Goal: Task Accomplishment & Management: Manage account settings

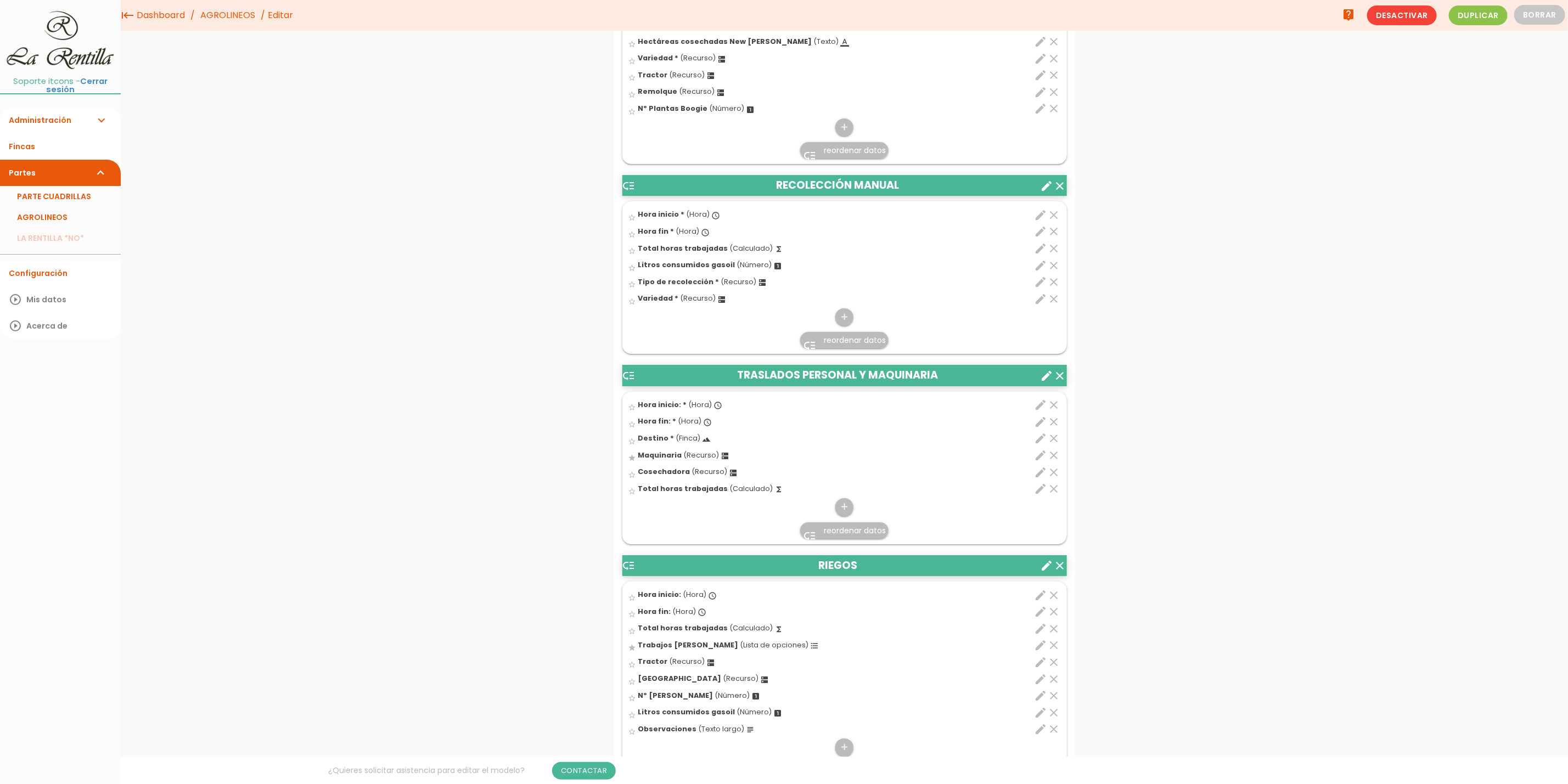
scroll to position [2634, 0]
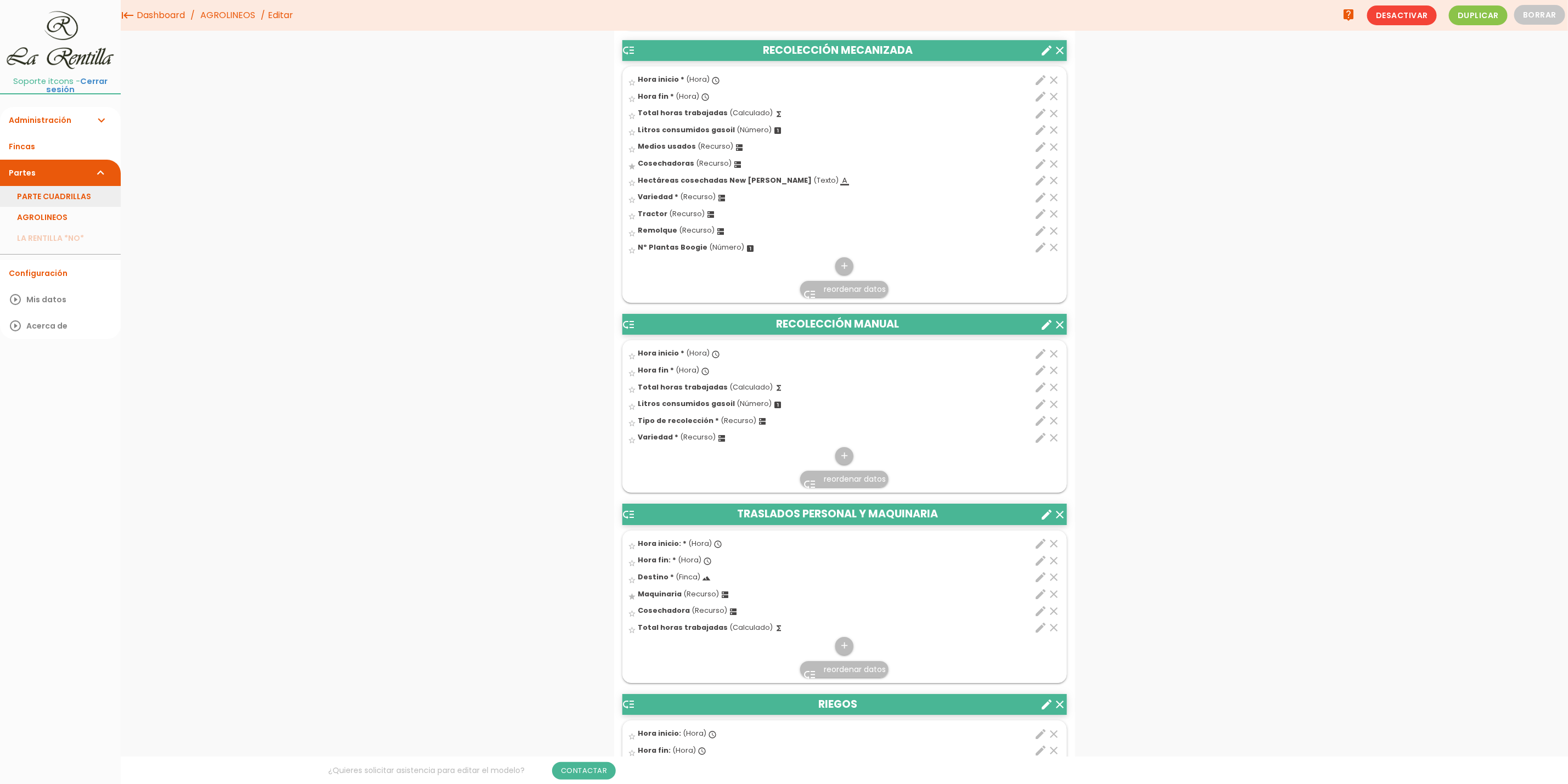
click at [55, 202] on link "PARTE CUADRILLAS" at bounding box center [60, 196] width 121 height 21
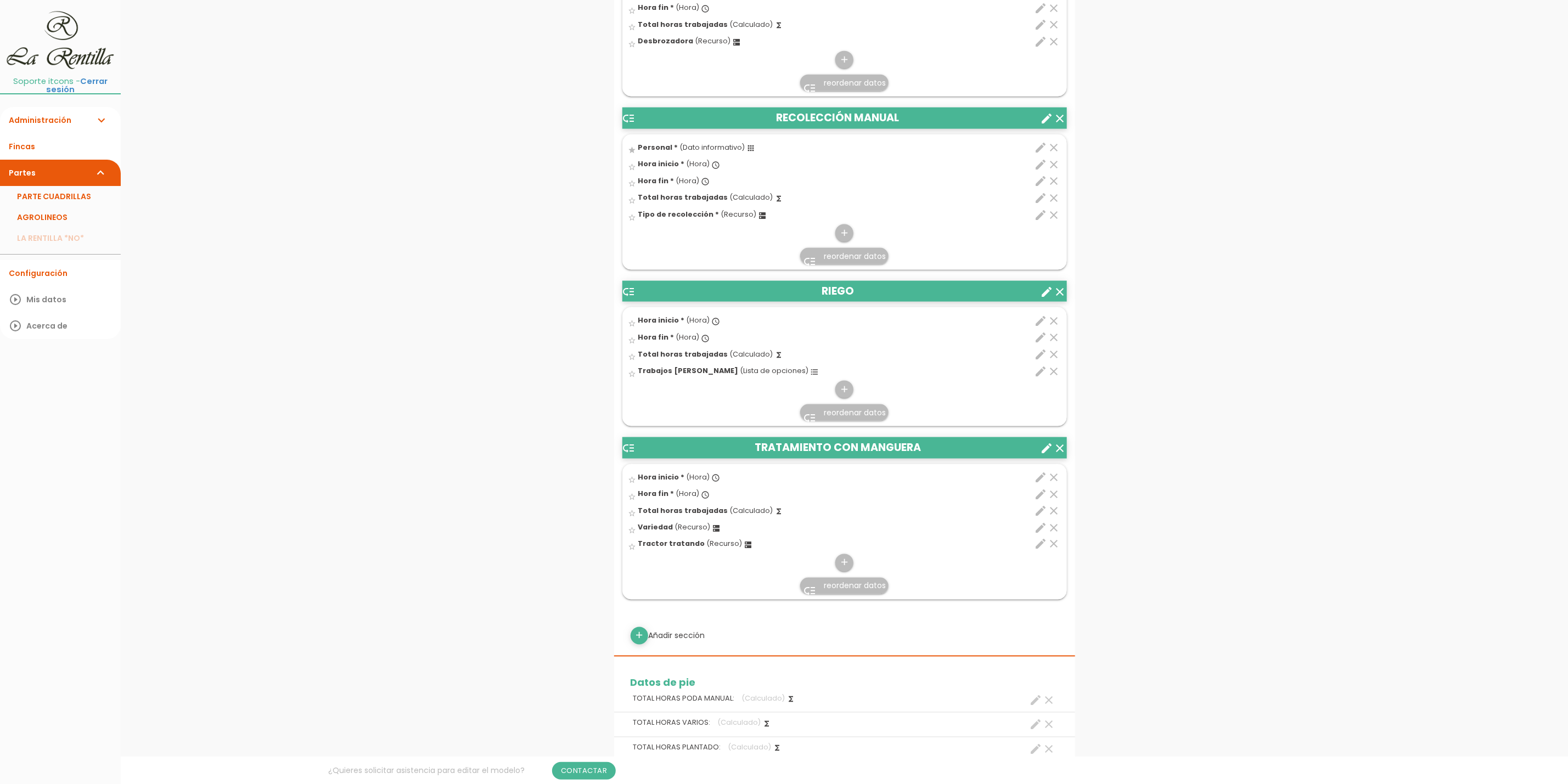
scroll to position [988, 0]
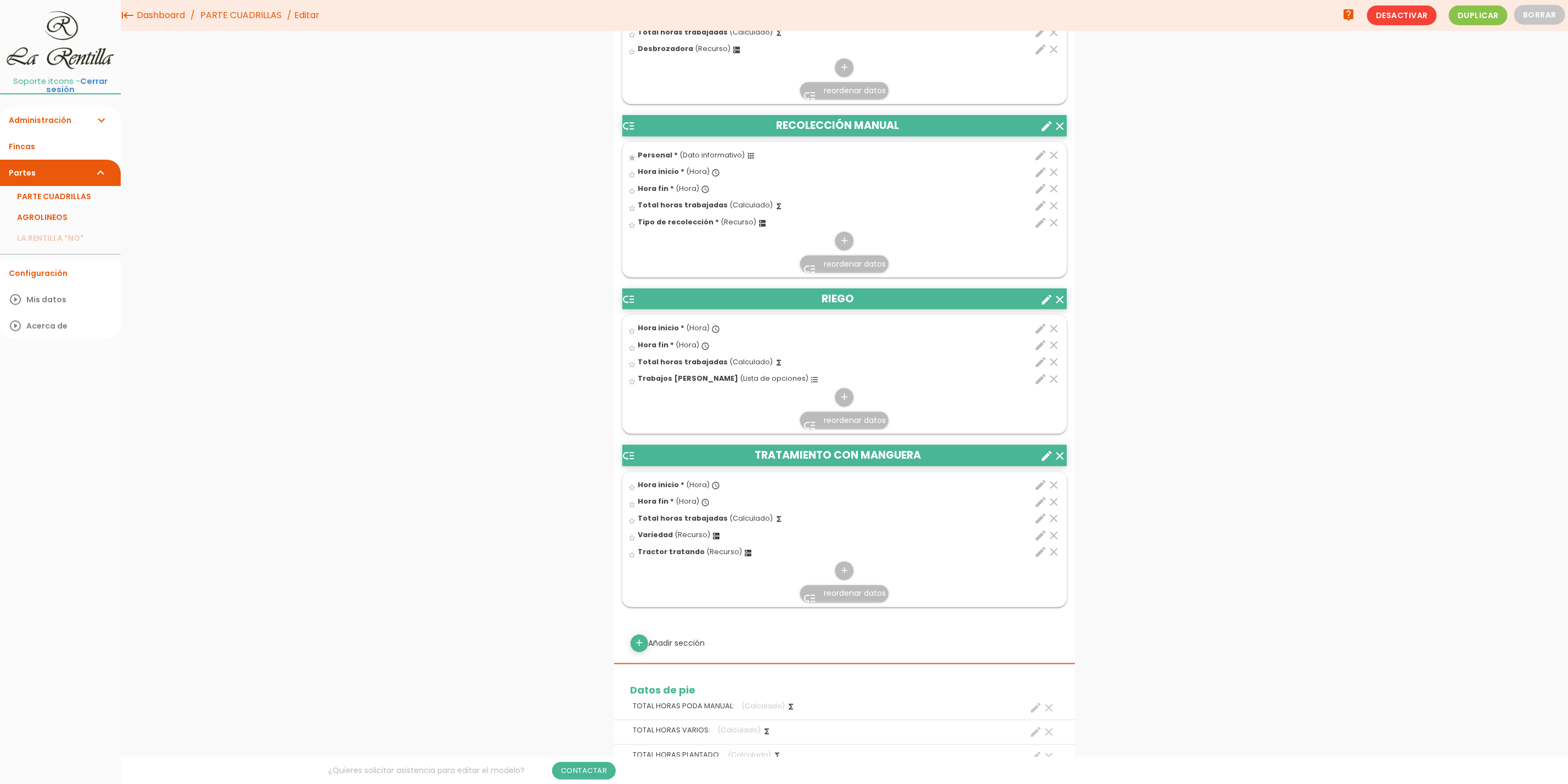
click at [1039, 158] on icon "edit" at bounding box center [1042, 156] width 13 height 13
select select "4859"
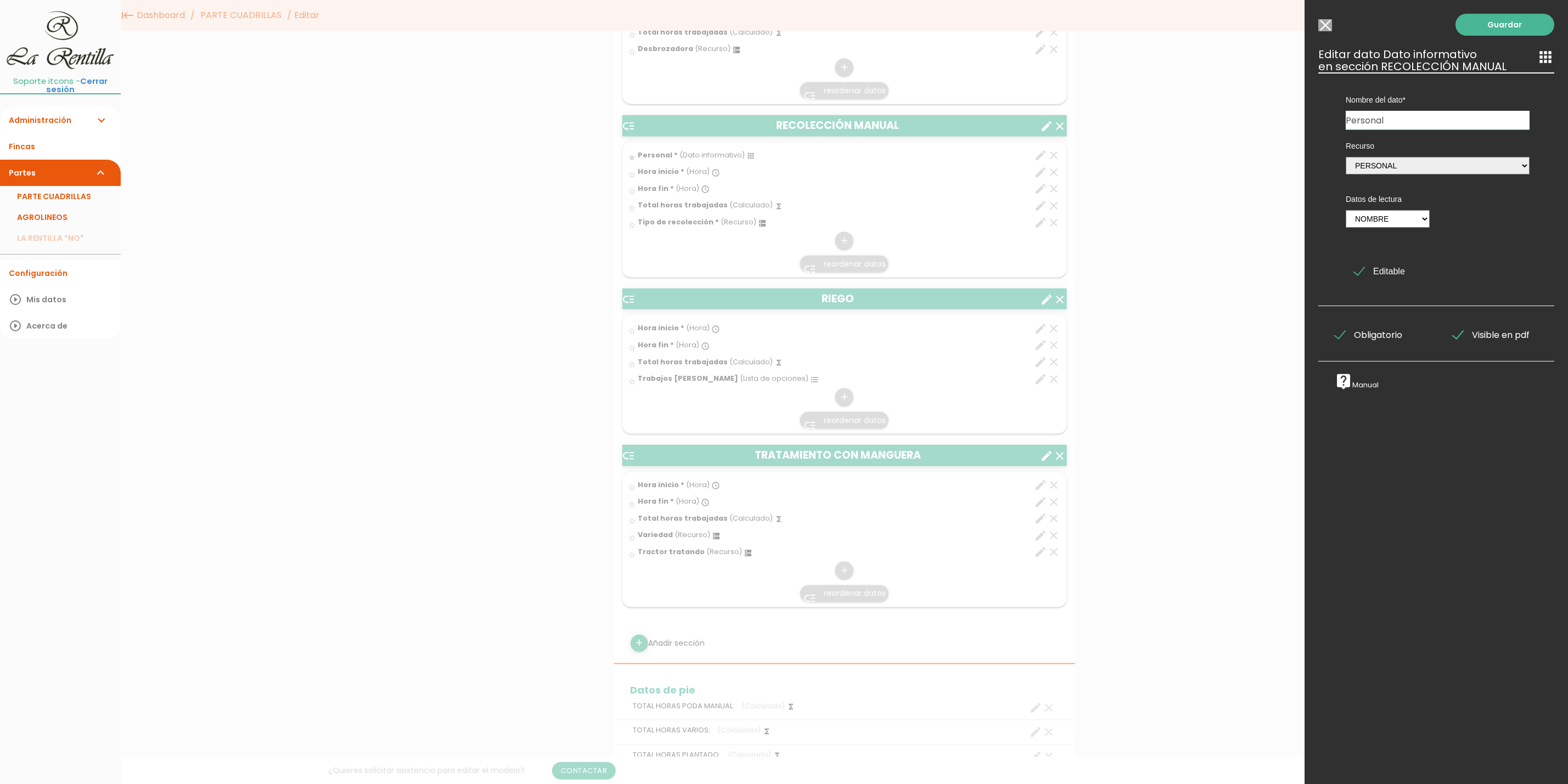
click at [1325, 26] on input "Seleccionar todos los usuarios" at bounding box center [1325, 25] width 13 height 12
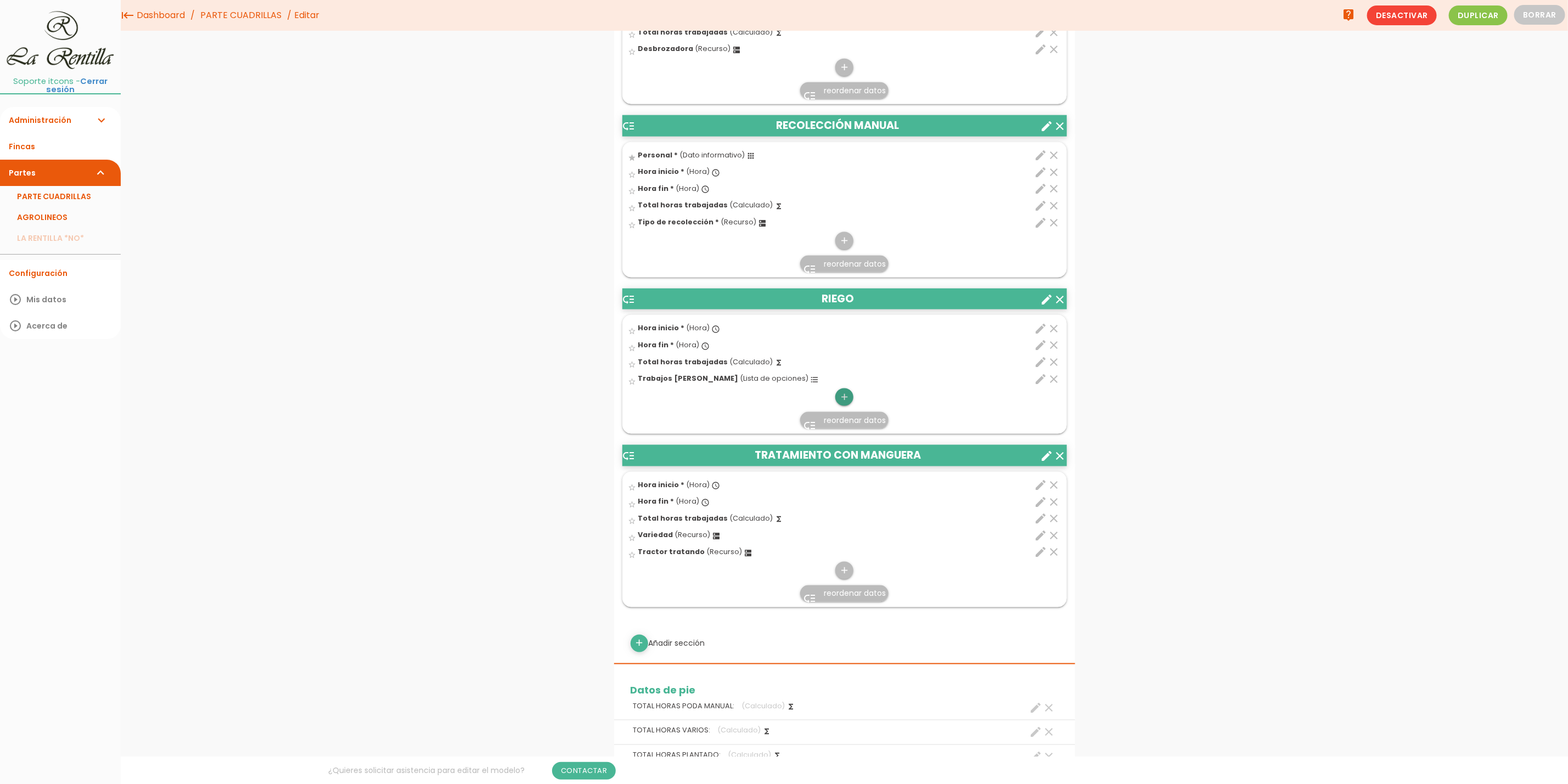
click at [845, 400] on icon "add" at bounding box center [844, 397] width 10 height 18
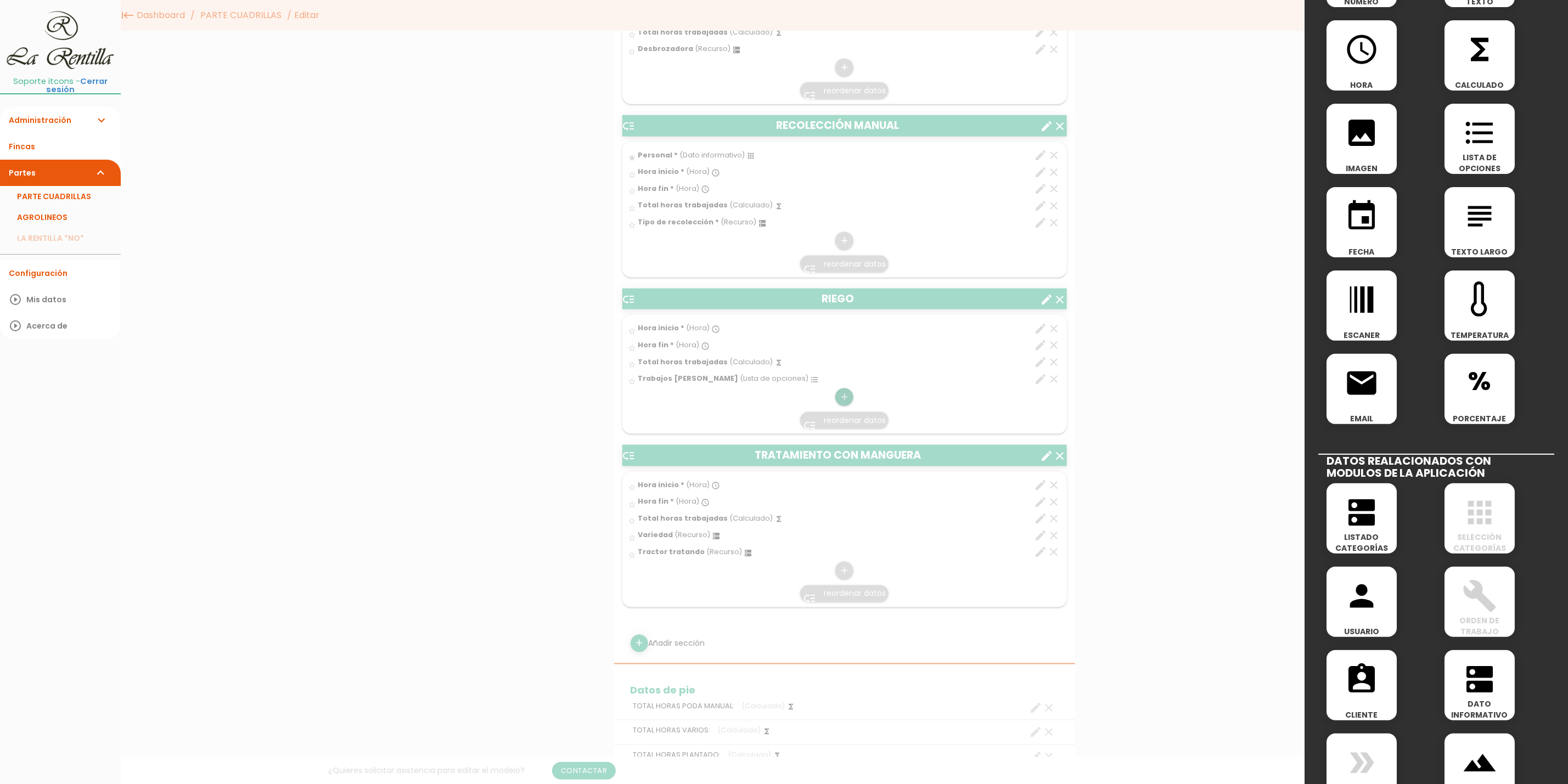
scroll to position [210, 0]
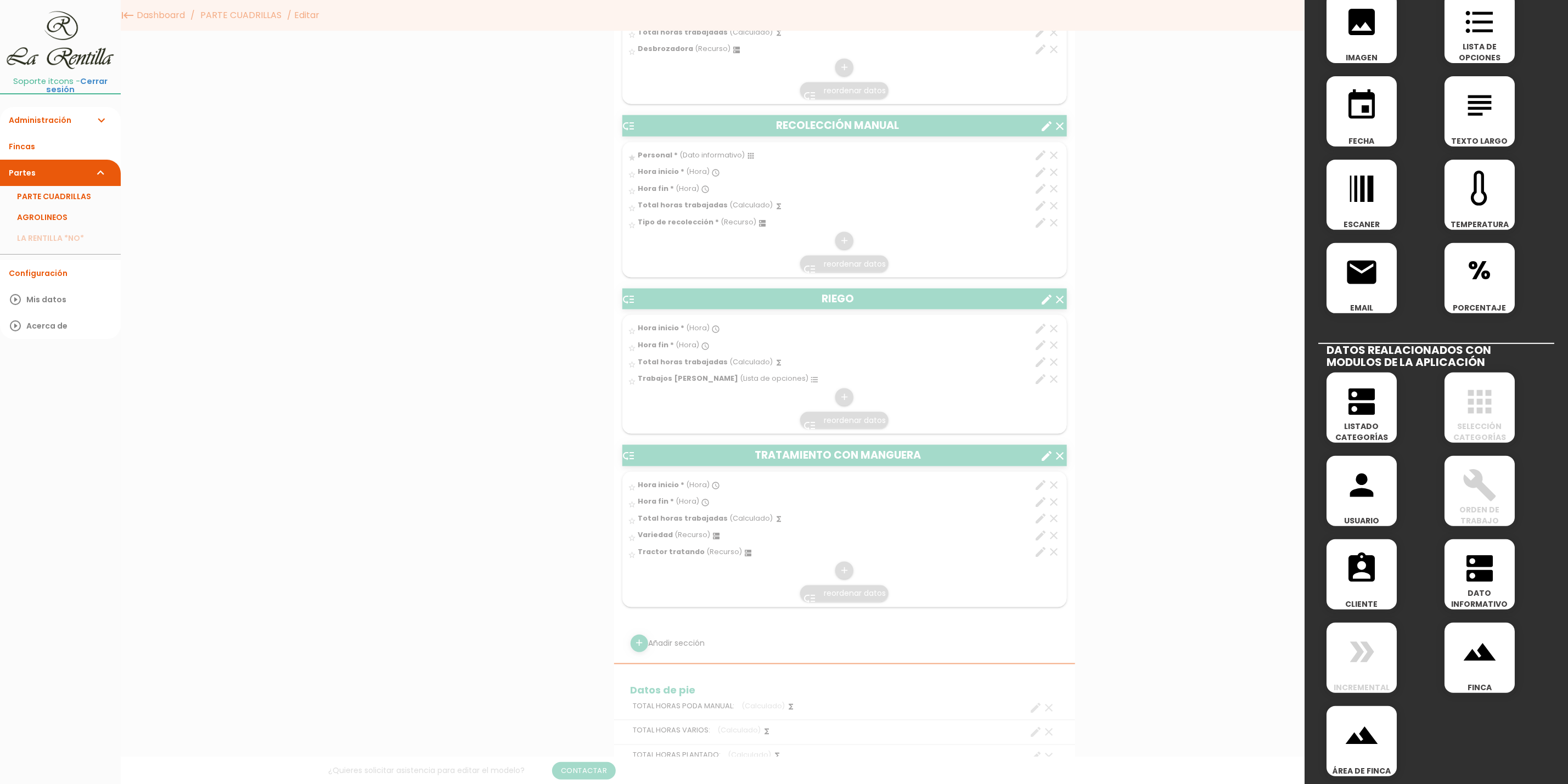
click at [1368, 433] on span "LISTADO CATEGORÍAS" at bounding box center [1362, 431] width 70 height 22
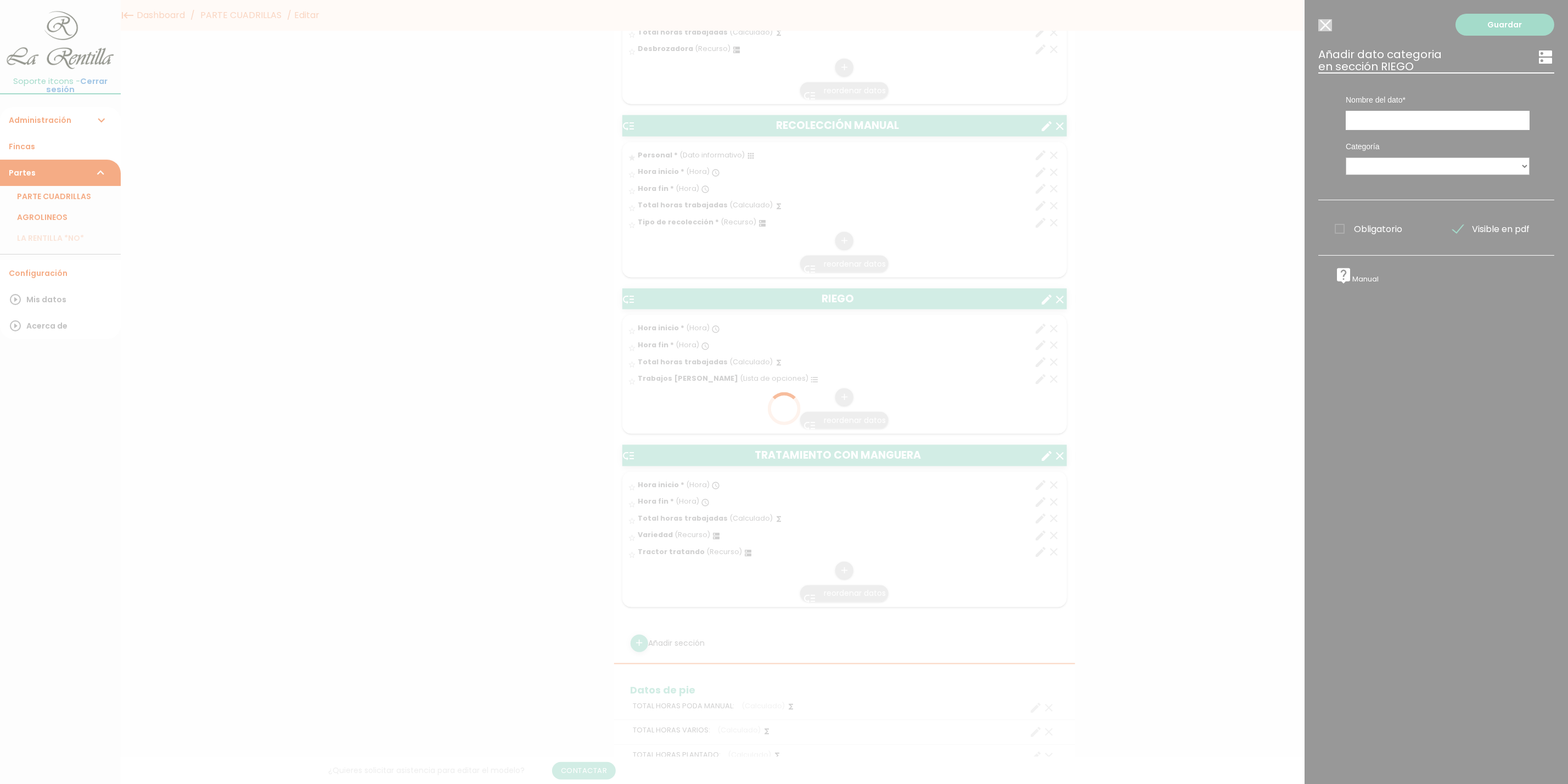
scroll to position [0, 0]
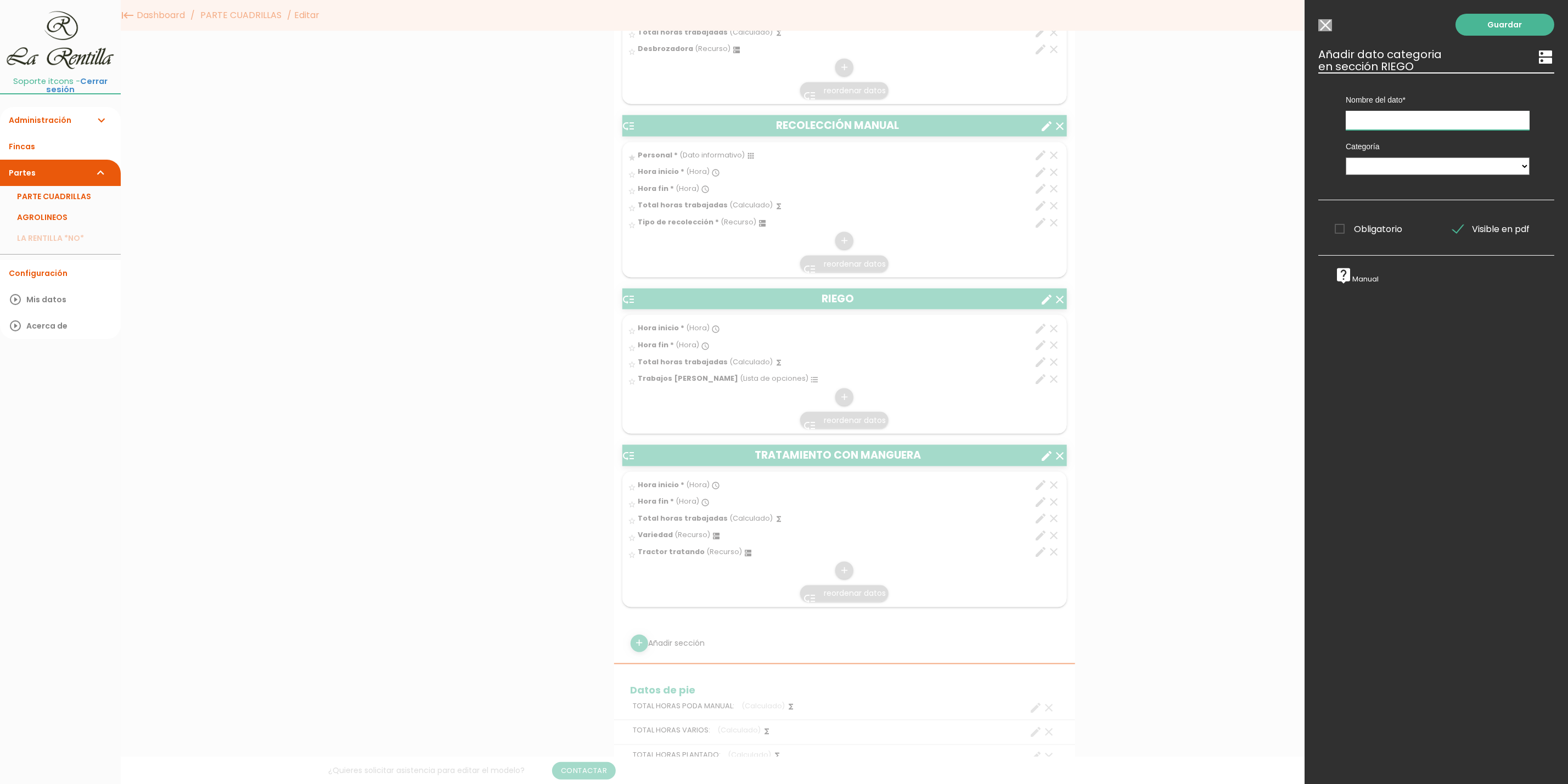
click at [1428, 116] on input "text" at bounding box center [1437, 120] width 184 height 19
type input "Personal"
click at [1413, 162] on select "PERSONAL TAREAS PLANTACIONES MAQUINARIA PODADORAS UTENSILIOS VARIEDADES ATOMIZA…" at bounding box center [1437, 167] width 184 height 18
select select "4859"
click at [1346, 158] on select "PERSONAL TAREAS PLANTACIONES MAQUINARIA PODADORAS UTENSILIOS VARIEDADES ATOMIZA…" at bounding box center [1437, 167] width 184 height 18
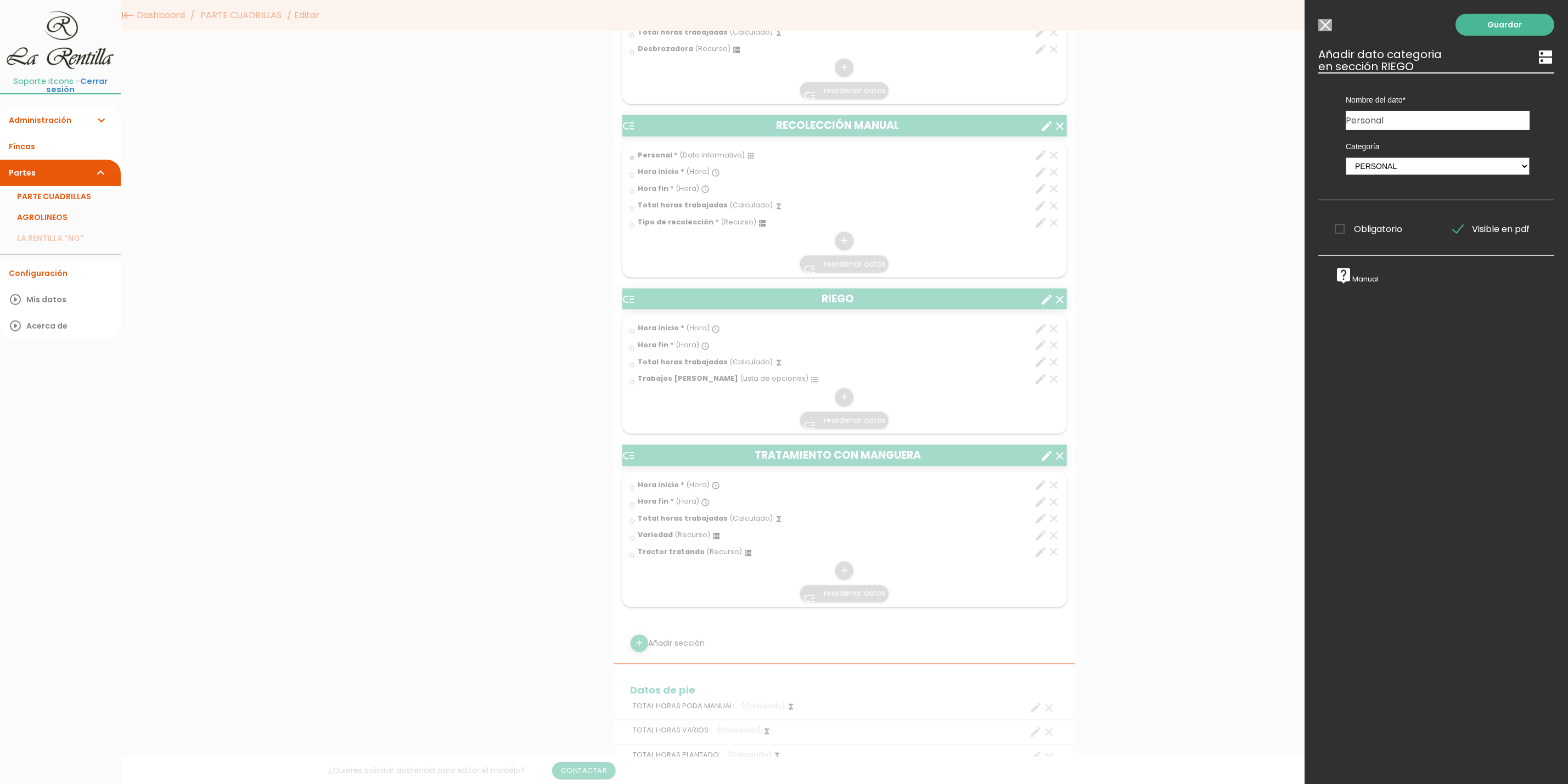
click at [1393, 229] on span "Obligatorio" at bounding box center [1368, 229] width 67 height 13
click at [0, 0] on input "Obligatorio" at bounding box center [0, 0] width 0 height 0
click at [1476, 22] on link "Guardar" at bounding box center [1505, 24] width 99 height 22
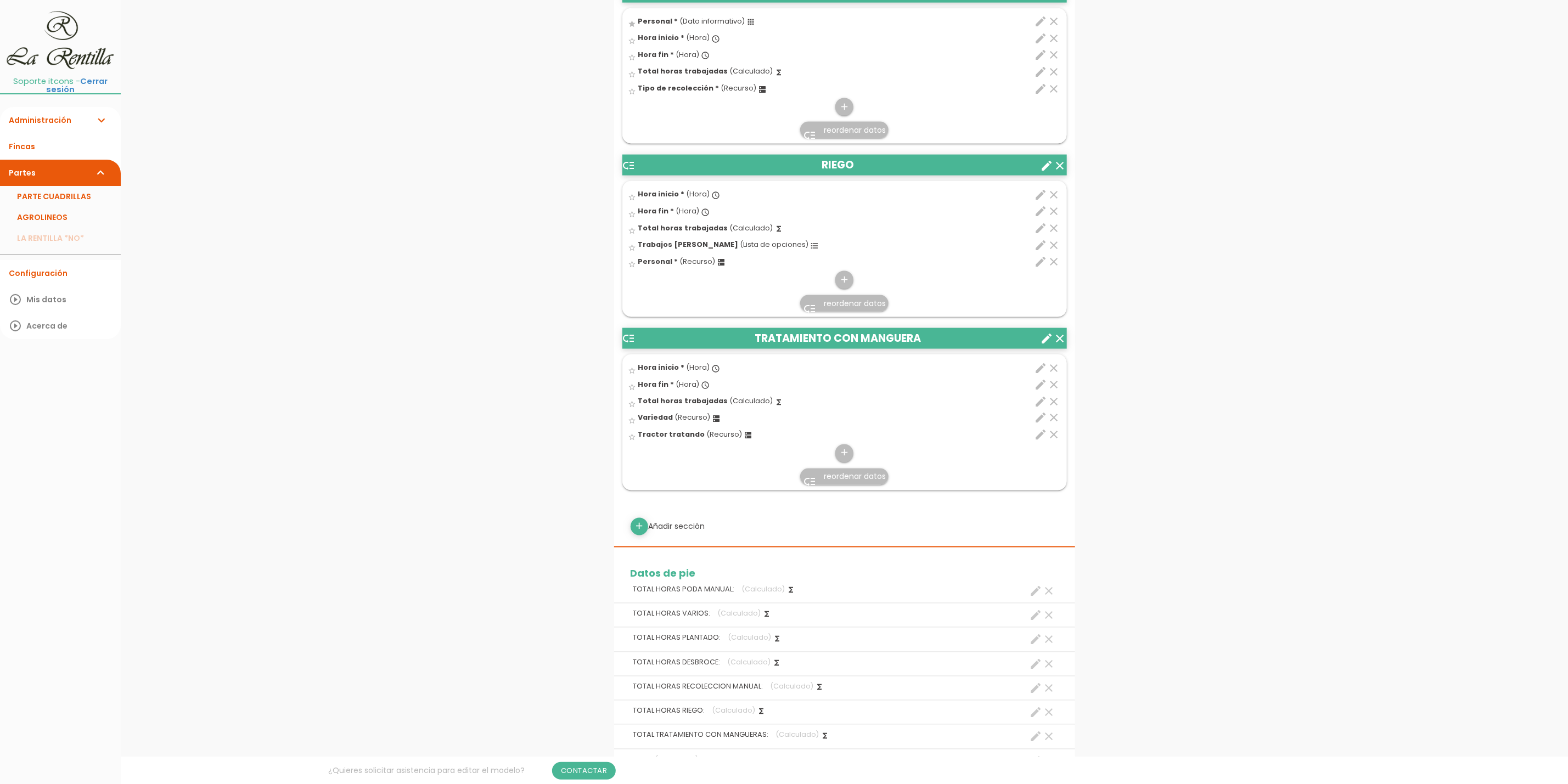
scroll to position [1070, 0]
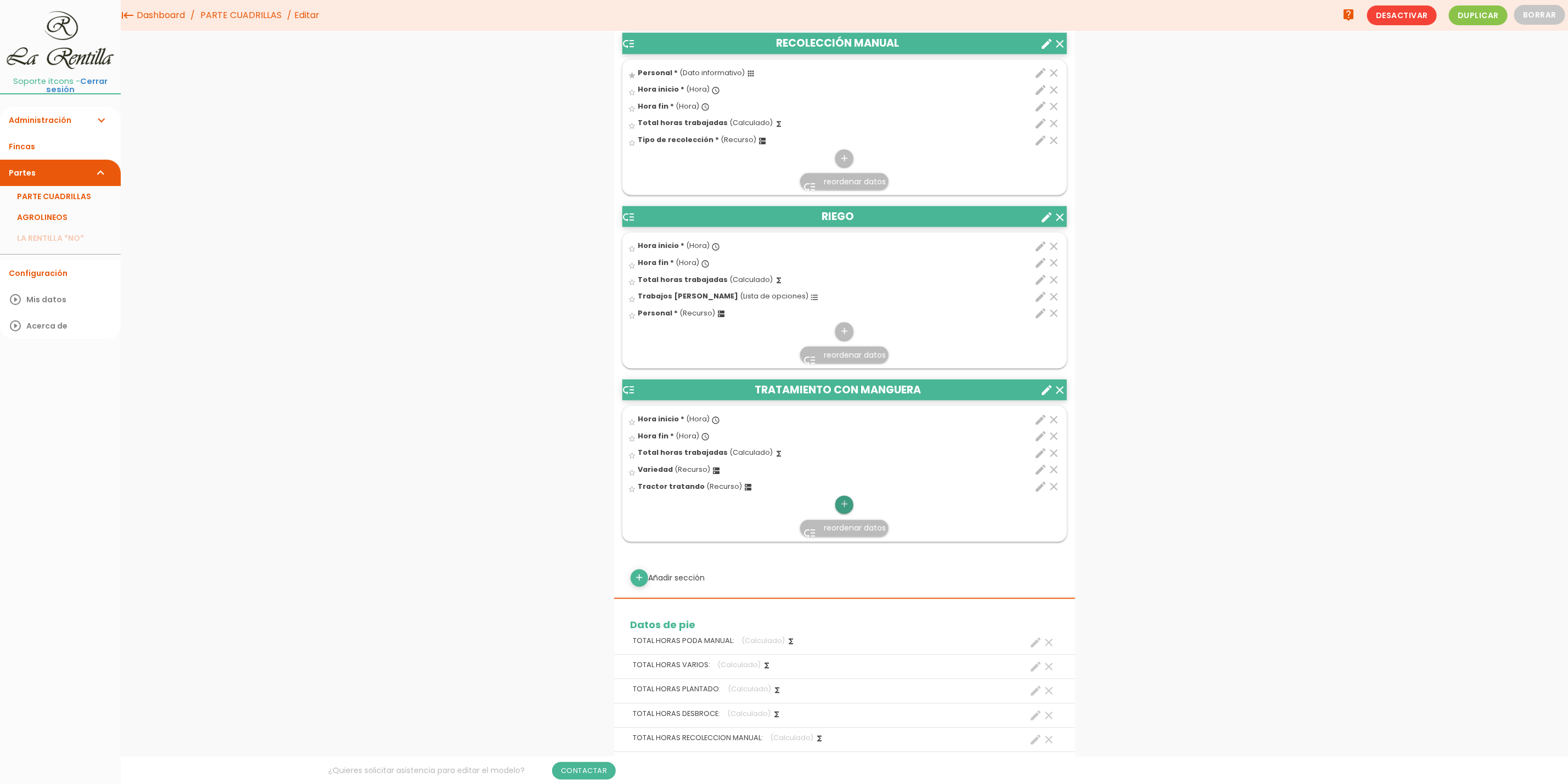
click at [846, 506] on icon "add" at bounding box center [844, 505] width 10 height 18
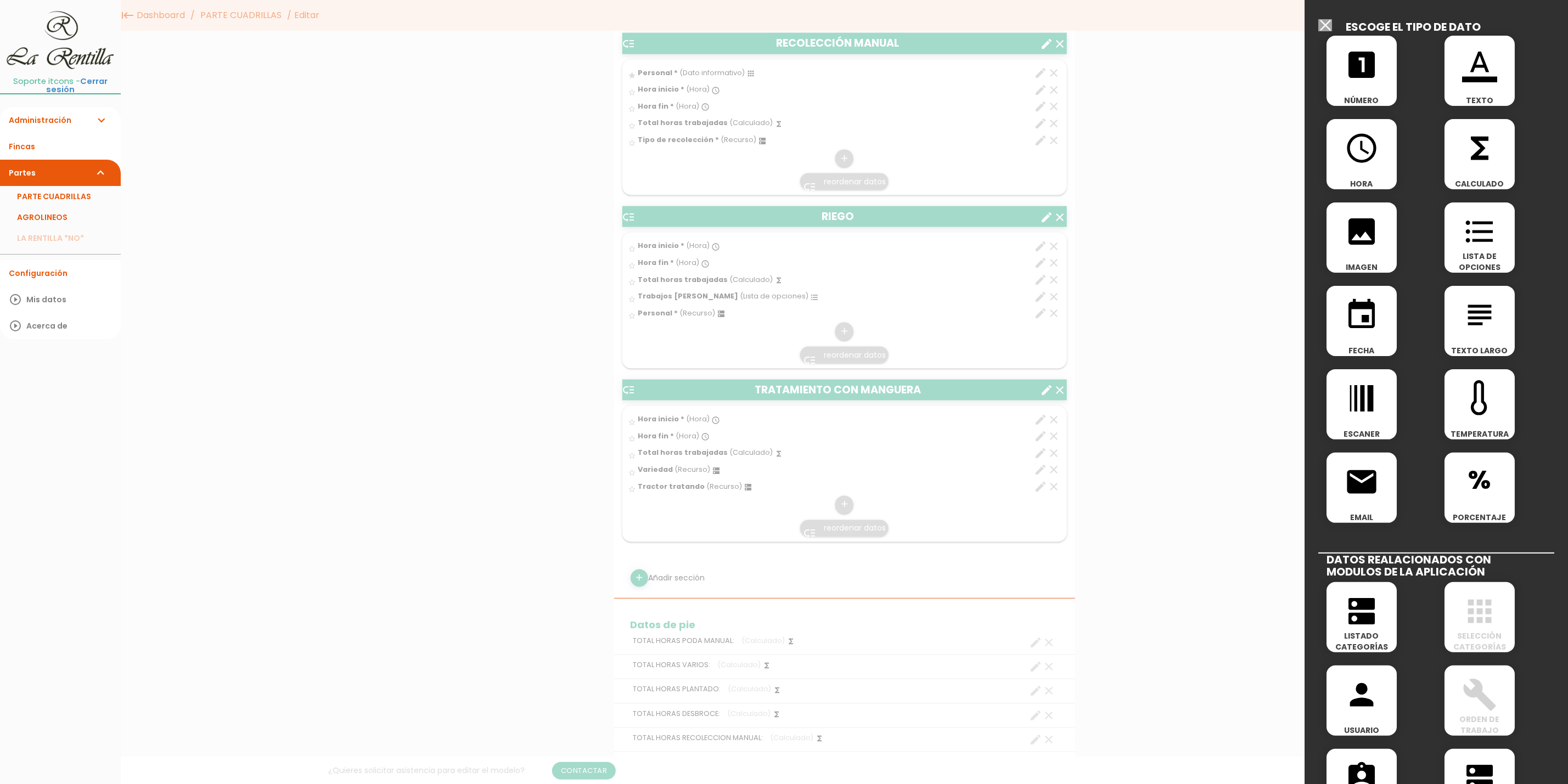
click at [1391, 622] on span "dns" at bounding box center [1362, 605] width 70 height 47
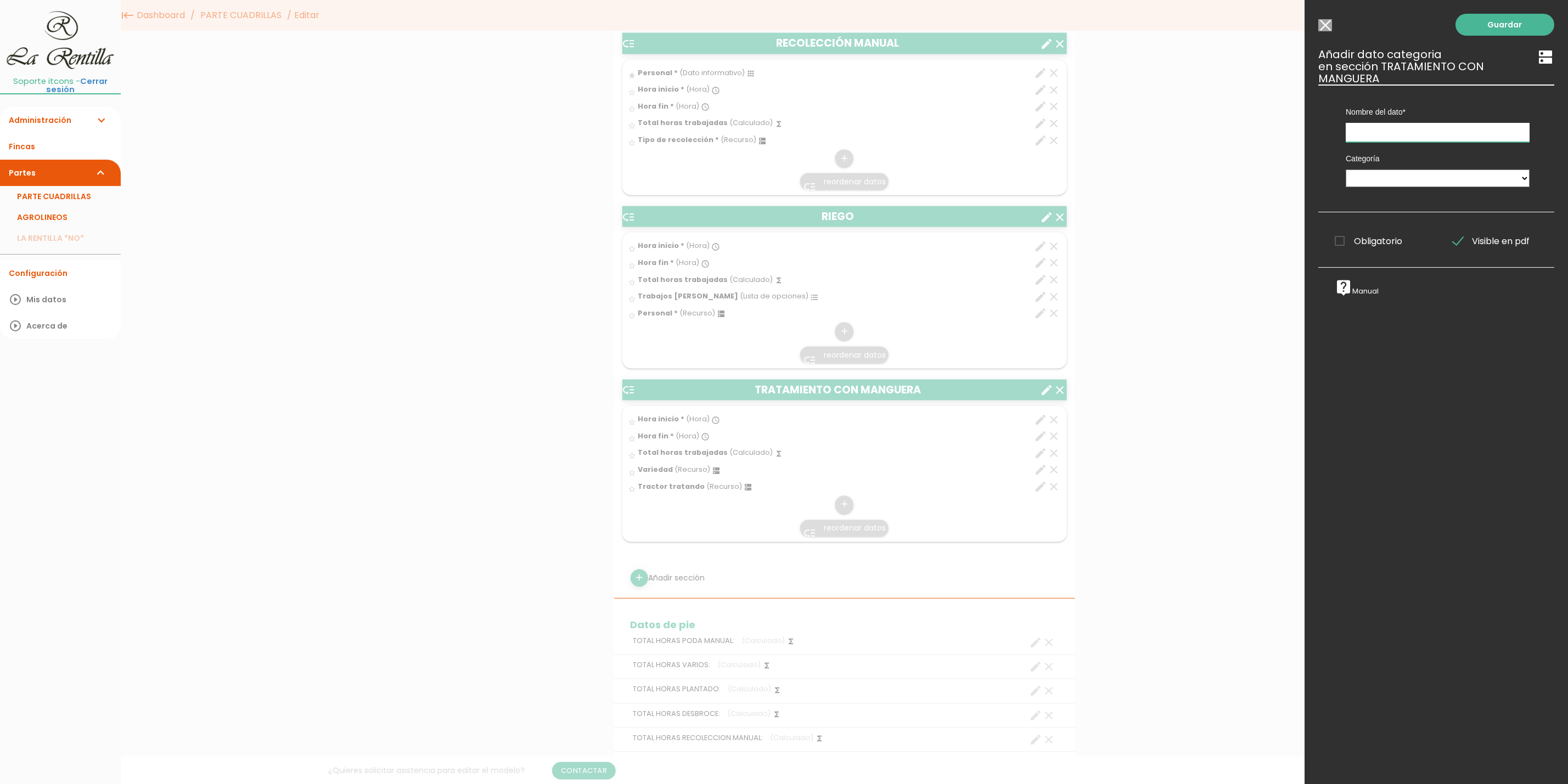
click at [1368, 135] on input "text" at bounding box center [1437, 132] width 184 height 19
type input "Personal"
click at [1362, 187] on div "Categoría PERSONAL TAREAS PLANTACIONES MAQUINARIA PODADORAS UTENSILIOS VARIEDAD…" at bounding box center [1437, 169] width 200 height 53
click at [1363, 179] on select "PERSONAL TAREAS PLANTACIONES MAQUINARIA PODADORAS UTENSILIOS VARIEDADES ATOMIZA…" at bounding box center [1437, 179] width 184 height 18
select select "4859"
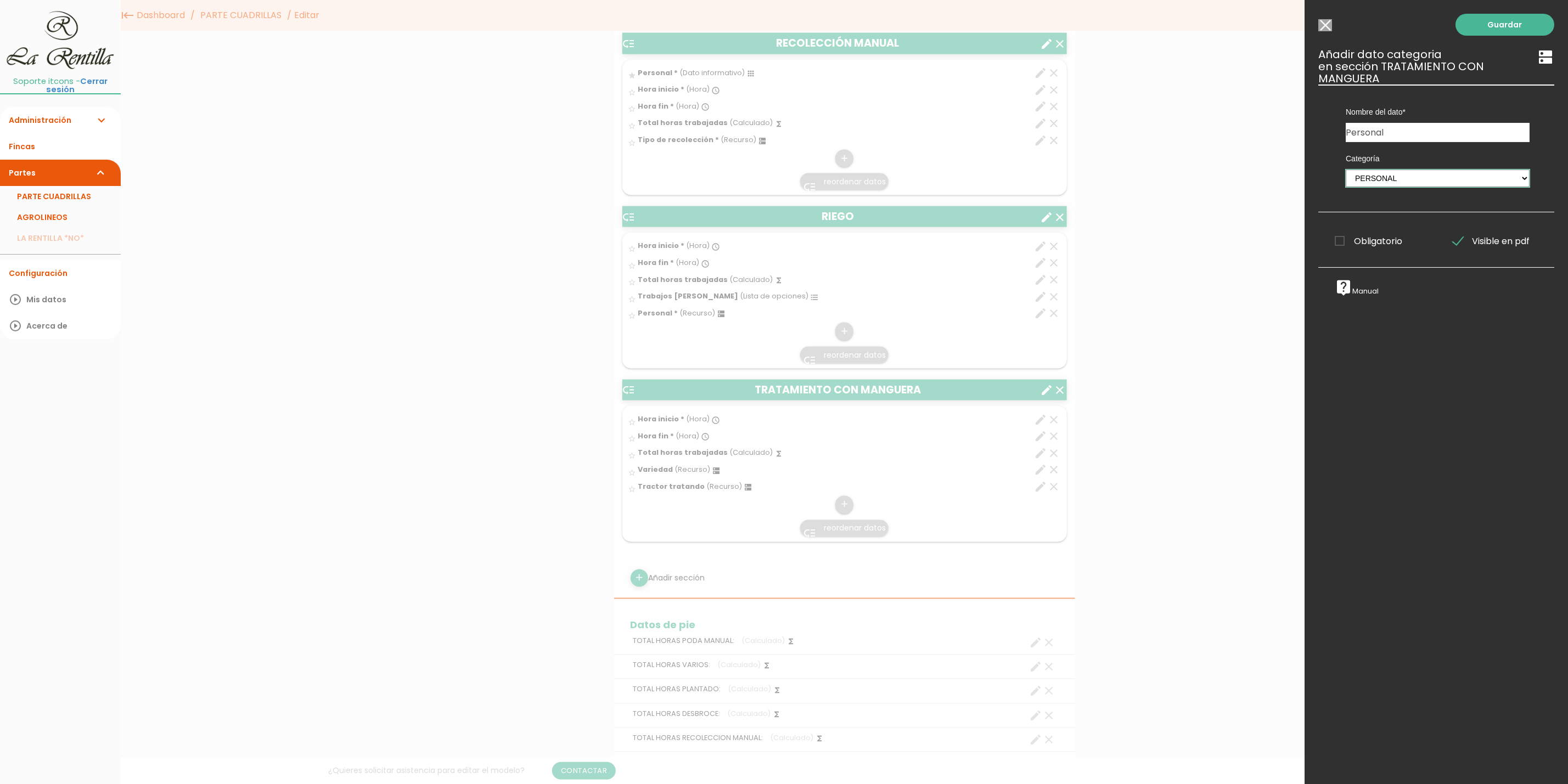
click at [1346, 170] on select "PERSONAL TAREAS PLANTACIONES MAQUINARIA PODADORAS UTENSILIOS VARIEDADES ATOMIZA…" at bounding box center [1437, 179] width 184 height 18
click at [1345, 243] on span "Obligatorio" at bounding box center [1368, 241] width 67 height 13
click at [0, 0] on input "Obligatorio" at bounding box center [0, 0] width 0 height 0
click at [1495, 25] on link "Guardar" at bounding box center [1505, 24] width 99 height 22
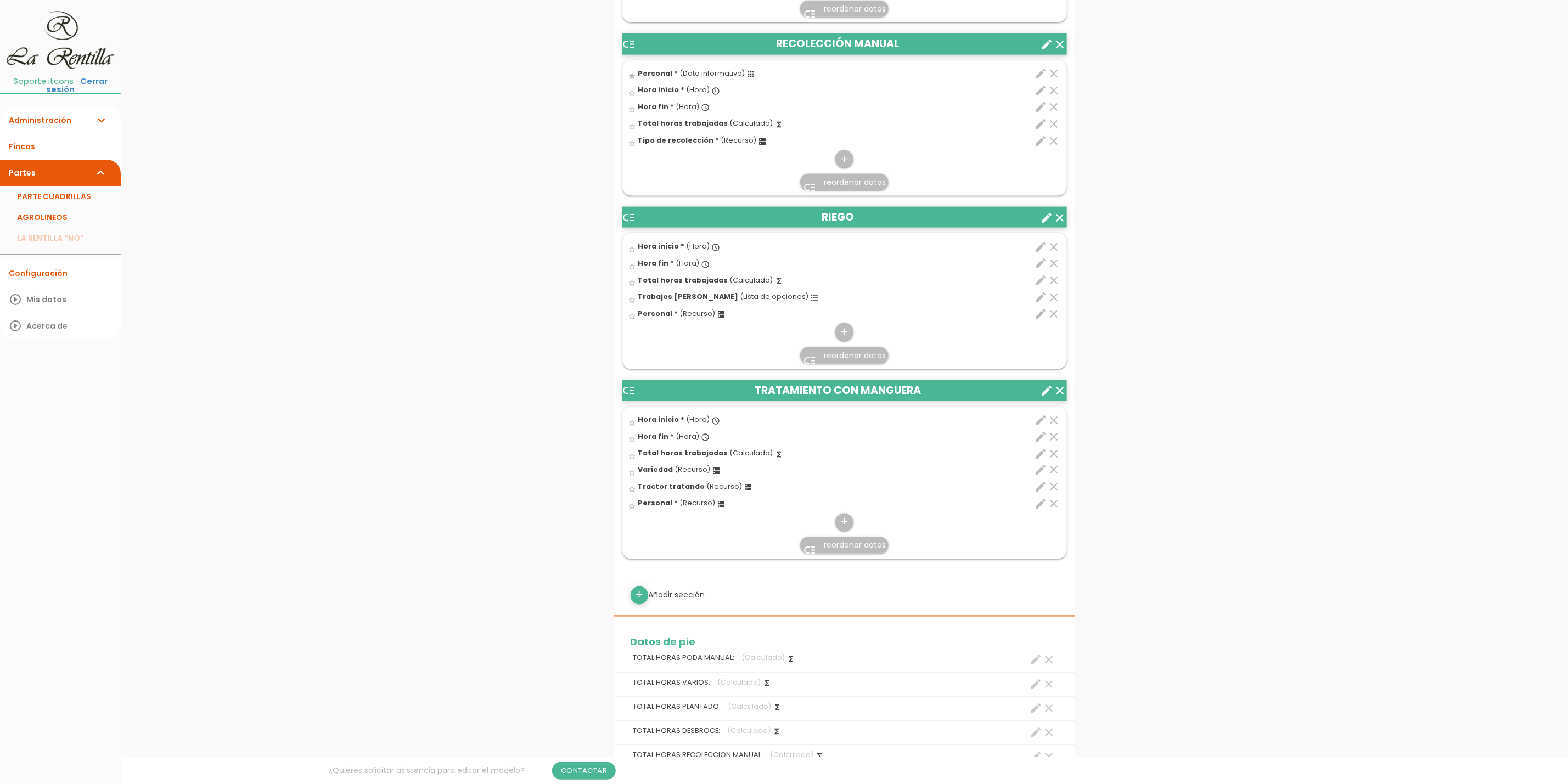
click at [842, 361] on span "reordenar datos" at bounding box center [855, 355] width 62 height 11
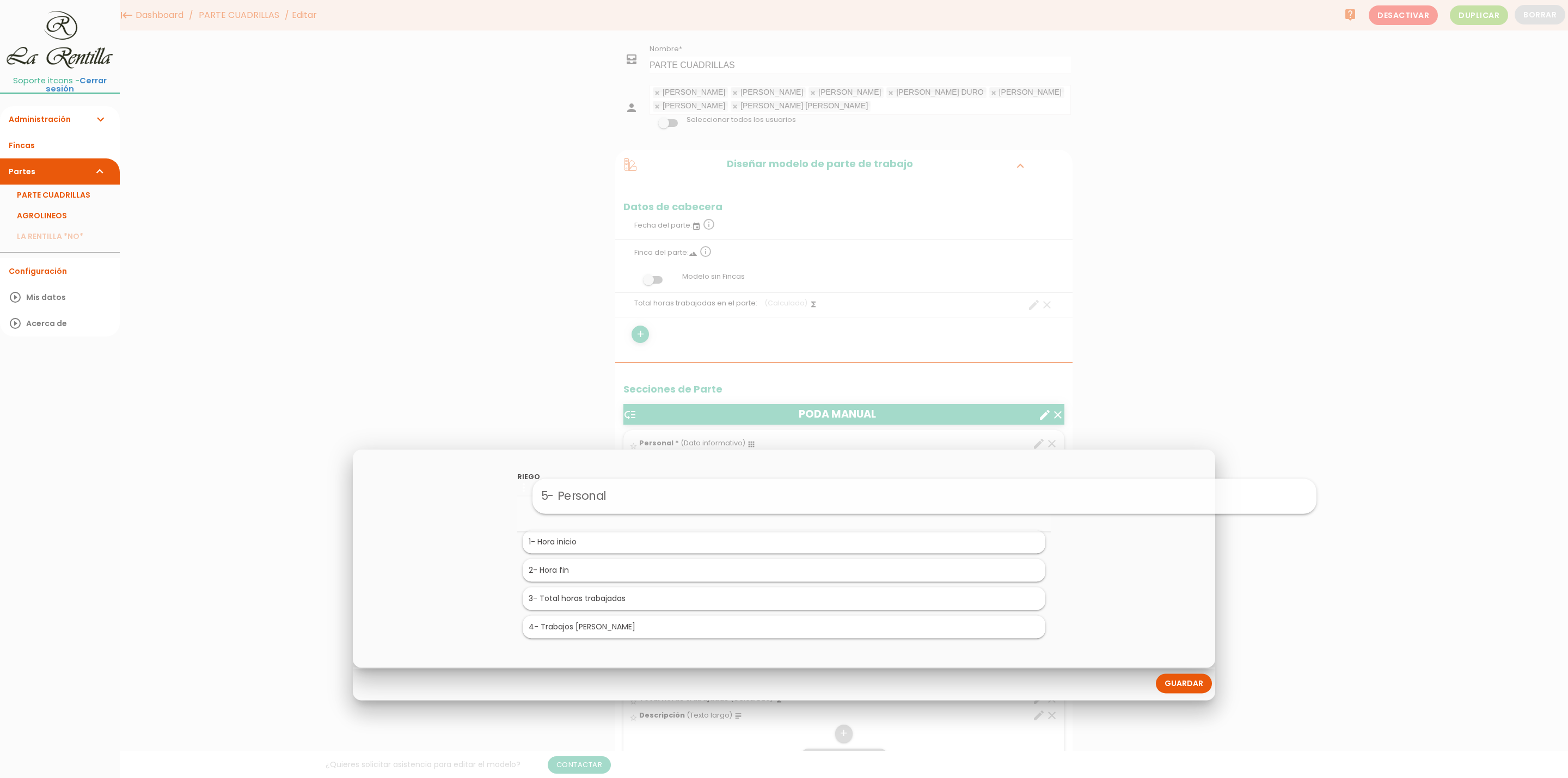
drag, startPoint x: 594, startPoint y: 625, endPoint x: 736, endPoint y: 492, distance: 194.6
click at [1187, 684] on link "Guardar" at bounding box center [1184, 683] width 56 height 19
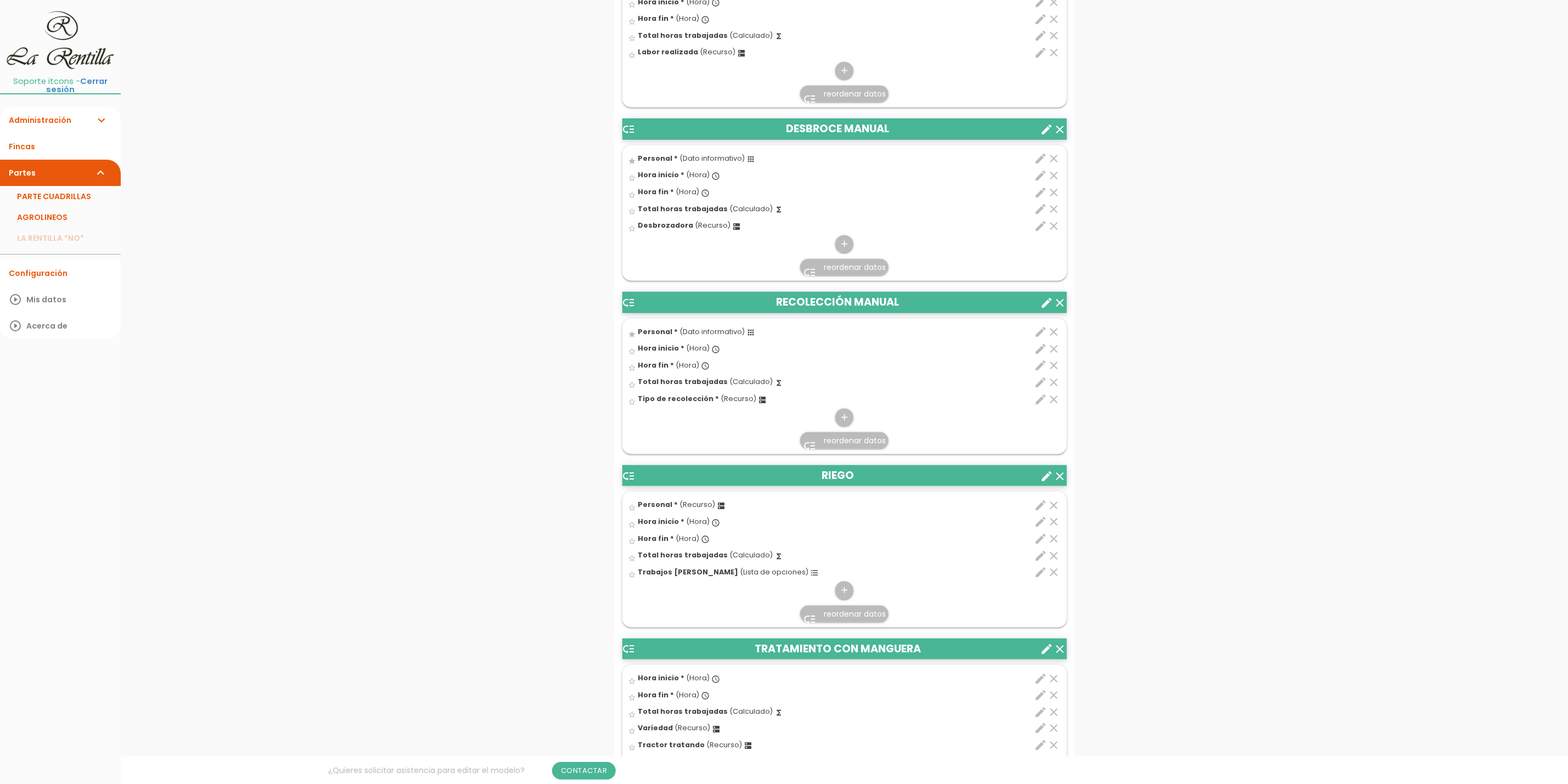
scroll to position [988, 0]
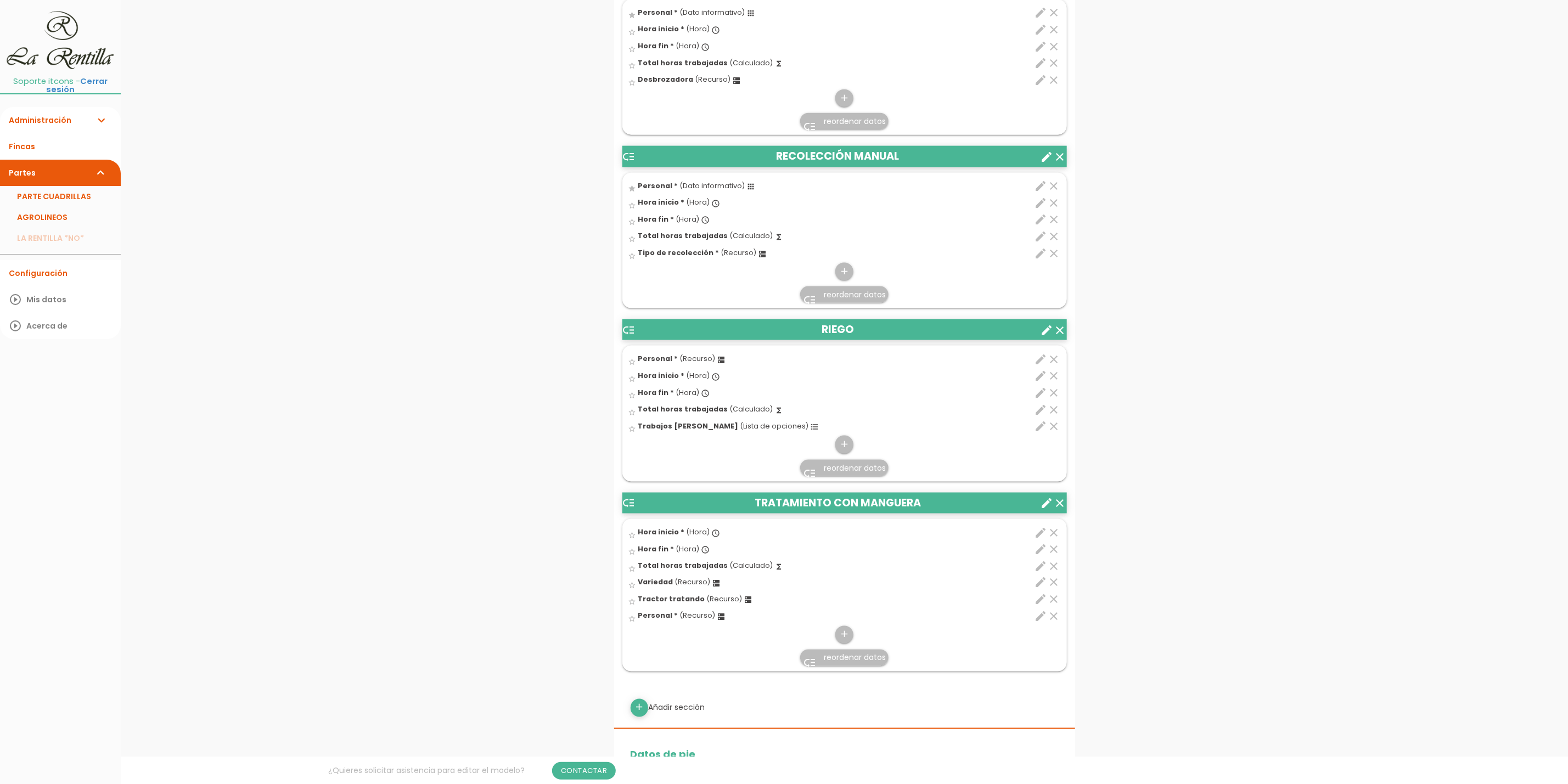
click at [837, 666] on link "low_priority reordenar datos" at bounding box center [844, 658] width 88 height 16
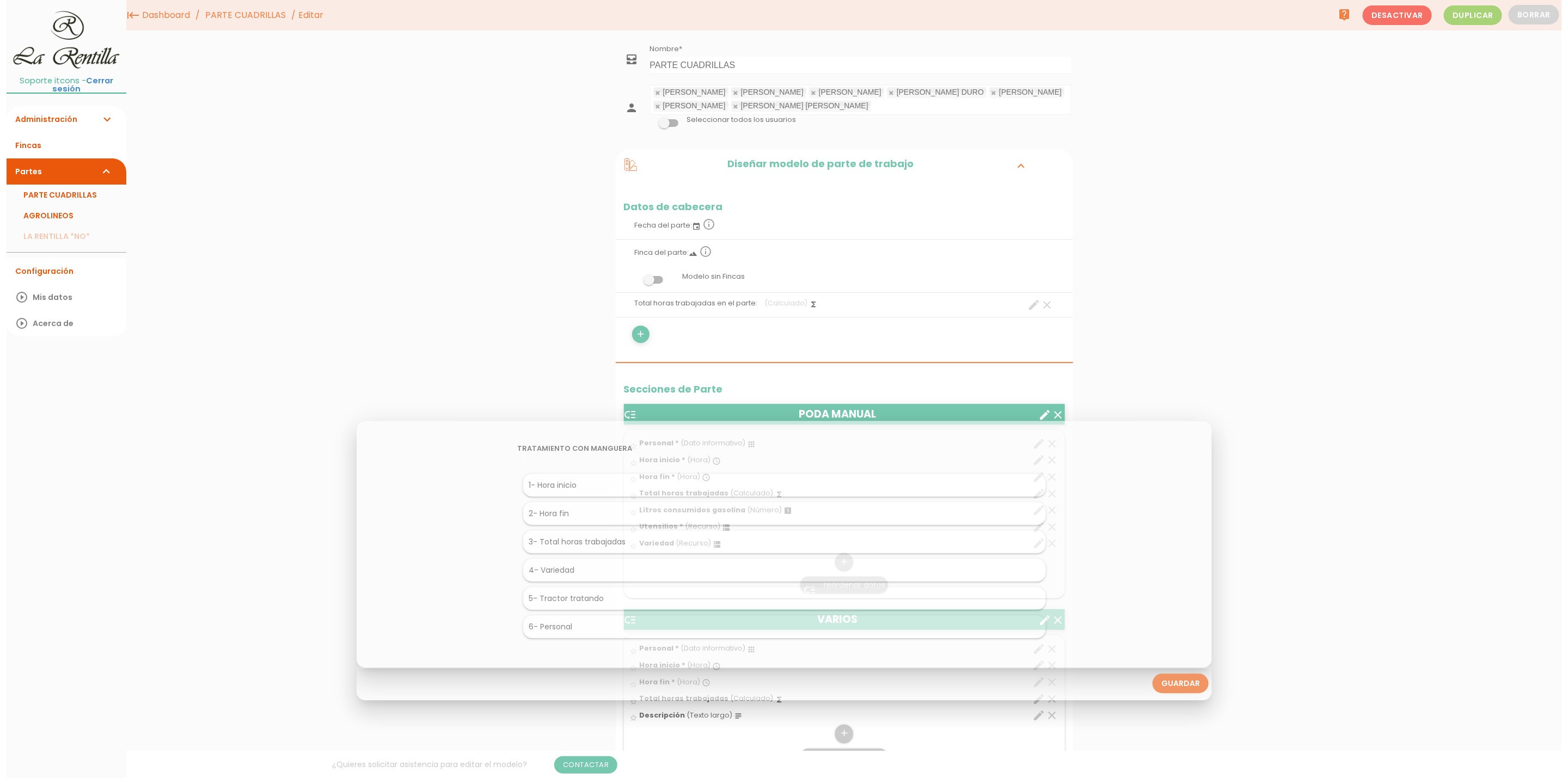
scroll to position [0, 0]
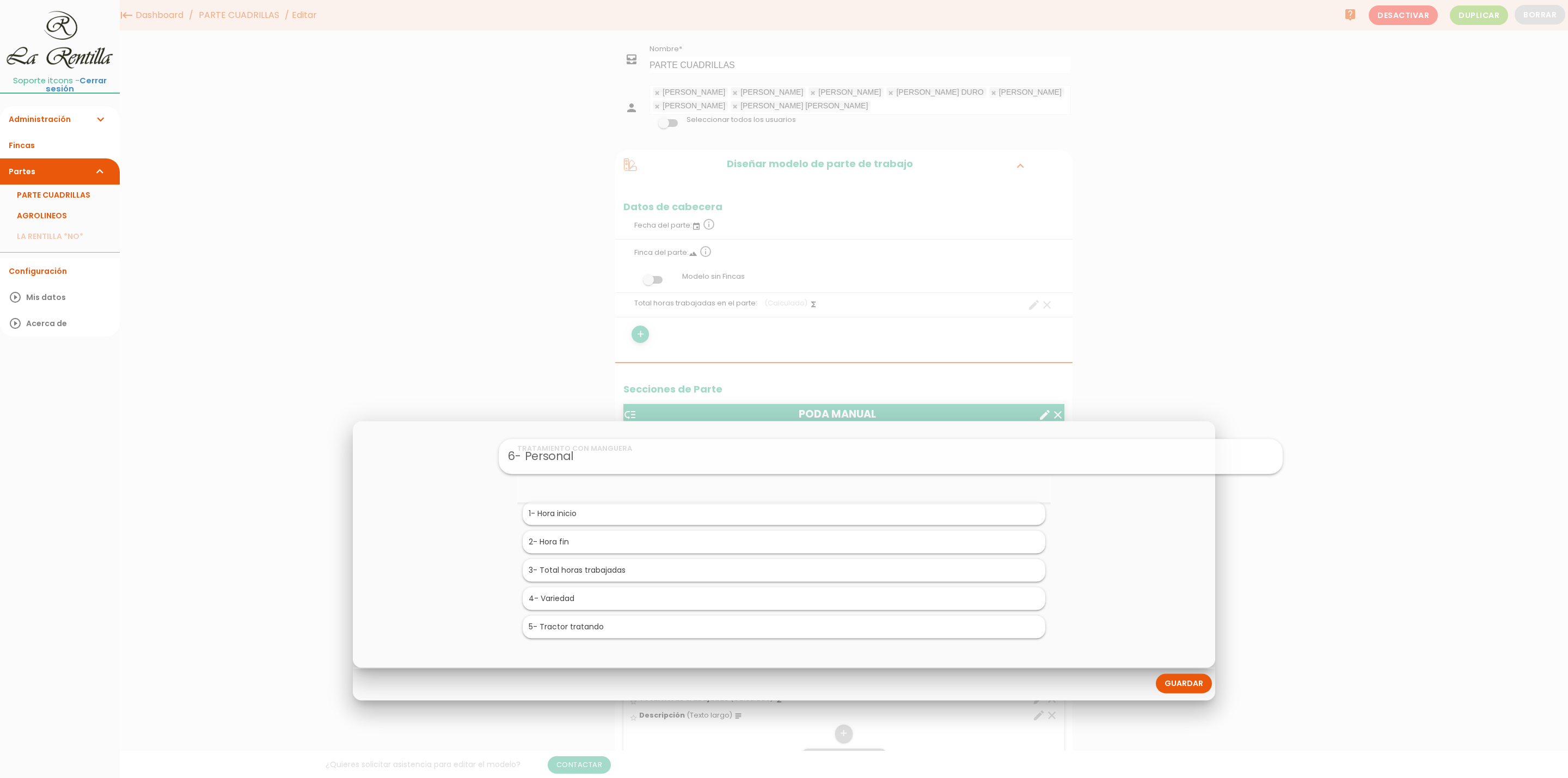
drag, startPoint x: 635, startPoint y: 625, endPoint x: 742, endPoint y: 454, distance: 201.7
click at [1175, 681] on link "Guardar" at bounding box center [1184, 683] width 56 height 19
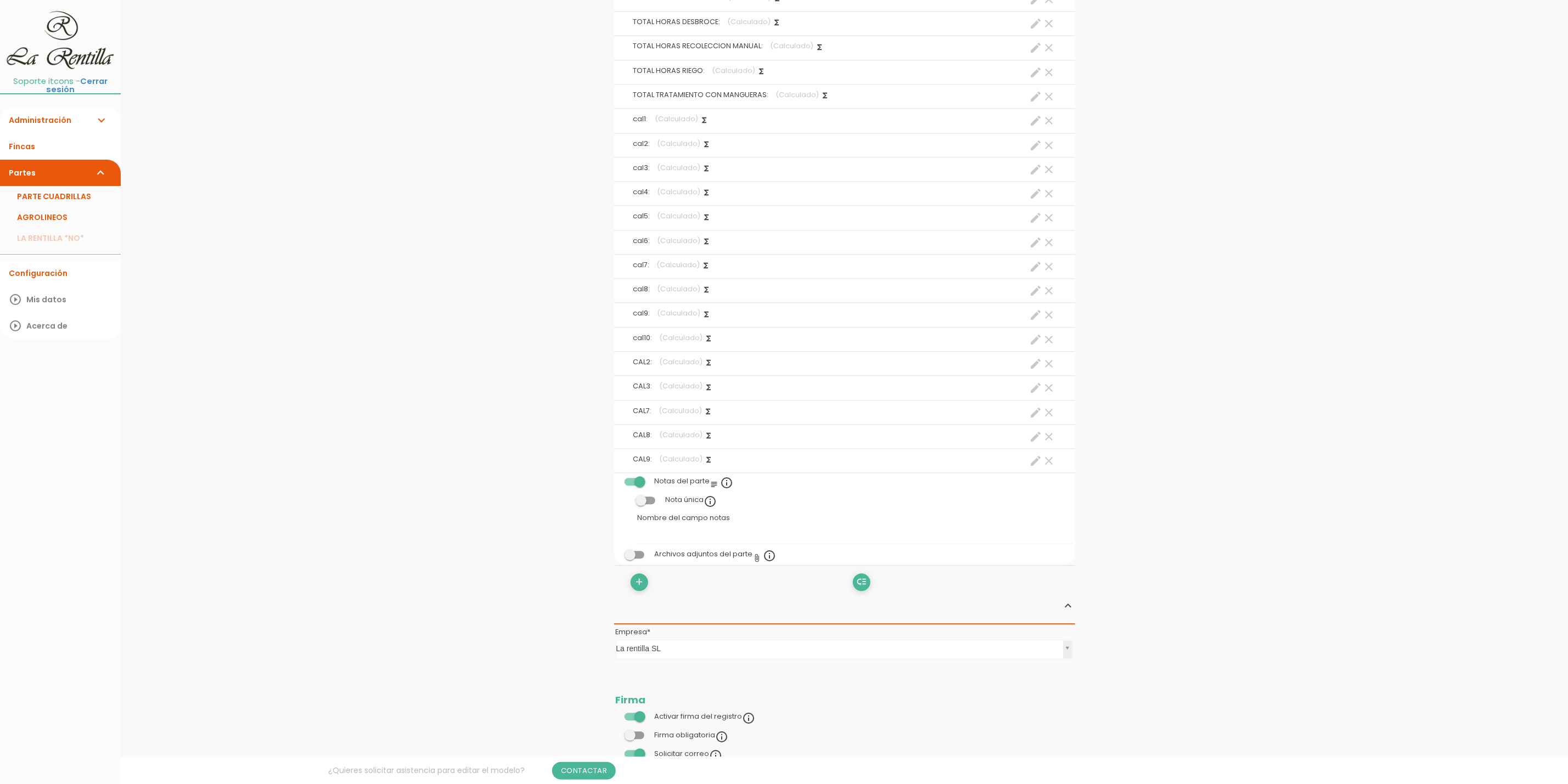
scroll to position [1811, 0]
click at [1034, 466] on icon "create" at bounding box center [1036, 460] width 13 height 13
select select "+"
select select "footer_21"
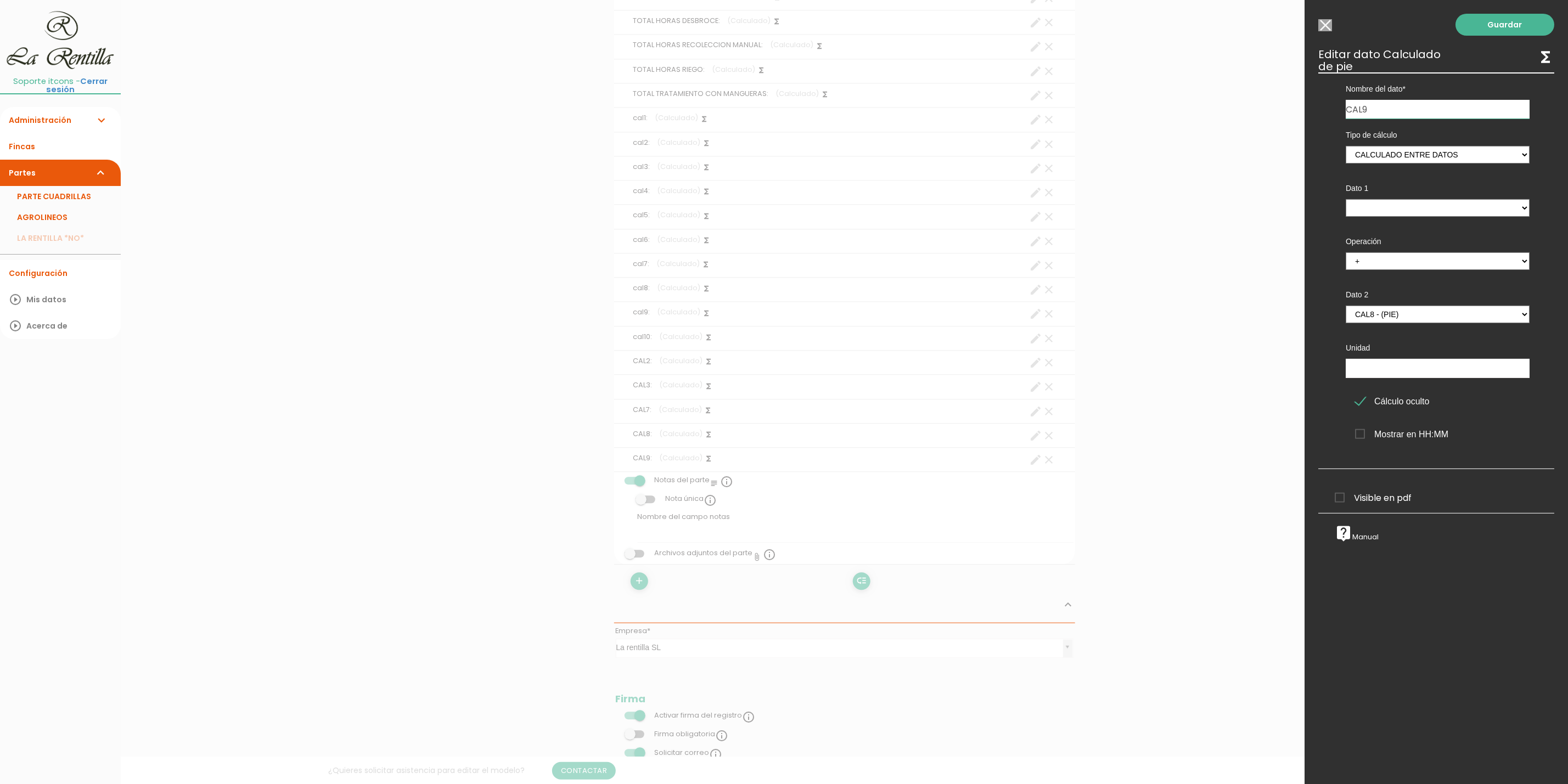
click at [1319, 28] on input "Seleccionar todos los usuarios" at bounding box center [1325, 25] width 13 height 12
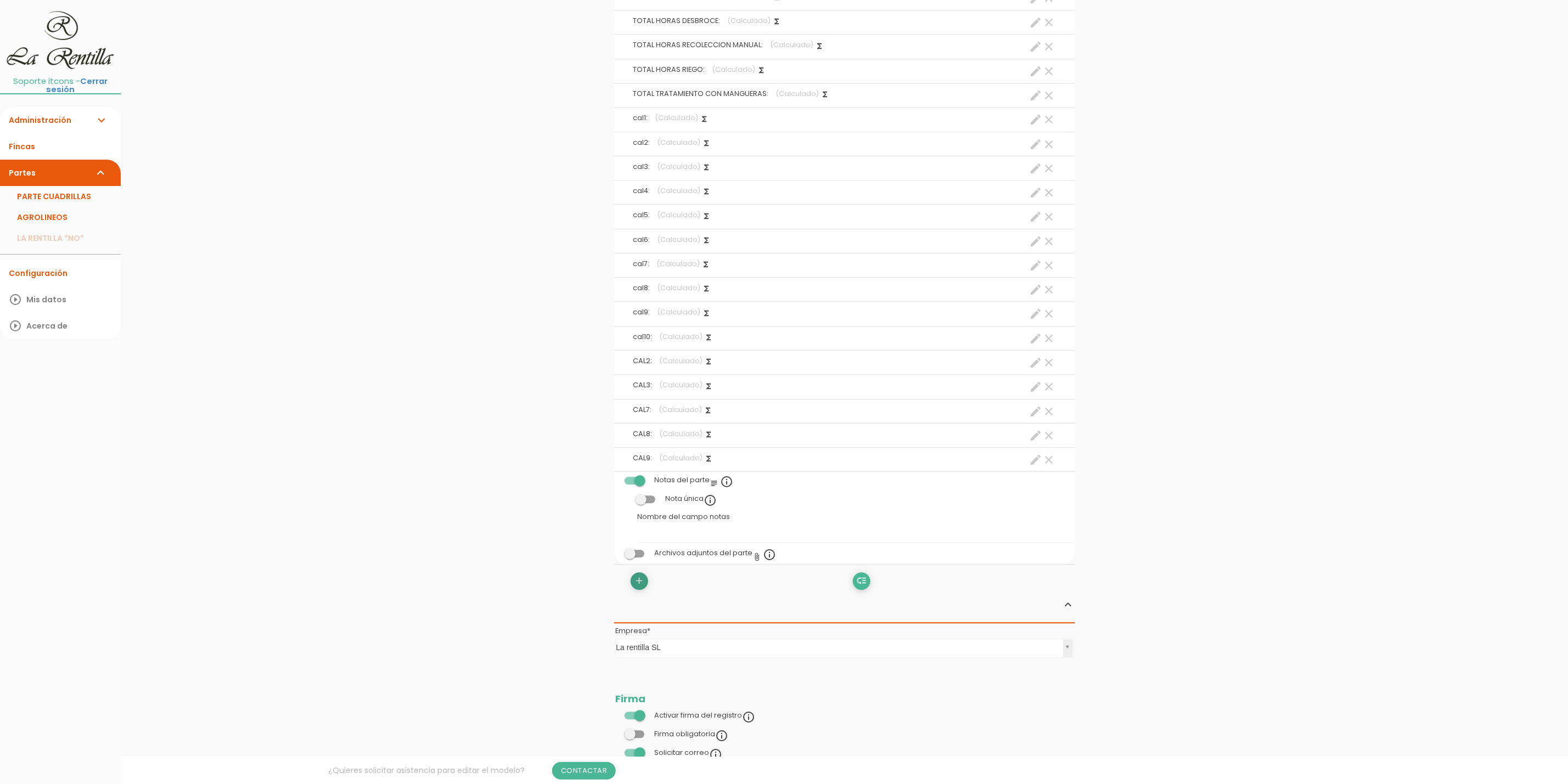
click at [639, 590] on icon "add" at bounding box center [638, 581] width 10 height 18
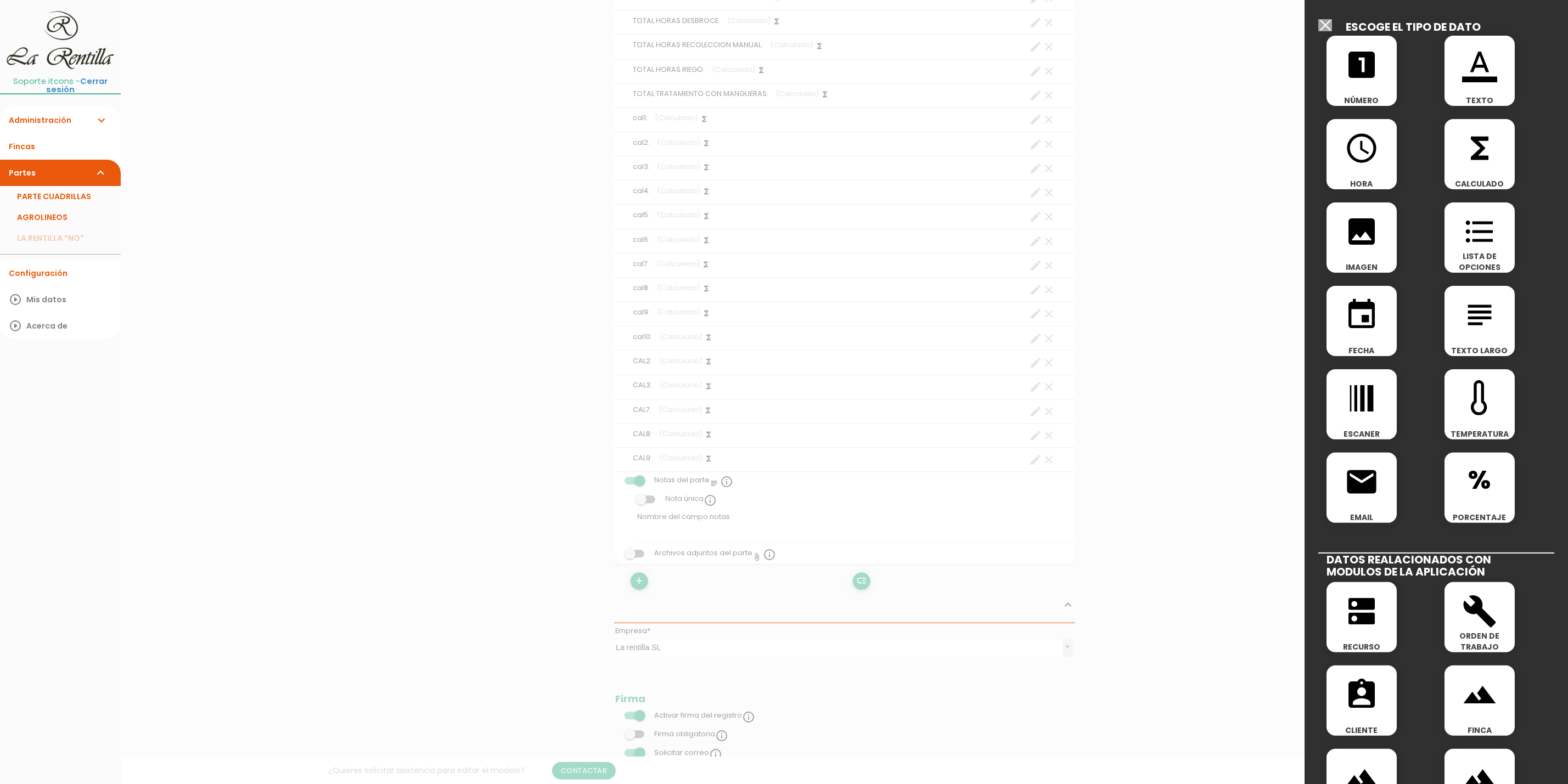
click at [1485, 164] on icon "functions" at bounding box center [1480, 148] width 35 height 35
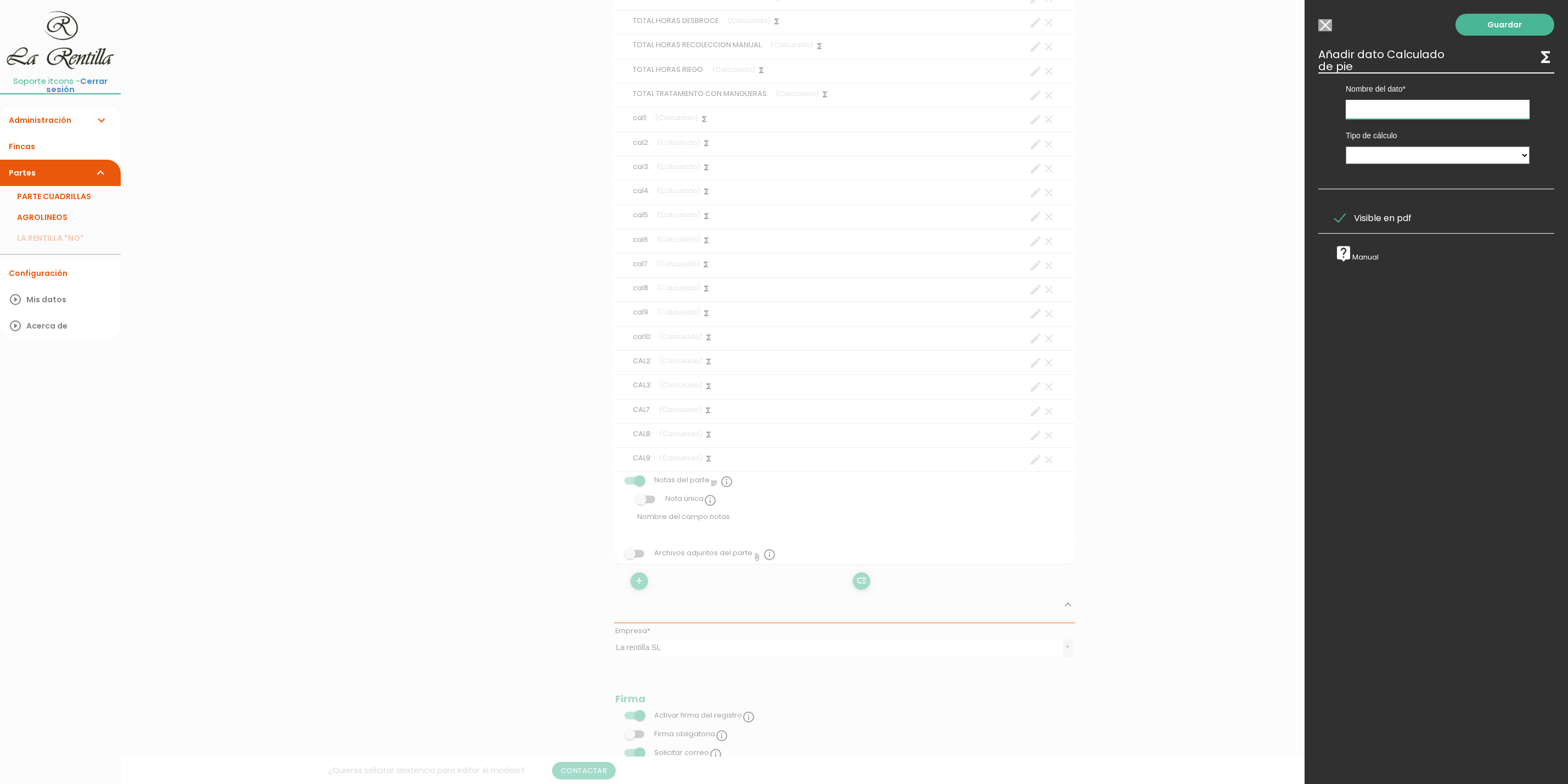
click at [1358, 114] on input "text" at bounding box center [1437, 109] width 184 height 19
type input "cal11"
click at [1383, 161] on select "Suma de totales Calculado entre datos" at bounding box center [1437, 155] width 184 height 18
select select "1"
click at [1346, 146] on select "Suma de totales Calculado entre datos" at bounding box center [1437, 155] width 184 height 18
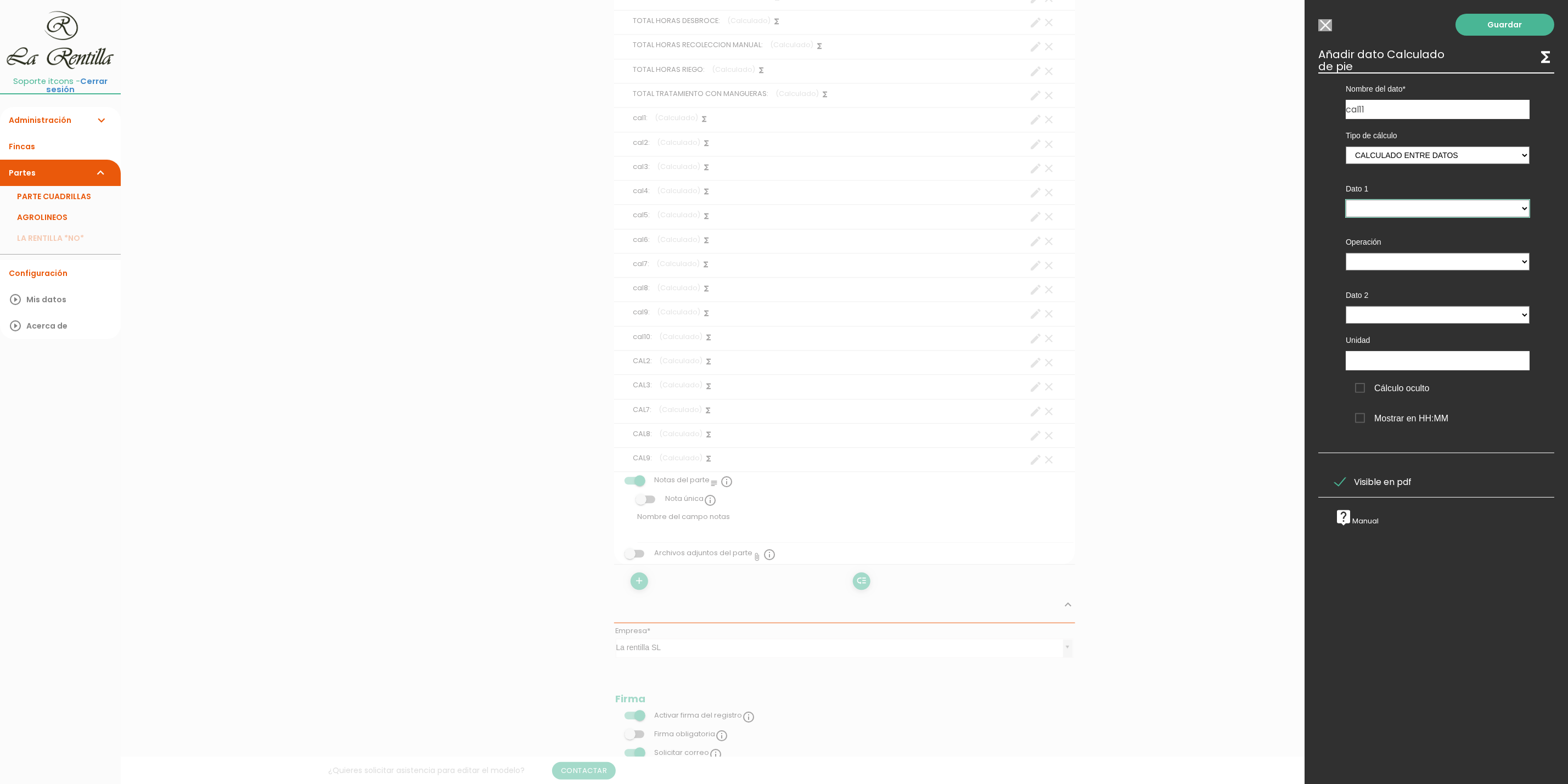
click at [1381, 211] on select "TOTAL HORAS PODA MANUAL - (pie) Total horas trabajadas en el parte - (cabecera)…" at bounding box center [1437, 208] width 184 height 18
select select "footer_6"
click at [1346, 200] on select "TOTAL HORAS PODA MANUAL - (pie) Total horas trabajadas en el parte - (cabecera)…" at bounding box center [1437, 208] width 184 height 18
click at [1398, 260] on select "+ - * /" at bounding box center [1437, 262] width 184 height 18
select select "+"
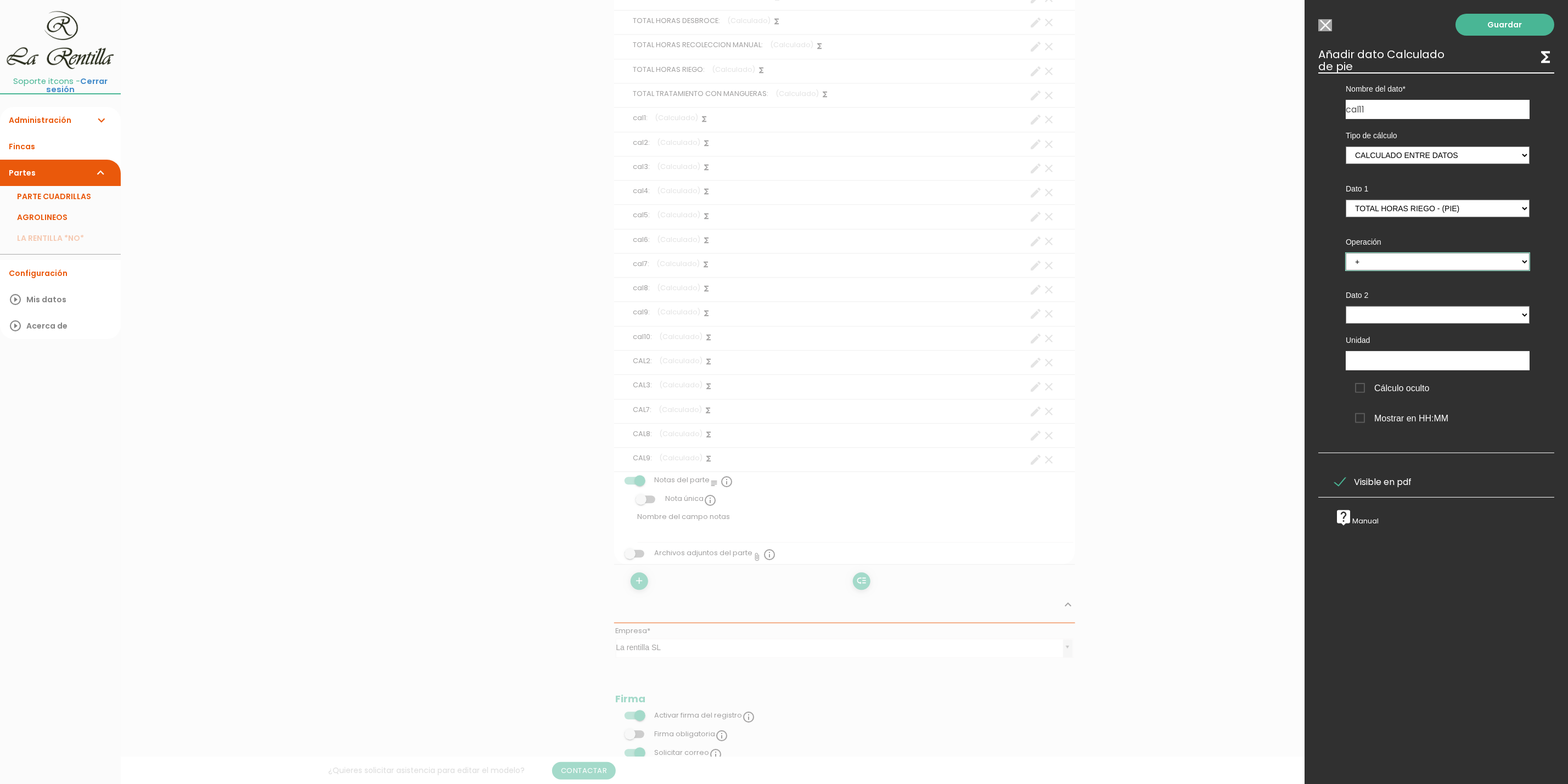
click at [1346, 253] on select "+ - * /" at bounding box center [1437, 262] width 184 height 18
click at [1387, 318] on select "TOTAL HORAS PODA MANUAL - (pie) Total horas trabajadas en el parte - (cabecera)…" at bounding box center [1437, 315] width 184 height 18
select select "footer_7"
click at [1346, 306] on select "TOTAL HORAS PODA MANUAL - (pie) Total horas trabajadas en el parte - (cabecera)…" at bounding box center [1437, 315] width 184 height 18
click at [1393, 386] on span "Cálculo oculto" at bounding box center [1392, 388] width 75 height 13
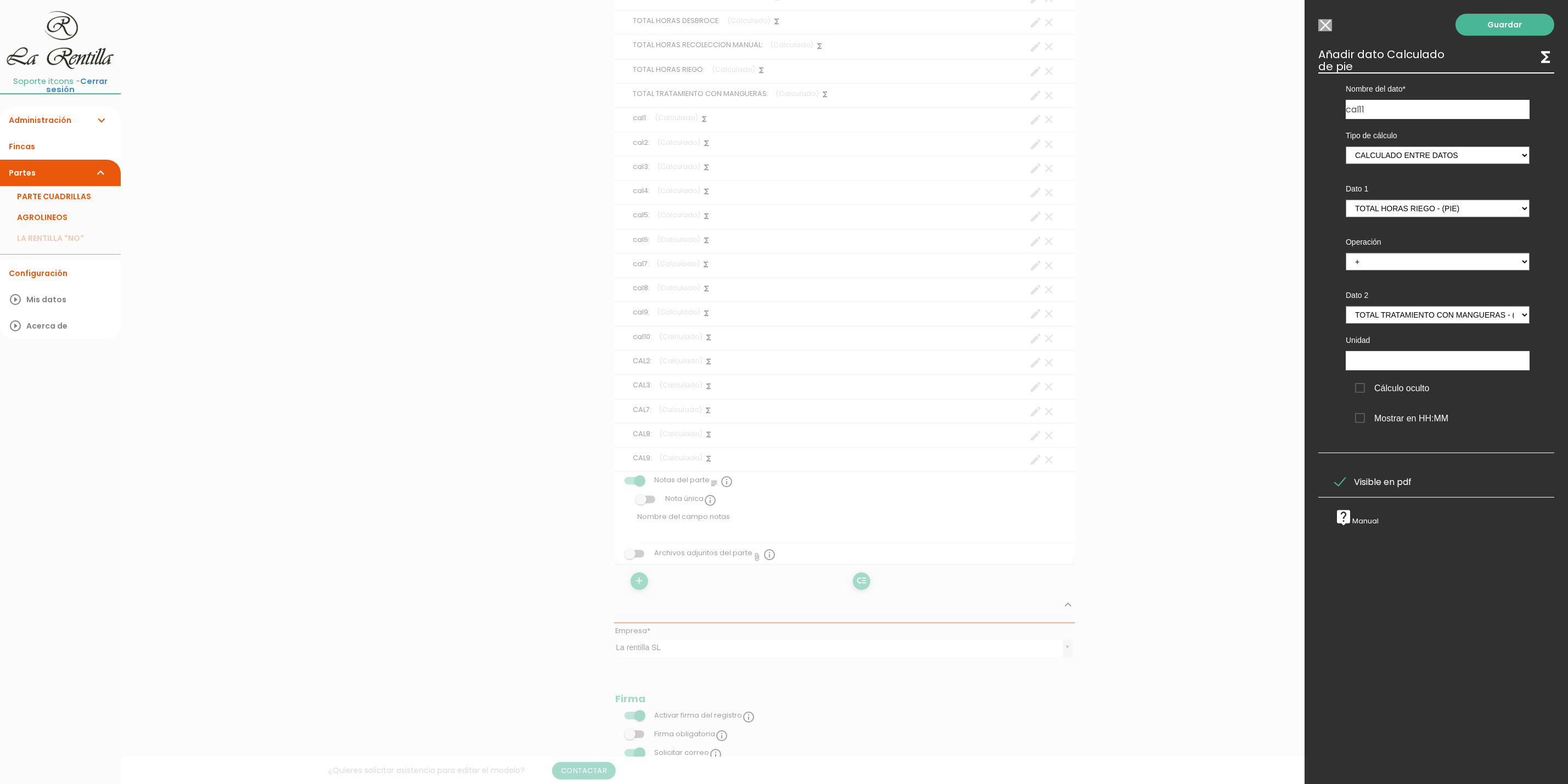
click at [0, 0] on input "Cálculo oculto" at bounding box center [0, 0] width 0 height 0
click at [1500, 25] on link "Guardar" at bounding box center [1505, 24] width 99 height 22
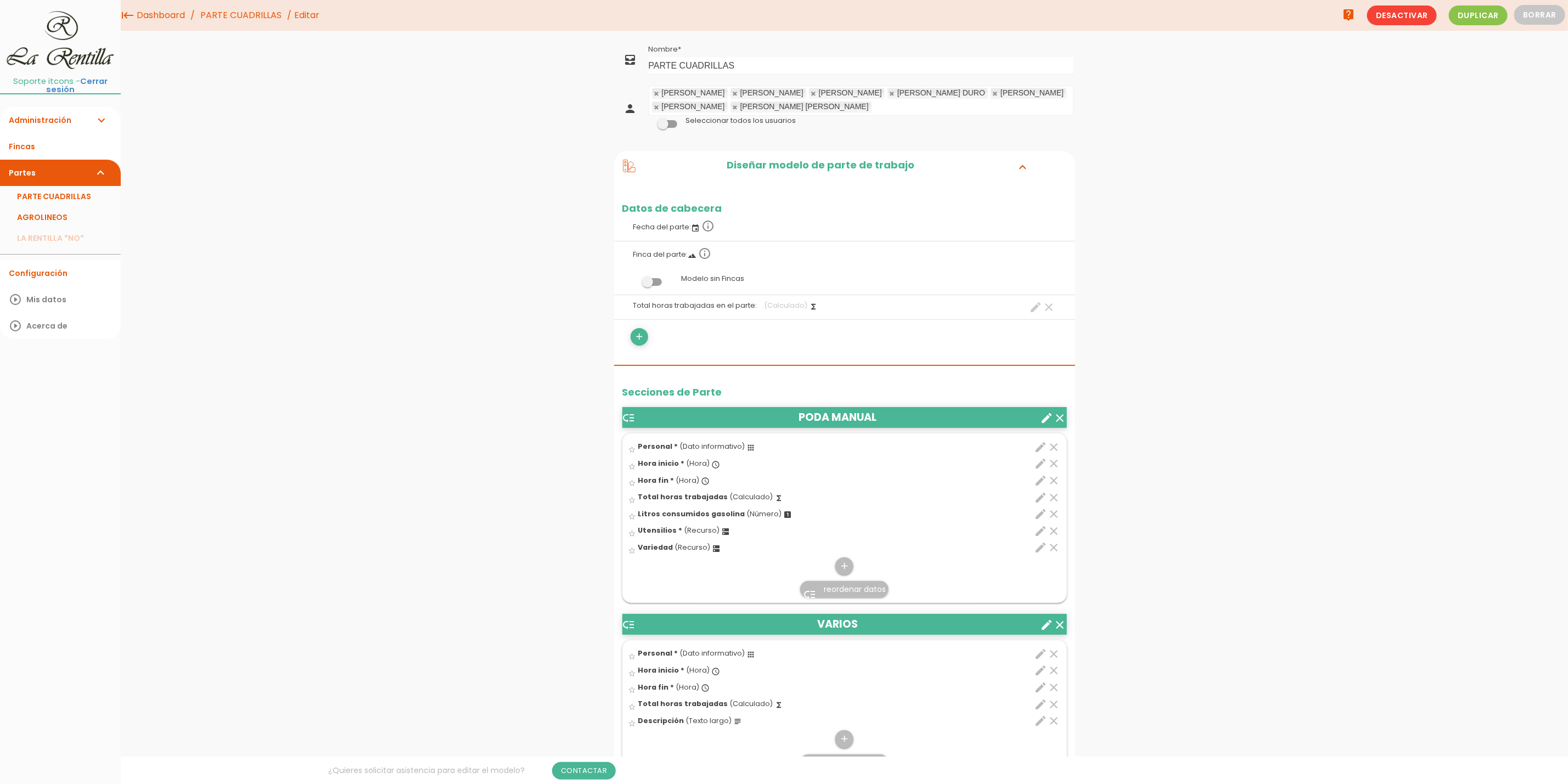
click at [1033, 313] on icon "create" at bounding box center [1036, 307] width 13 height 13
select select "footer_16"
select select "+"
select select "footer_17"
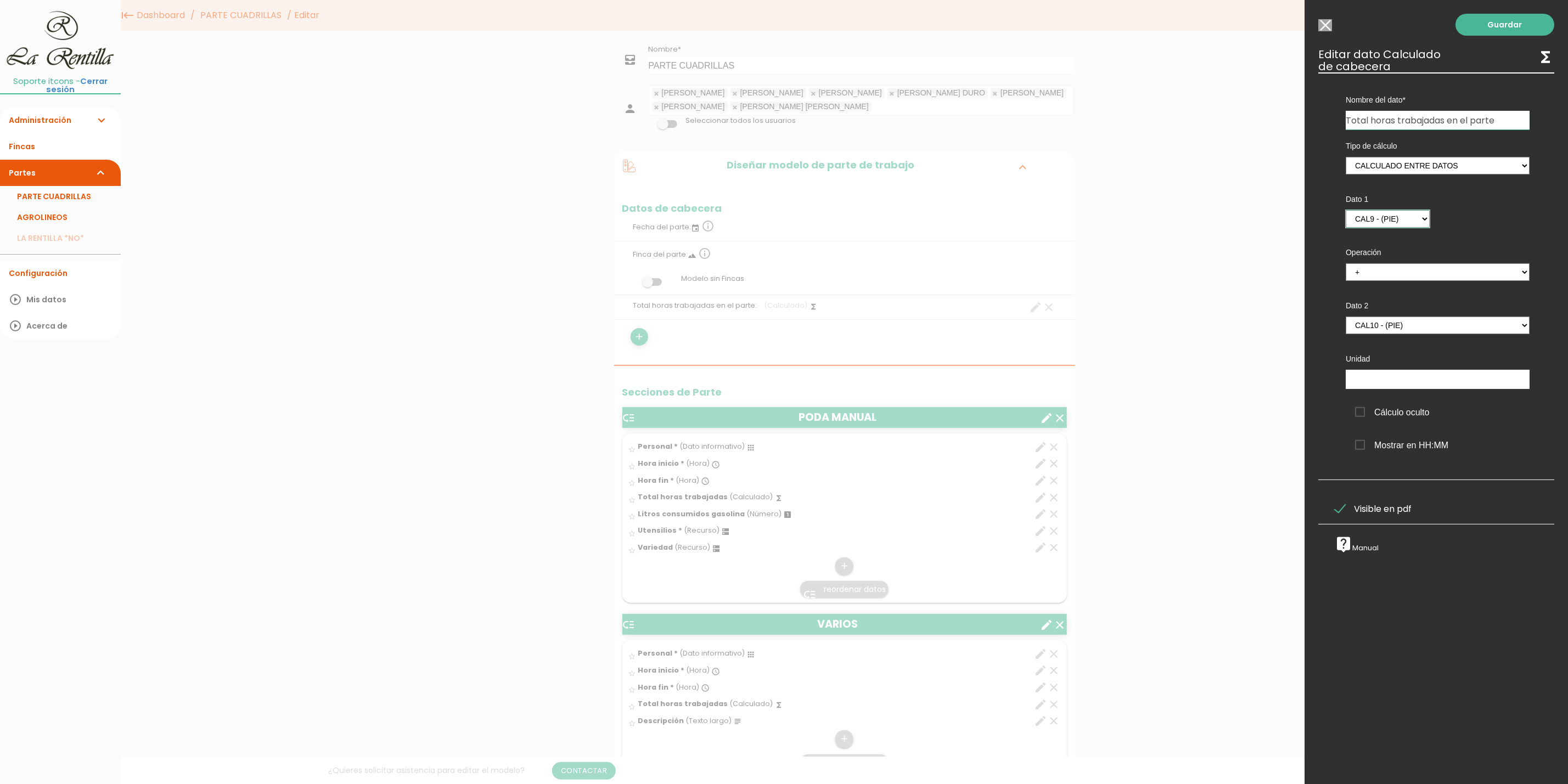
click at [1373, 220] on select "TOTAL HORAS PODA MANUAL - (pie) TOTAL HORAS VARIOS - (pie) TOTAL HORAS PLANTADO…" at bounding box center [1387, 219] width 84 height 18
select select "footer_23"
click at [1346, 210] on select "TOTAL HORAS PODA MANUAL - (pie) TOTAL HORAS VARIOS - (pie) TOTAL HORAS PLANTADO…" at bounding box center [1387, 219] width 84 height 18
click at [1480, 22] on link "Guardar" at bounding box center [1505, 24] width 99 height 22
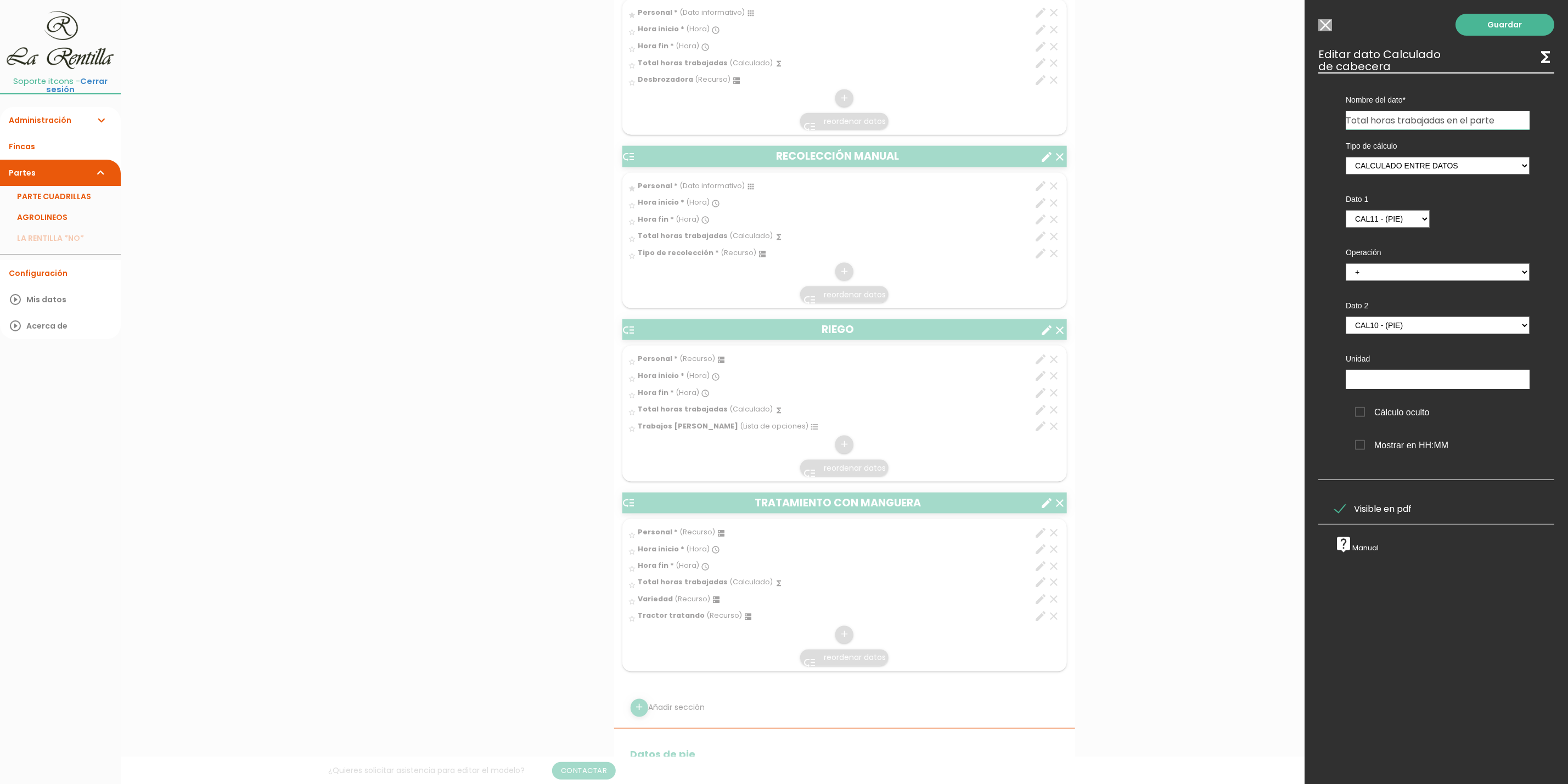
scroll to position [991, 0]
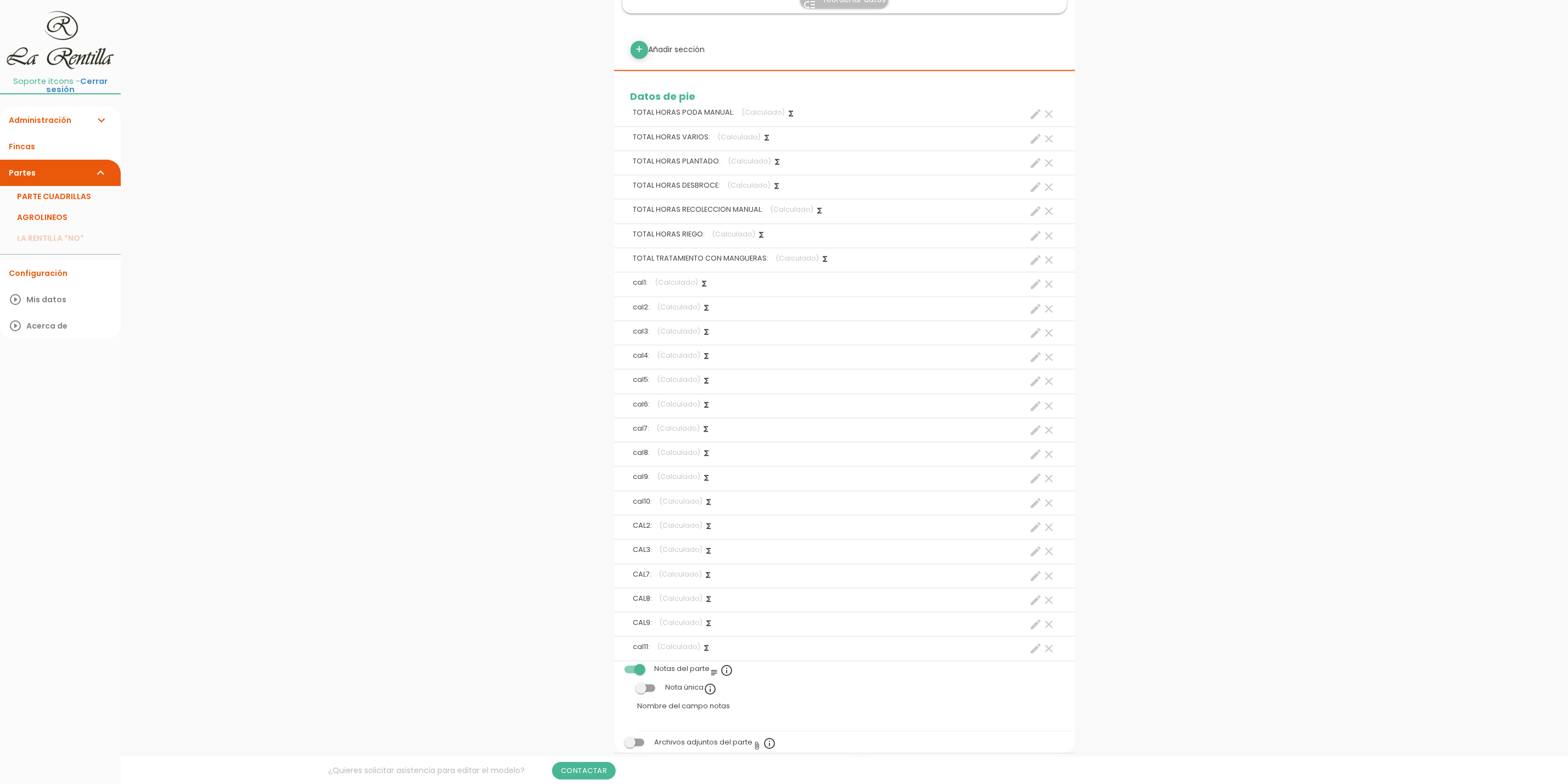
scroll to position [1811, 0]
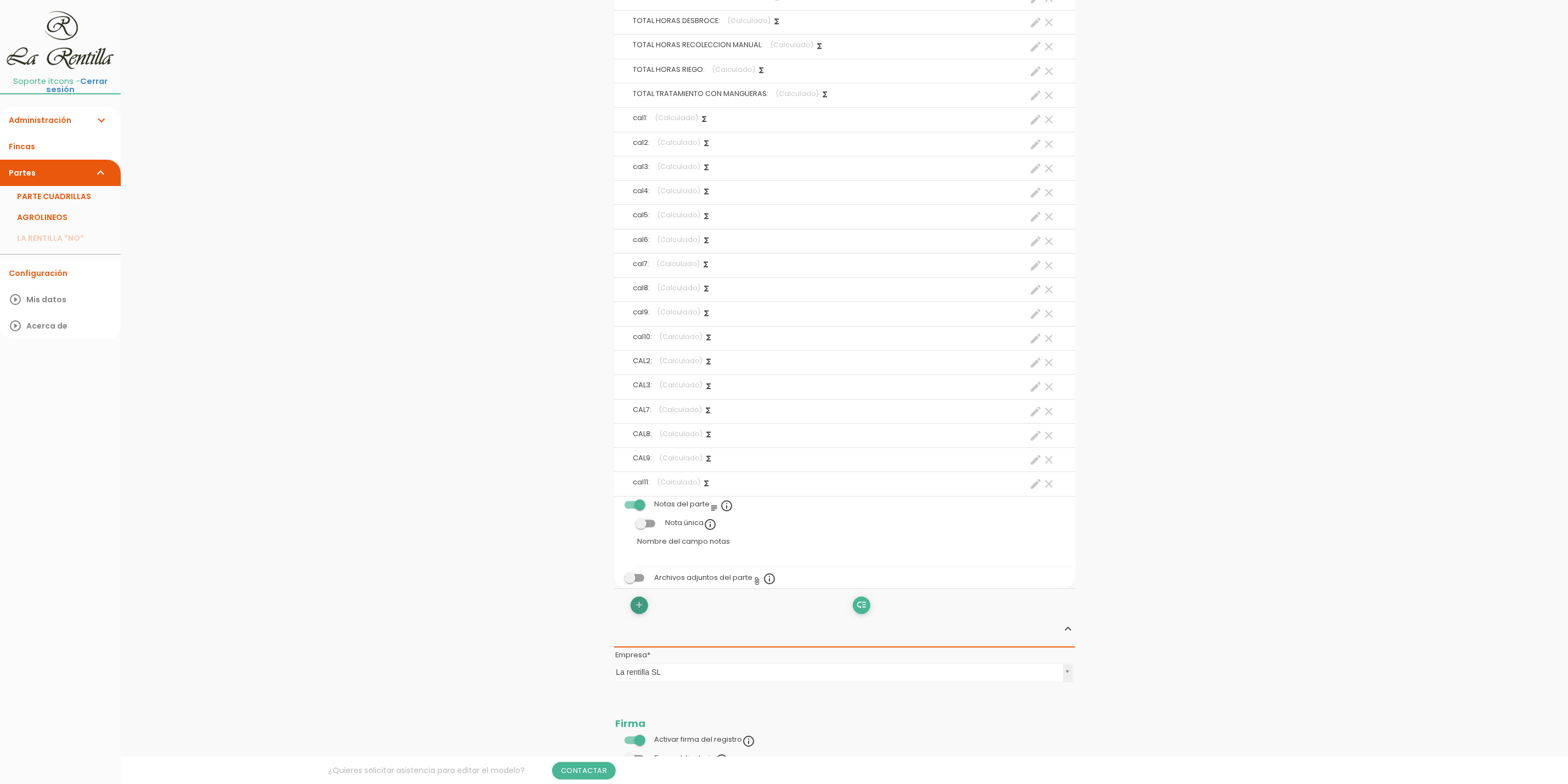
click at [641, 609] on icon "add" at bounding box center [638, 605] width 10 height 18
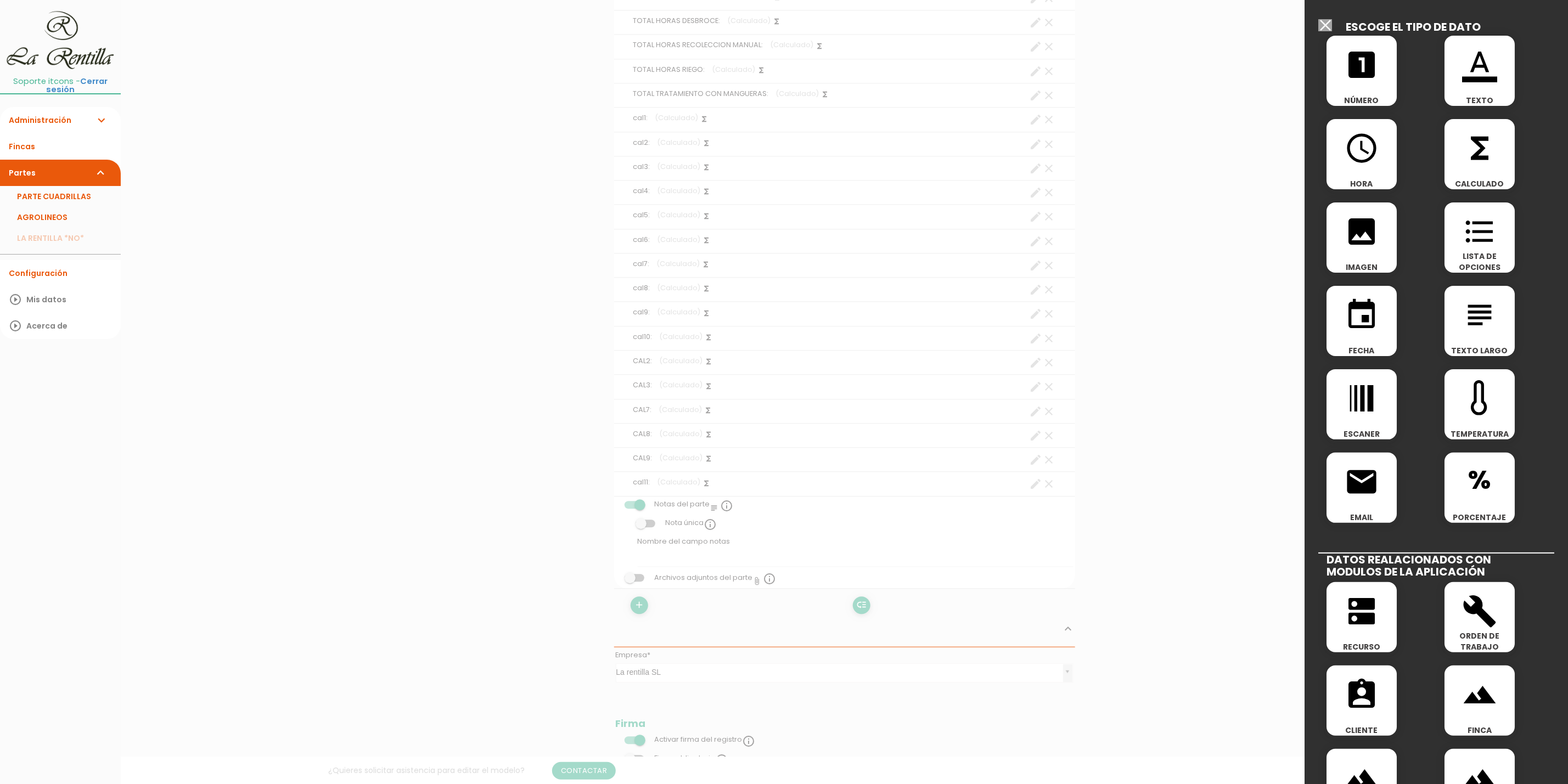
click at [1462, 157] on icon "functions" at bounding box center [1480, 148] width 35 height 35
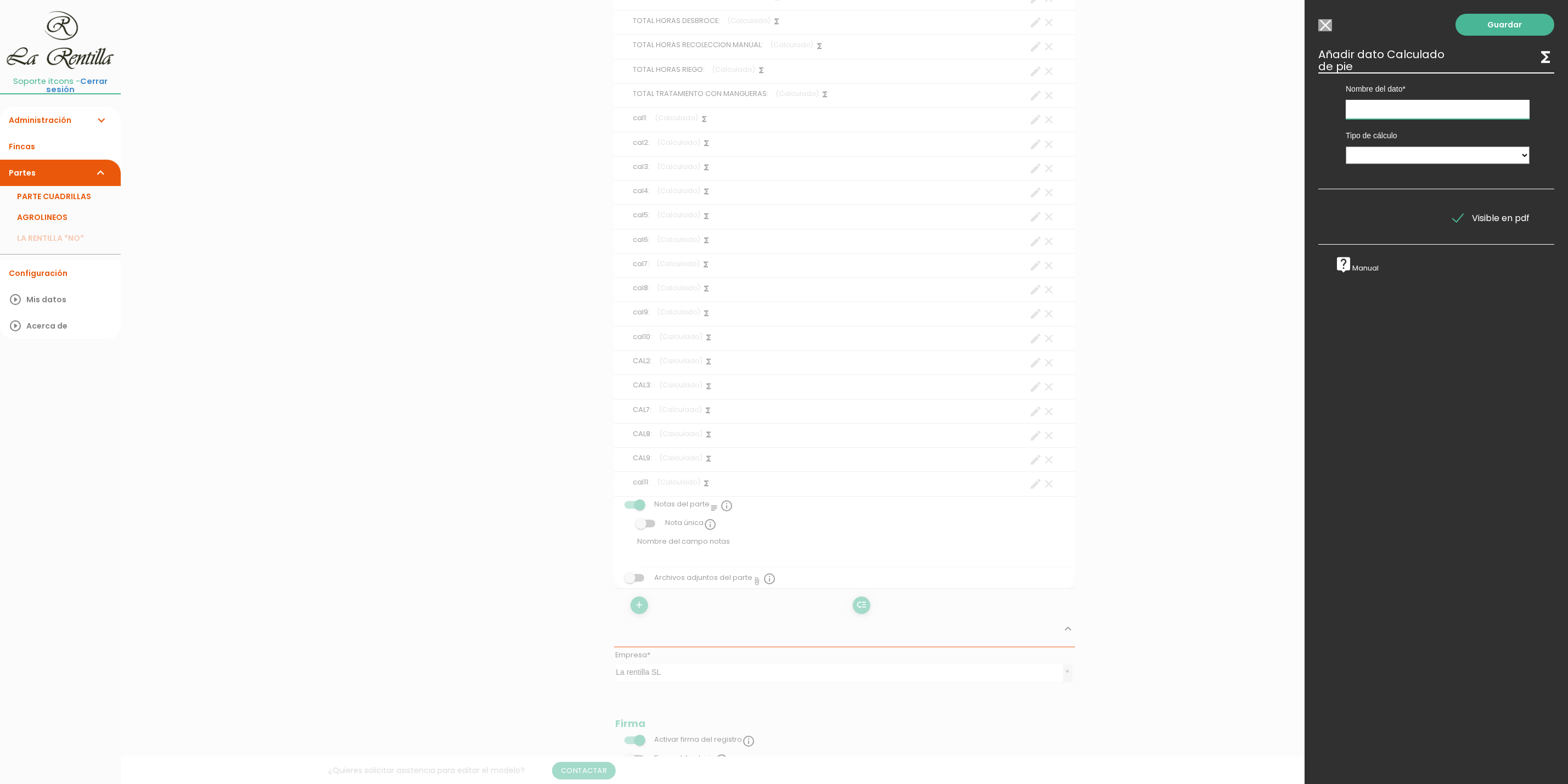
click at [1405, 107] on input "text" at bounding box center [1437, 109] width 184 height 19
type input "cal 12"
click at [1382, 147] on select "Suma de totales Calculado entre datos" at bounding box center [1437, 155] width 184 height 18
click at [1346, 146] on select "Suma de totales Calculado entre datos" at bounding box center [1437, 155] width 184 height 18
click at [1391, 218] on div "Sección PODA MANUAL VARIOS PLANTADO DESBROCE MANUAL RECOLECCIÓN MANUAL RIEGO TR…" at bounding box center [1437, 199] width 200 height 53
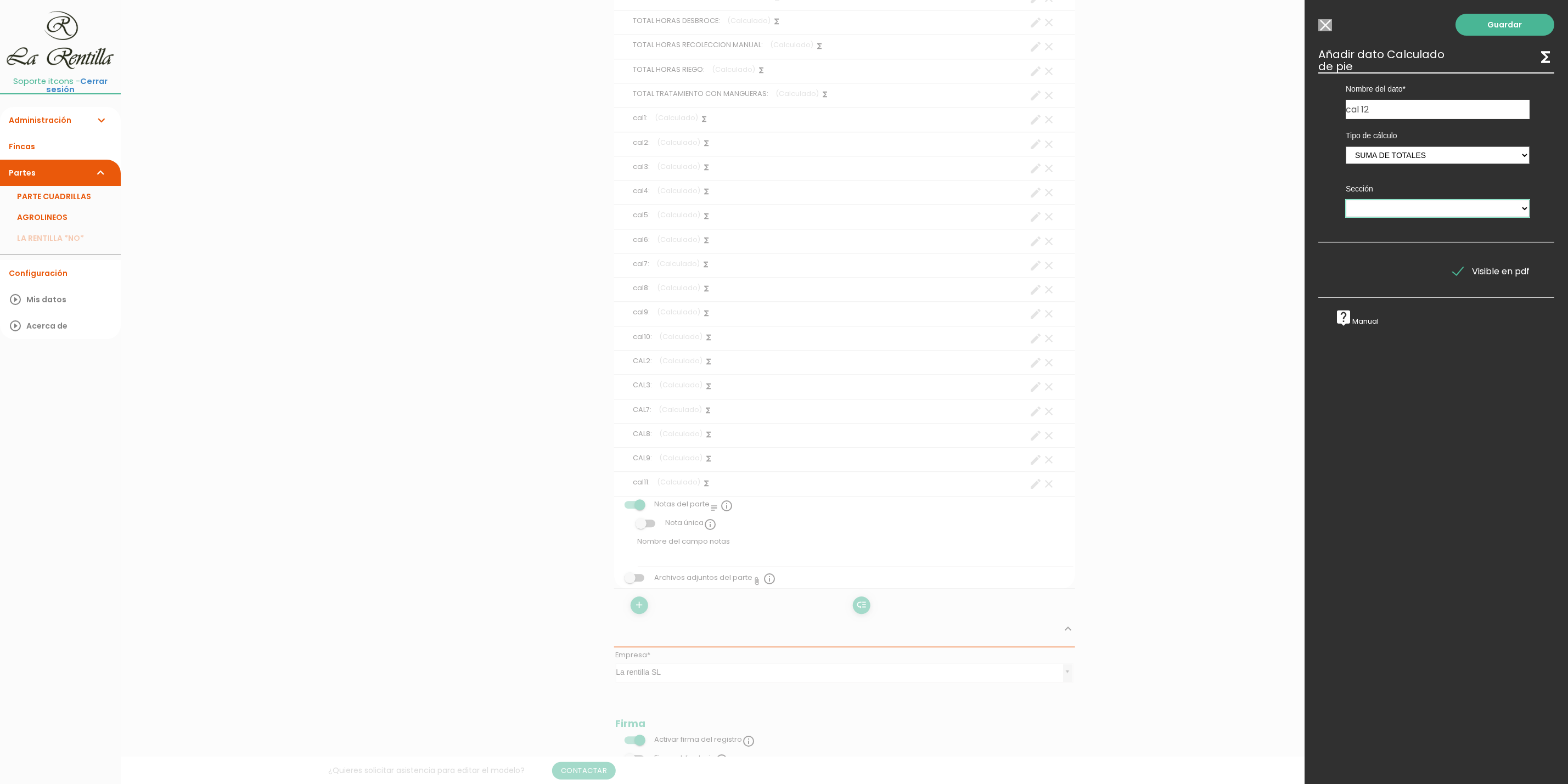
click at [1391, 216] on select "PODA MANUAL VARIOS PLANTADO DESBROCE MANUAL RECOLECCIÓN MANUAL RIEGO TRATAMIENT…" at bounding box center [1437, 208] width 184 height 18
click at [1397, 214] on select "PODA MANUAL VARIOS PLANTADO DESBROCE MANUAL RECOLECCIÓN MANUAL RIEGO TRATAMIENT…" at bounding box center [1437, 208] width 184 height 18
click at [1395, 155] on select "Suma de totales Calculado entre datos" at bounding box center [1437, 155] width 184 height 18
select select "1"
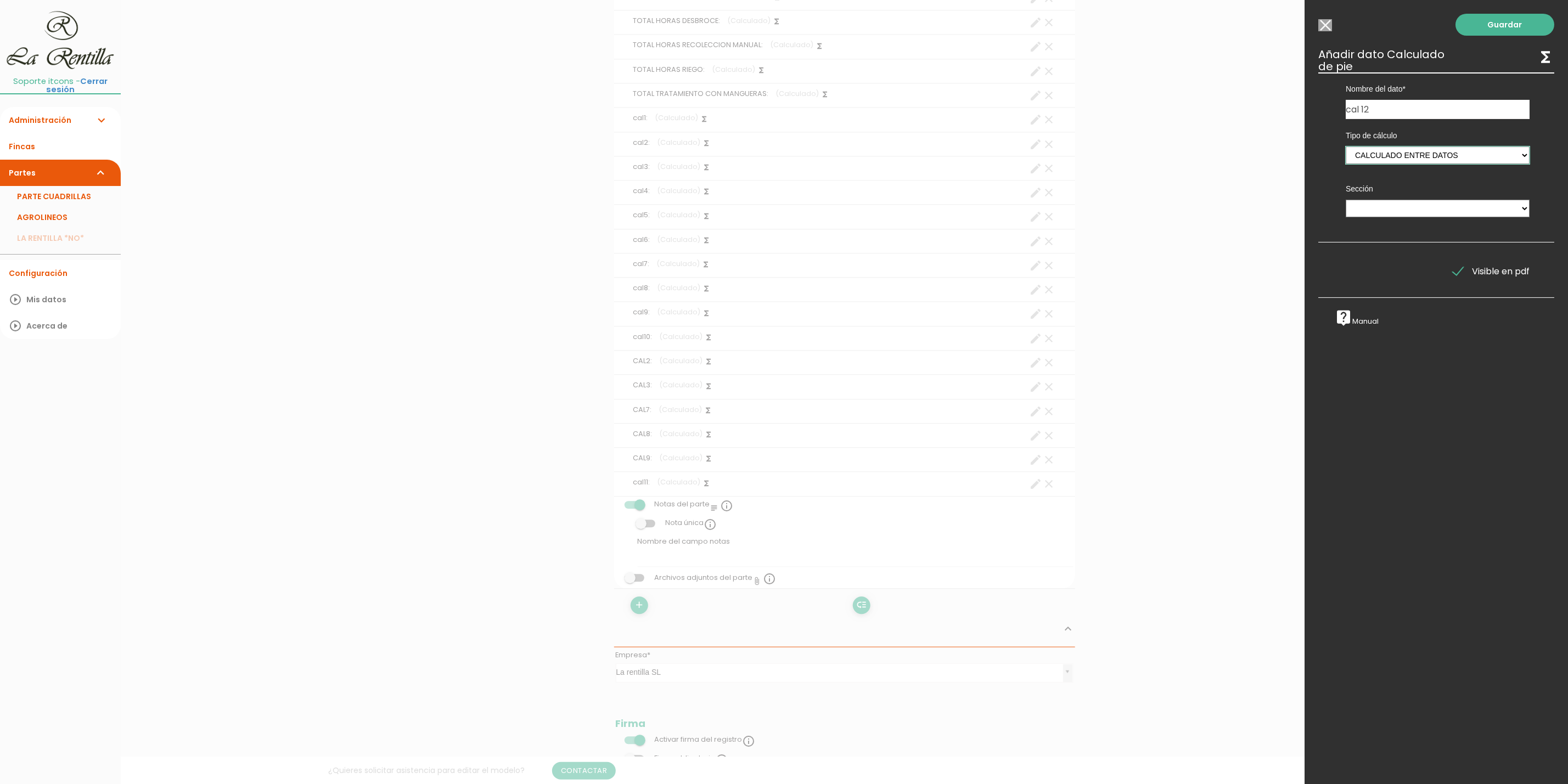
click at [1346, 146] on select "Suma de totales Calculado entre datos" at bounding box center [1437, 155] width 184 height 18
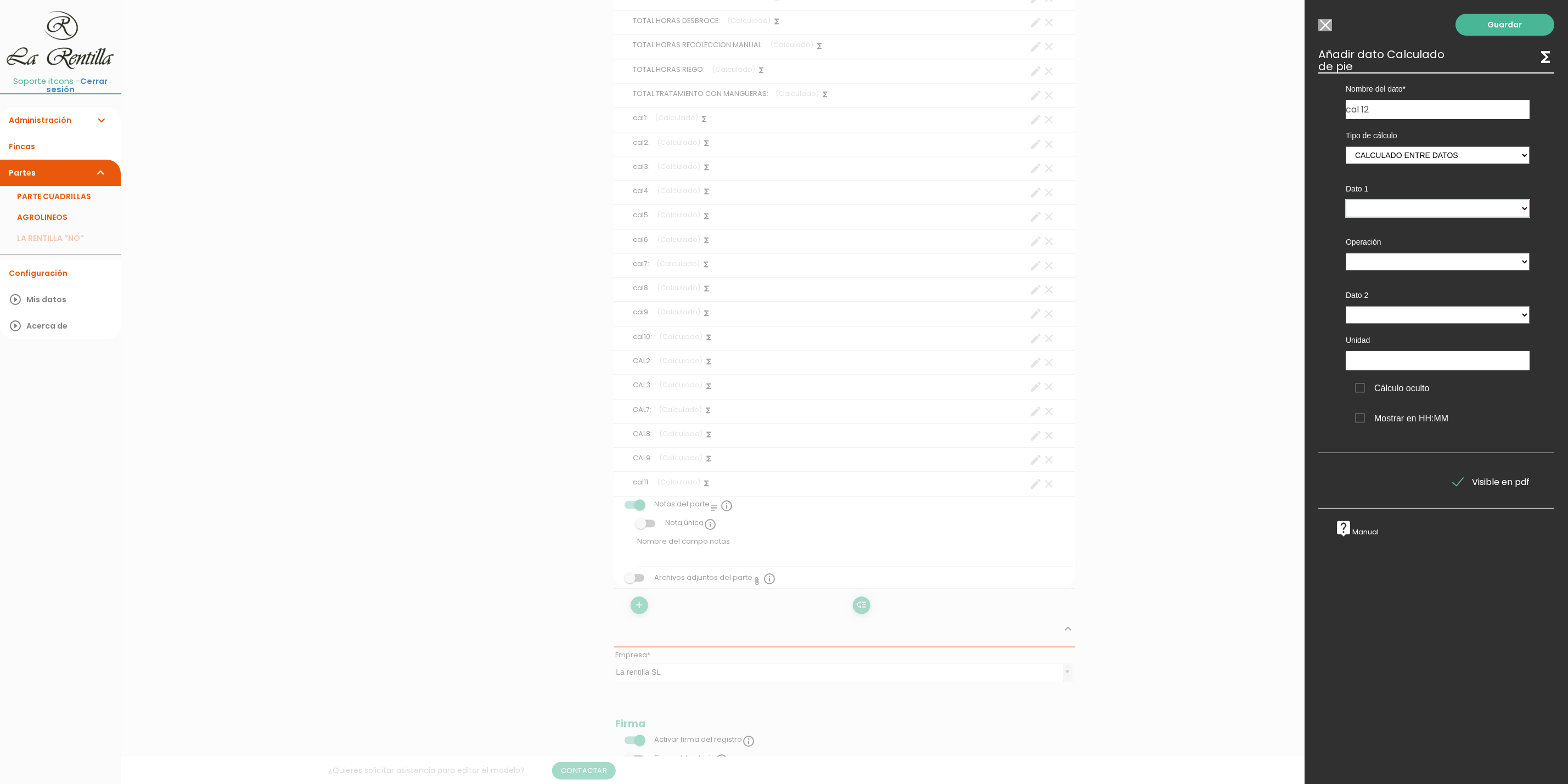
click at [1393, 209] on select "TOTAL HORAS PODA MANUAL - (pie) Total horas trabajadas en el parte - (cabecera)…" at bounding box center [1437, 208] width 184 height 18
select select "footer_22"
click at [1346, 200] on select "TOTAL HORAS PODA MANUAL - (pie) Total horas trabajadas en el parte - (cabecera)…" at bounding box center [1437, 208] width 184 height 18
click at [1393, 260] on select "+ - * /" at bounding box center [1437, 262] width 184 height 18
select select "+"
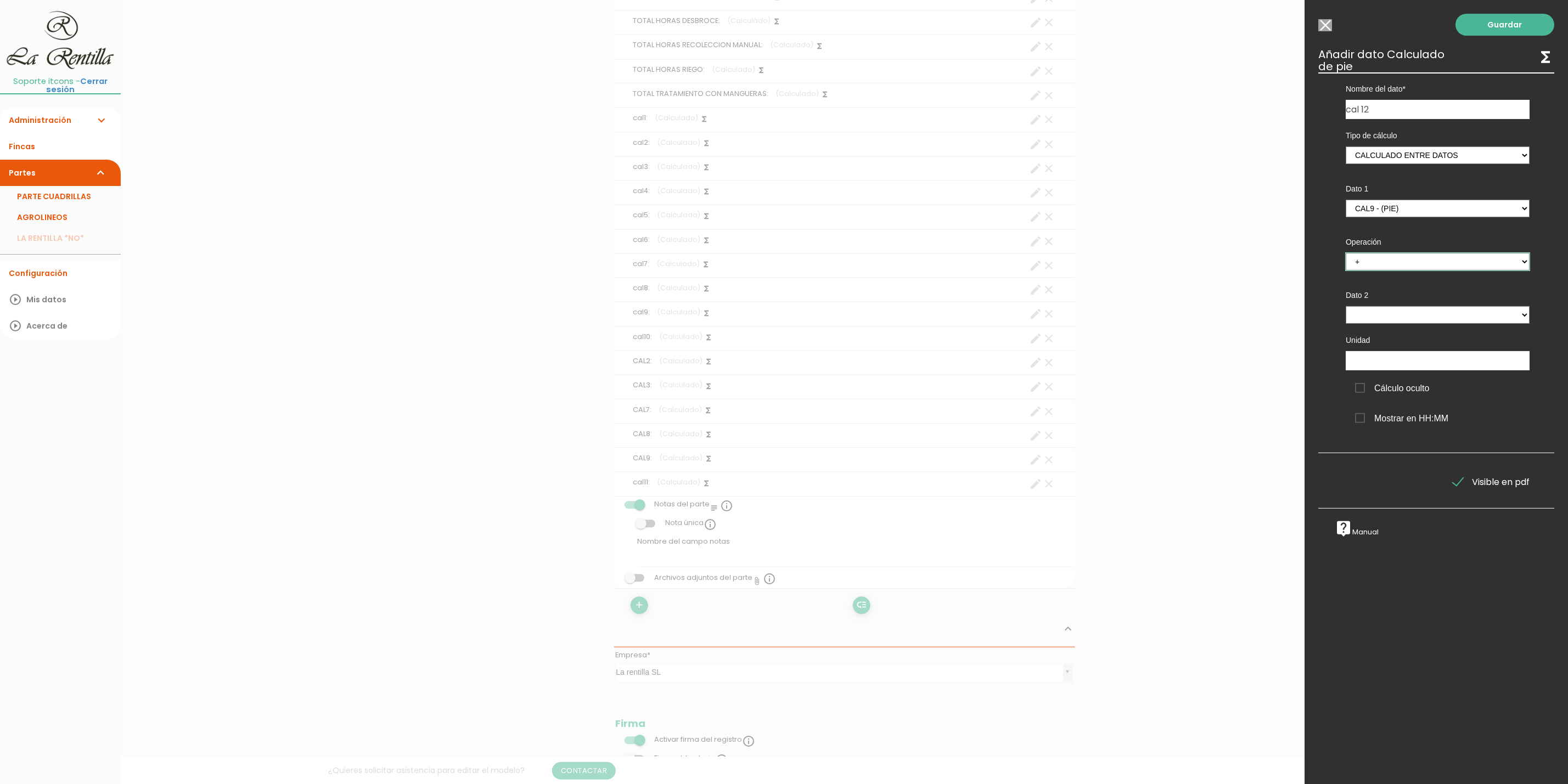
click at [1346, 253] on select "+ - * /" at bounding box center [1437, 262] width 184 height 18
click at [1383, 316] on select "TOTAL HORAS PODA MANUAL - (pie) Total horas trabajadas en el parte - (cabecera)…" at bounding box center [1437, 315] width 184 height 18
select select "footer_17"
click at [1346, 306] on select "TOTAL HORAS PODA MANUAL - (pie) Total horas trabajadas en el parte - (cabecera)…" at bounding box center [1437, 315] width 184 height 18
click at [1383, 388] on span "Cálculo oculto" at bounding box center [1392, 388] width 75 height 13
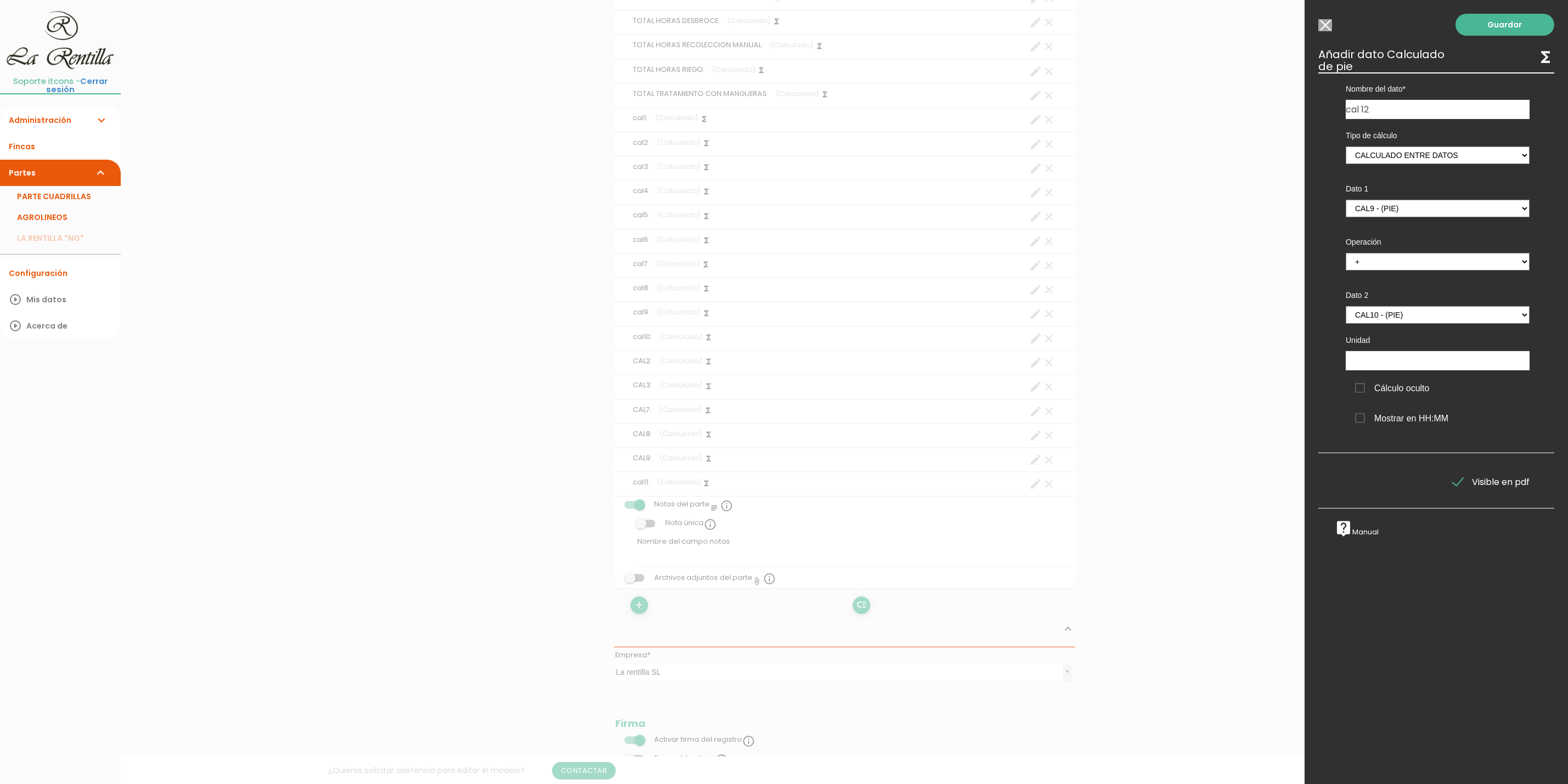
click at [0, 0] on input "Cálculo oculto" at bounding box center [0, 0] width 0 height 0
click at [1489, 22] on link "Guardar" at bounding box center [1505, 24] width 99 height 22
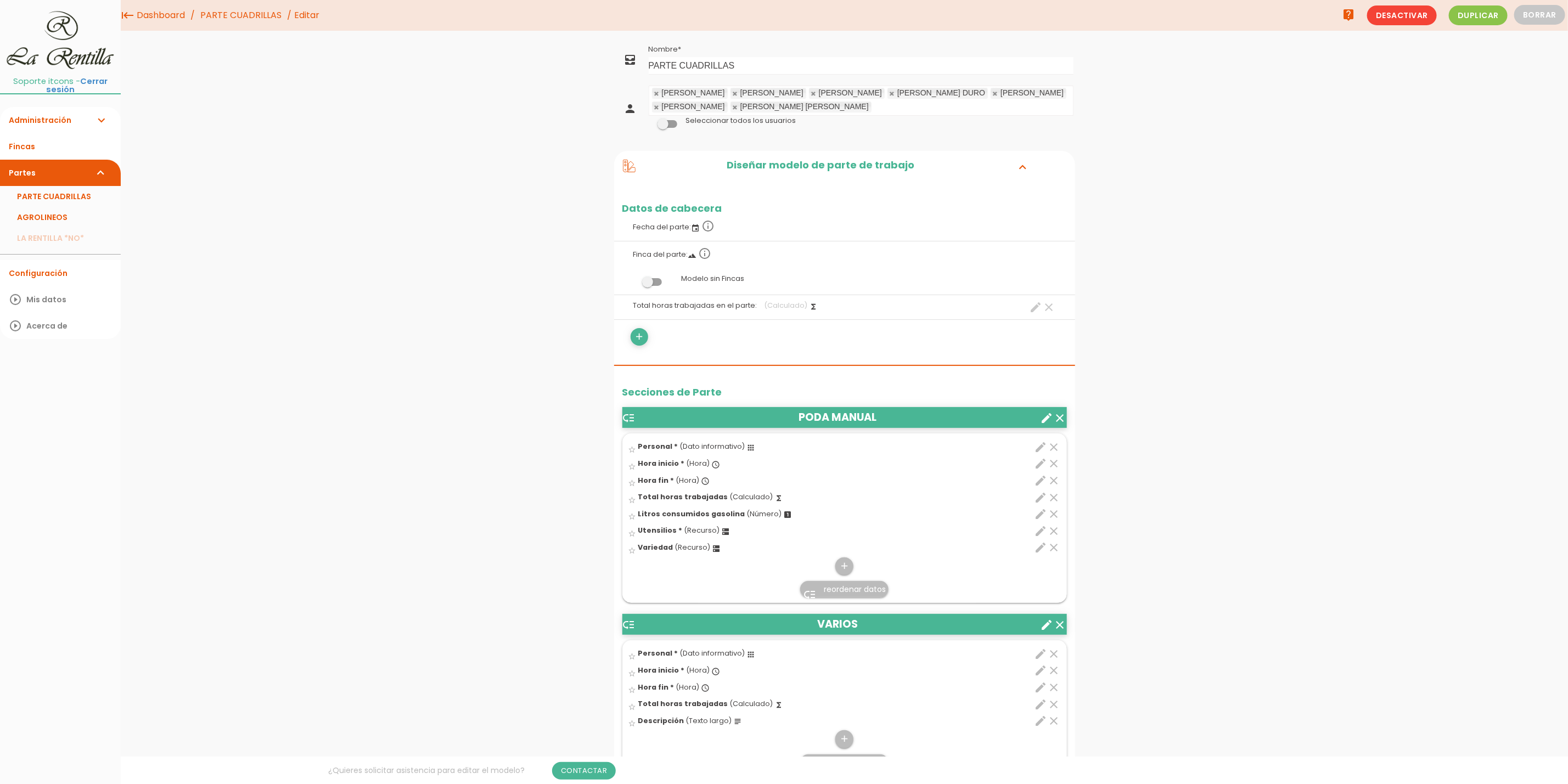
click at [1033, 308] on icon "create" at bounding box center [1036, 307] width 13 height 13
select select "footer_23"
select select "+"
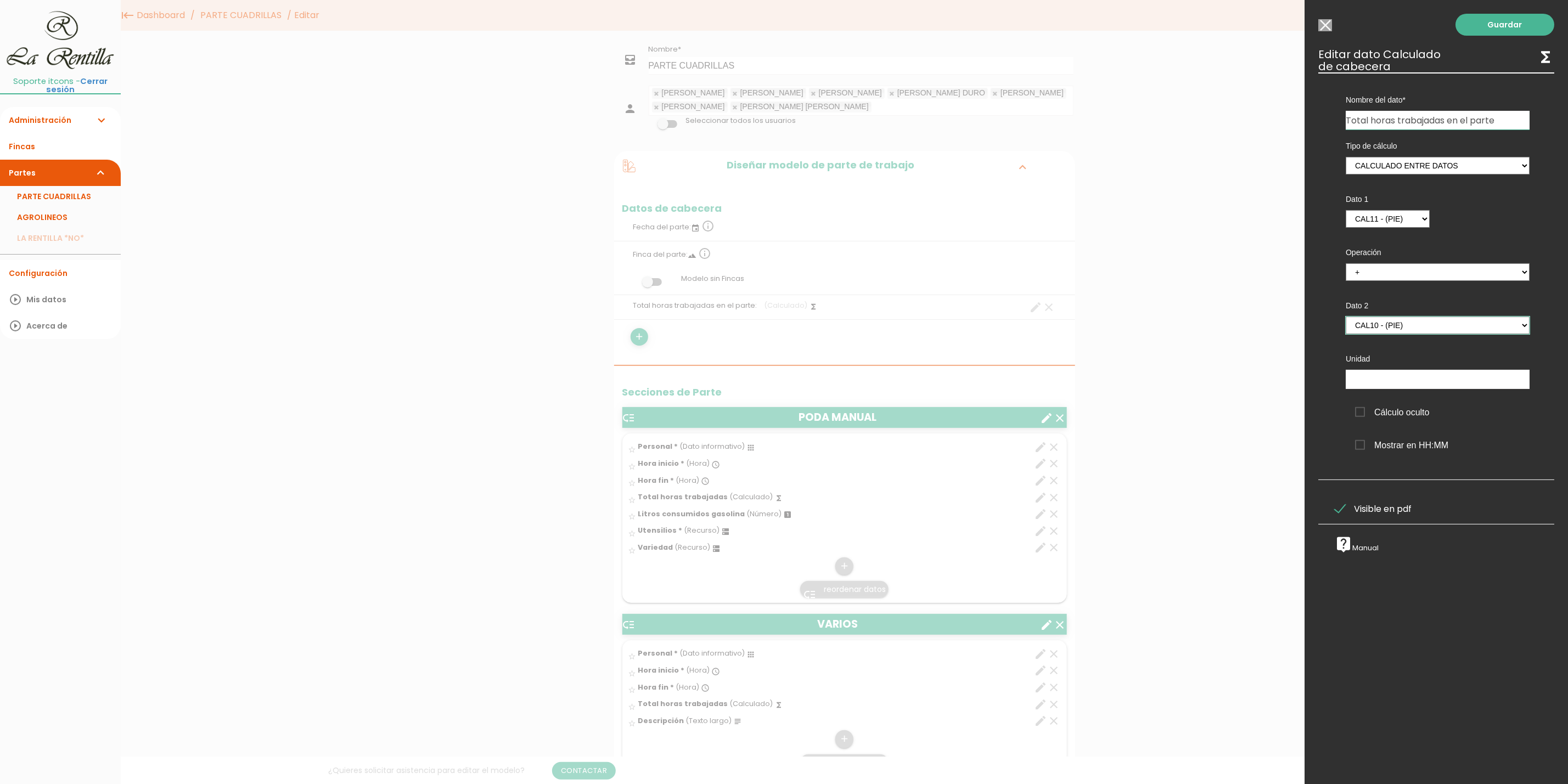
click at [1405, 323] on select "TOTAL HORAS PODA MANUAL - (pie) TOTAL HORAS VARIOS - (pie) TOTAL HORAS PLANTADO…" at bounding box center [1437, 326] width 184 height 18
select select "footer_24"
click at [1346, 317] on select "TOTAL HORAS PODA MANUAL - (pie) TOTAL HORAS VARIOS - (pie) TOTAL HORAS PLANTADO…" at bounding box center [1437, 326] width 184 height 18
click at [1484, 28] on link "Guardar" at bounding box center [1505, 24] width 99 height 22
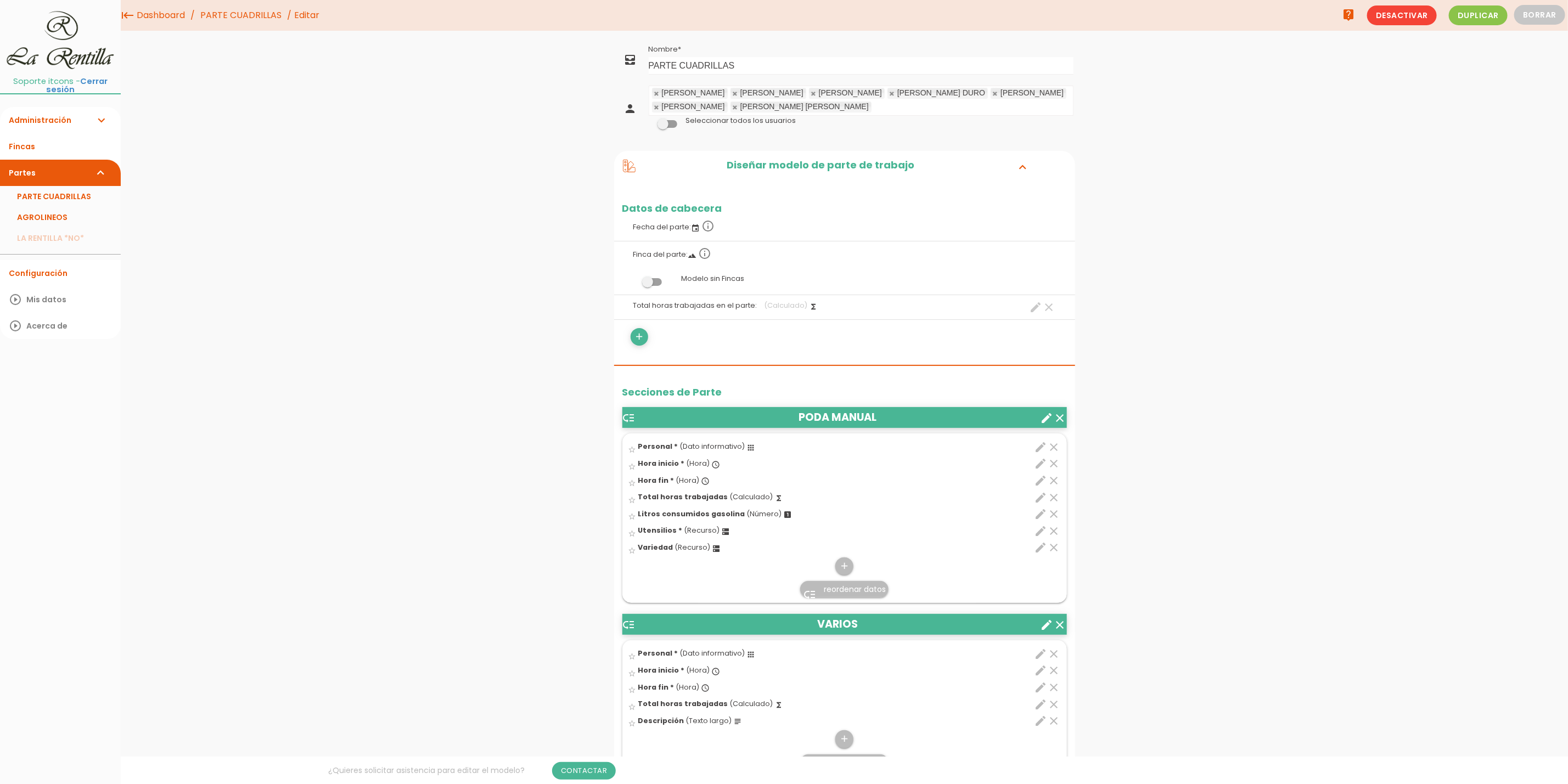
click at [250, 9] on link "PARTE CUADRILLAS" at bounding box center [241, 16] width 87 height 31
click at [264, 23] on link "PARTE CUADRILLAS" at bounding box center [241, 16] width 87 height 31
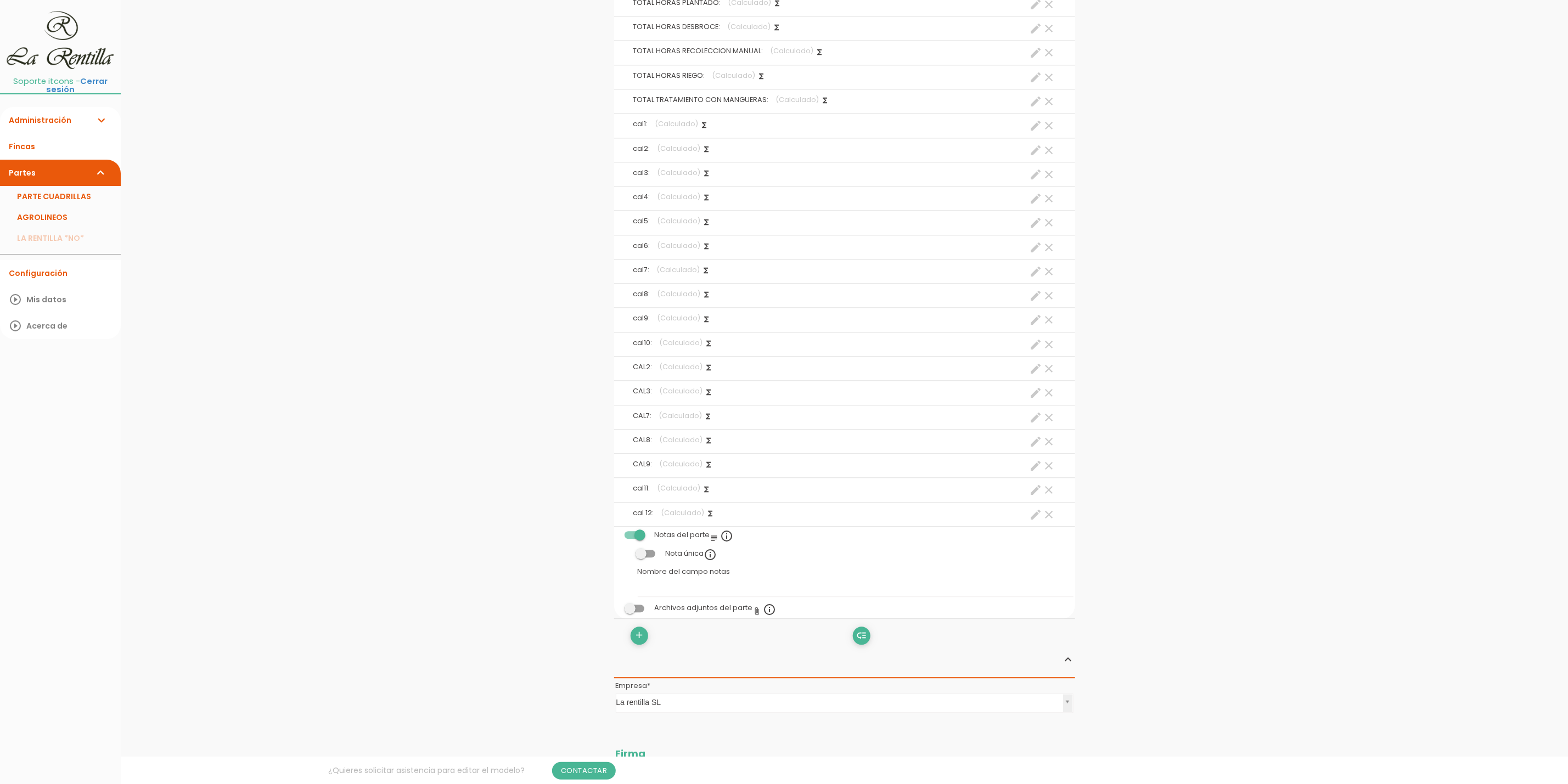
scroll to position [1894, 0]
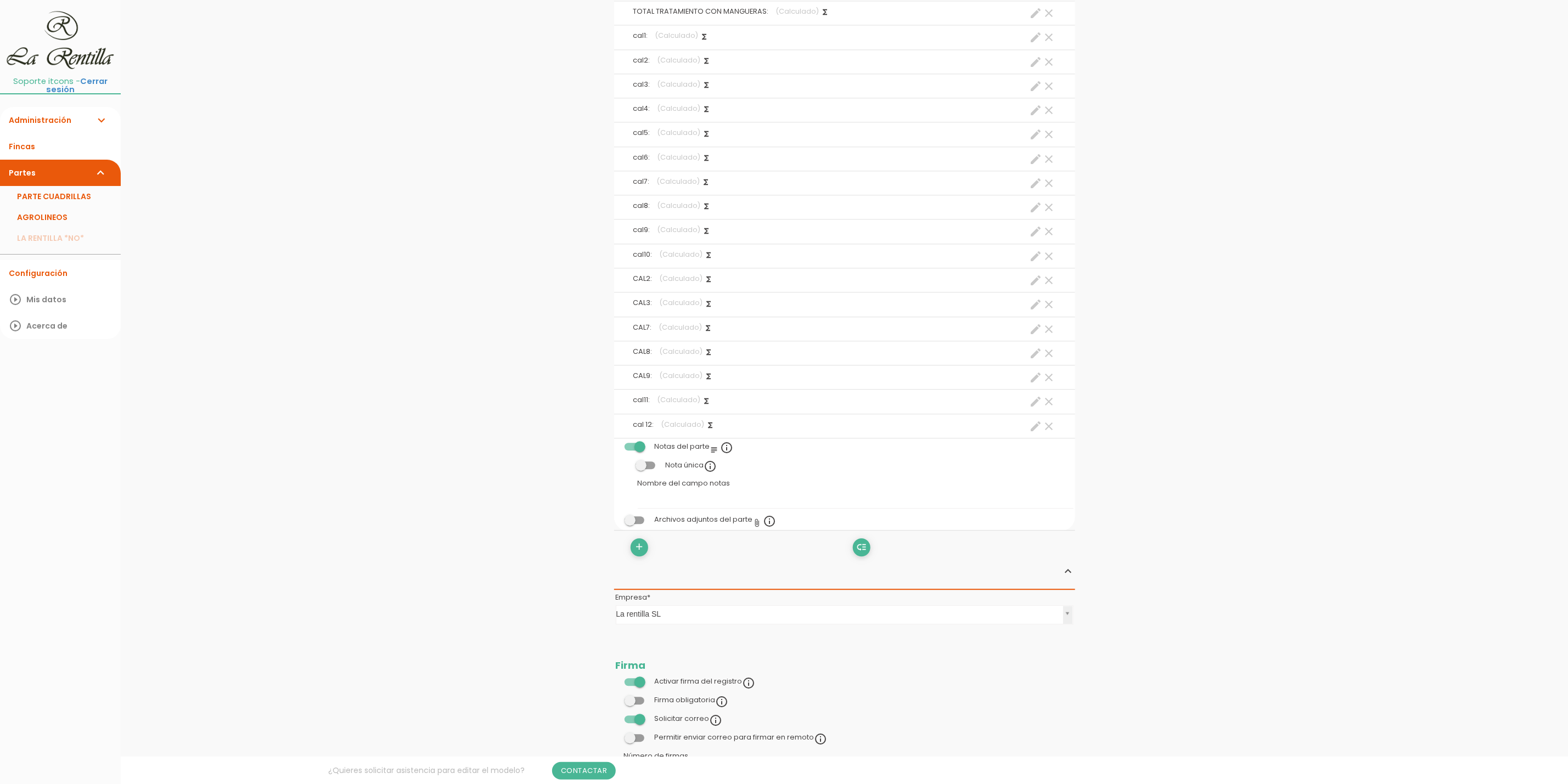
click at [1033, 432] on icon "create" at bounding box center [1036, 427] width 13 height 13
select select "footer_22"
select select "+"
select select "footer_17"
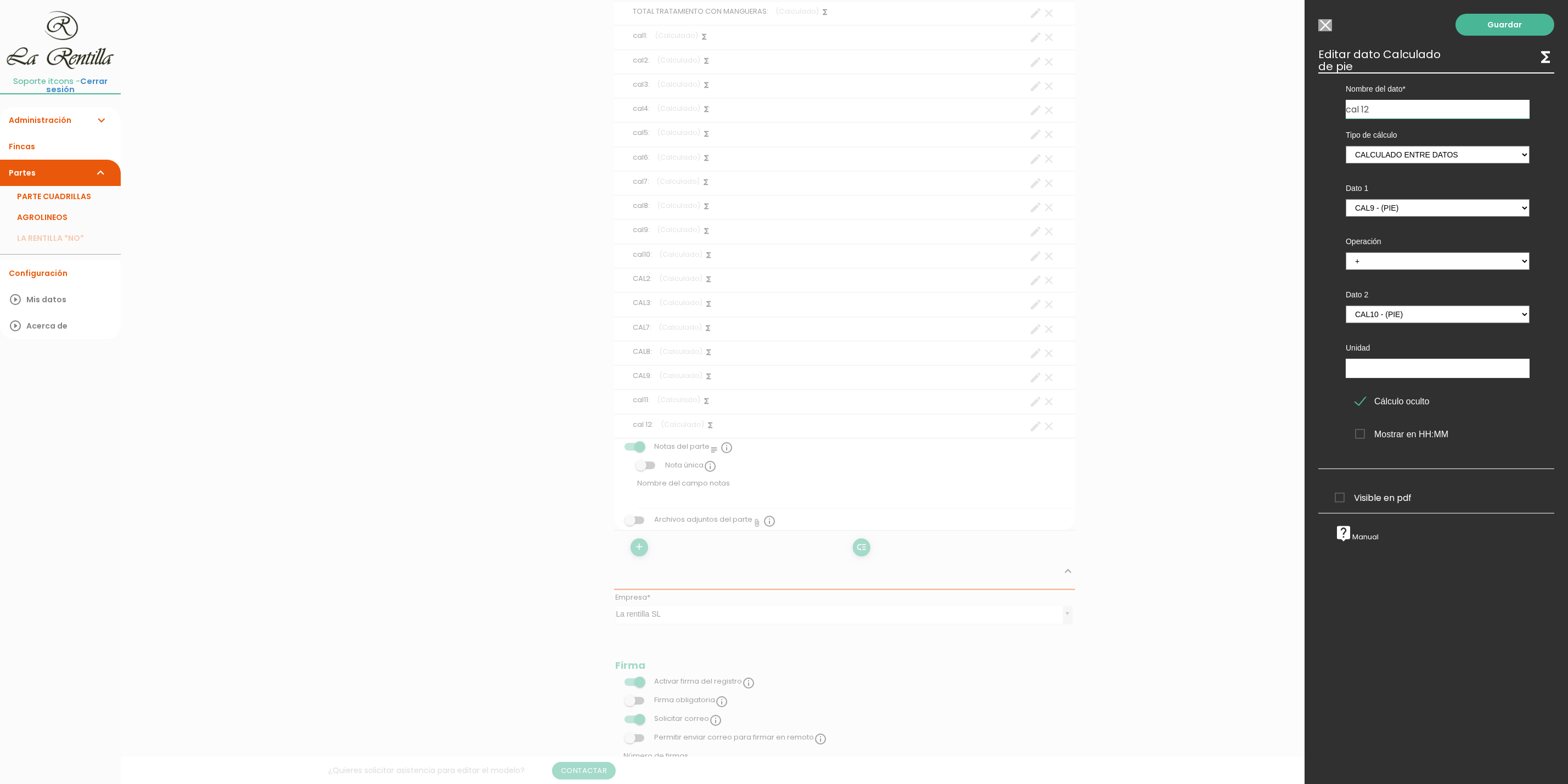
click at [1325, 20] on input "Seleccionar todos los usuarios" at bounding box center [1325, 25] width 13 height 12
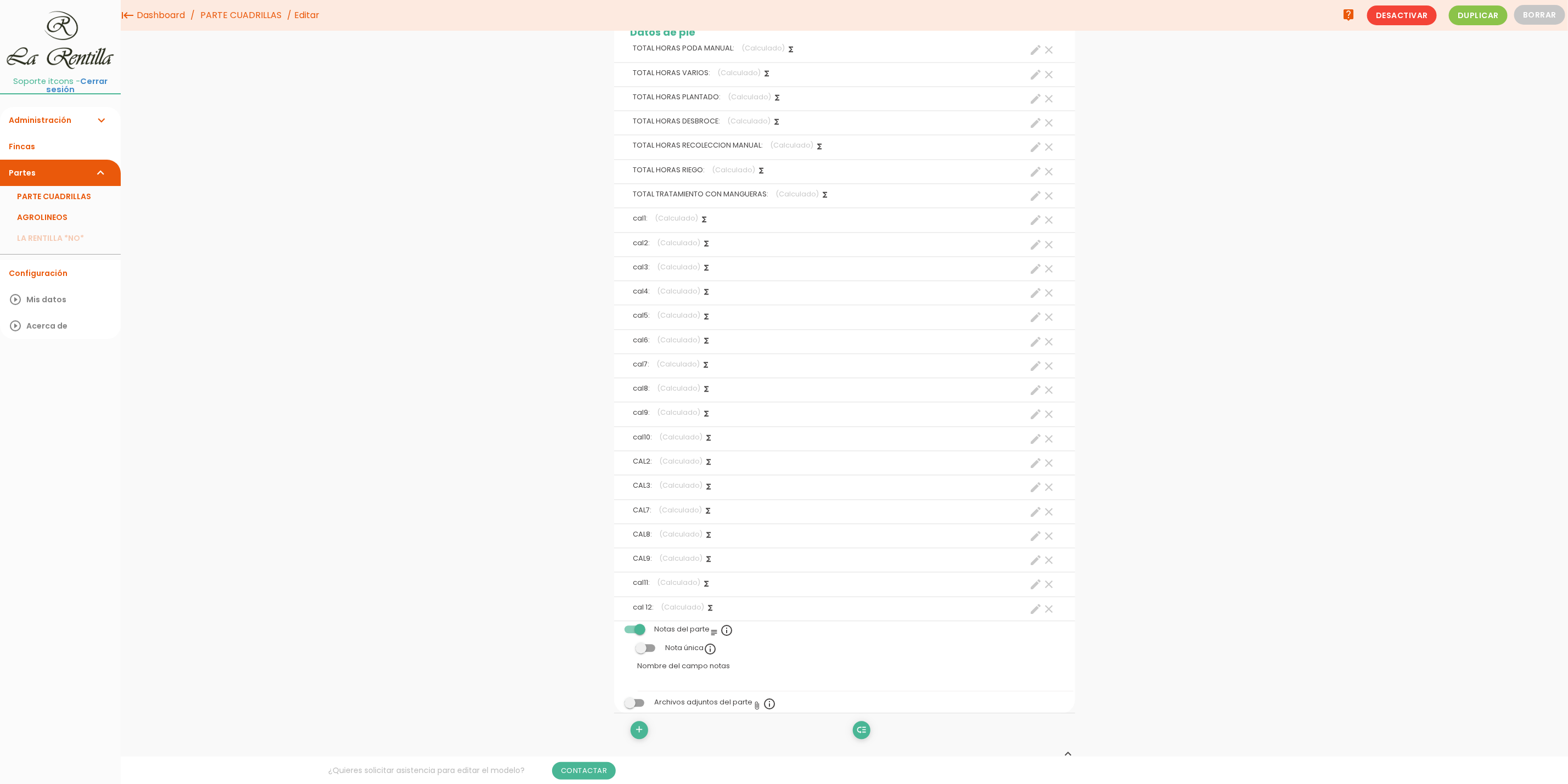
scroll to position [1646, 0]
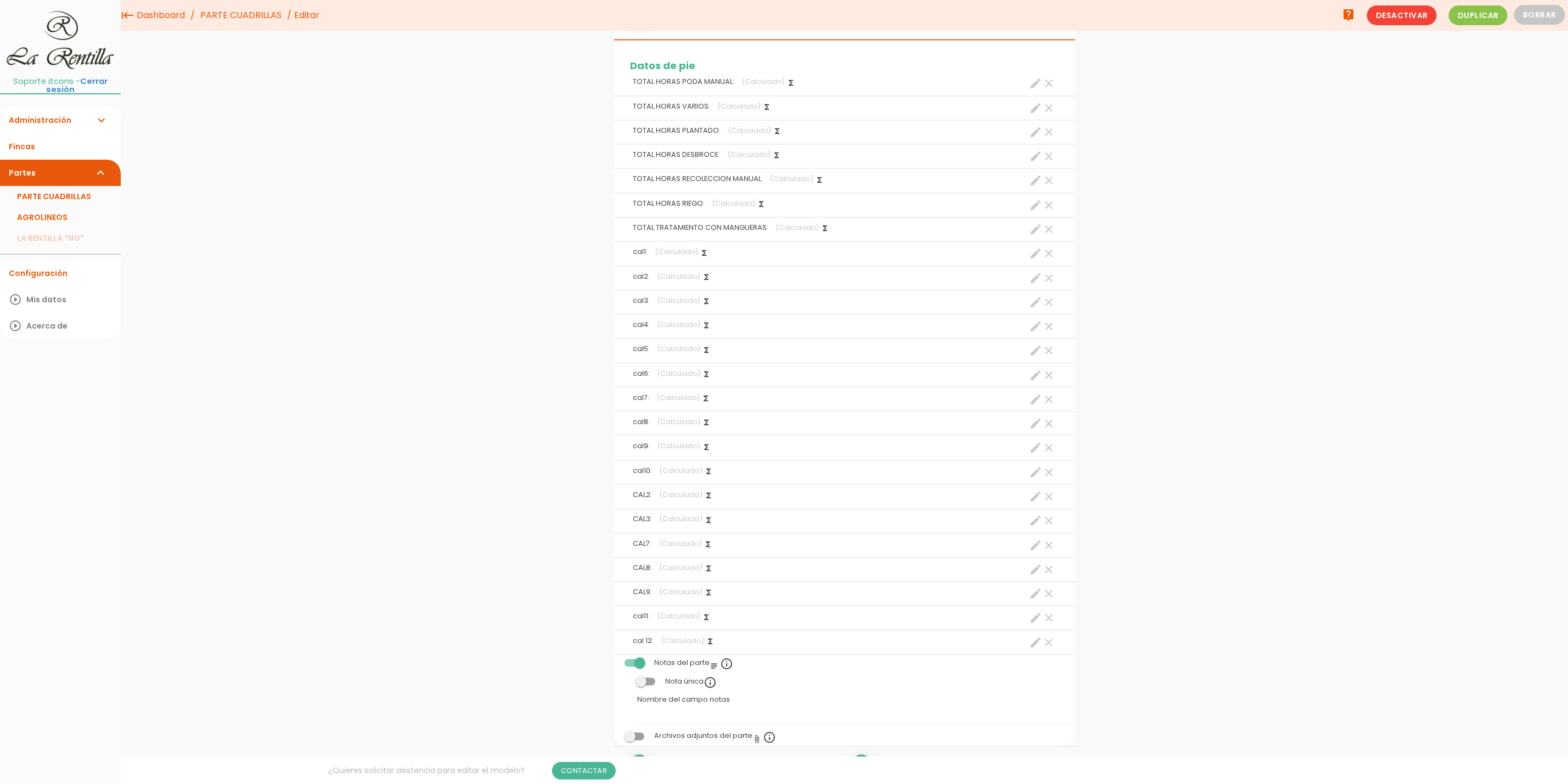
click at [1035, 258] on icon "create" at bounding box center [1036, 253] width 13 height 13
select select "footer_1"
select select "+"
select select "footer_1"
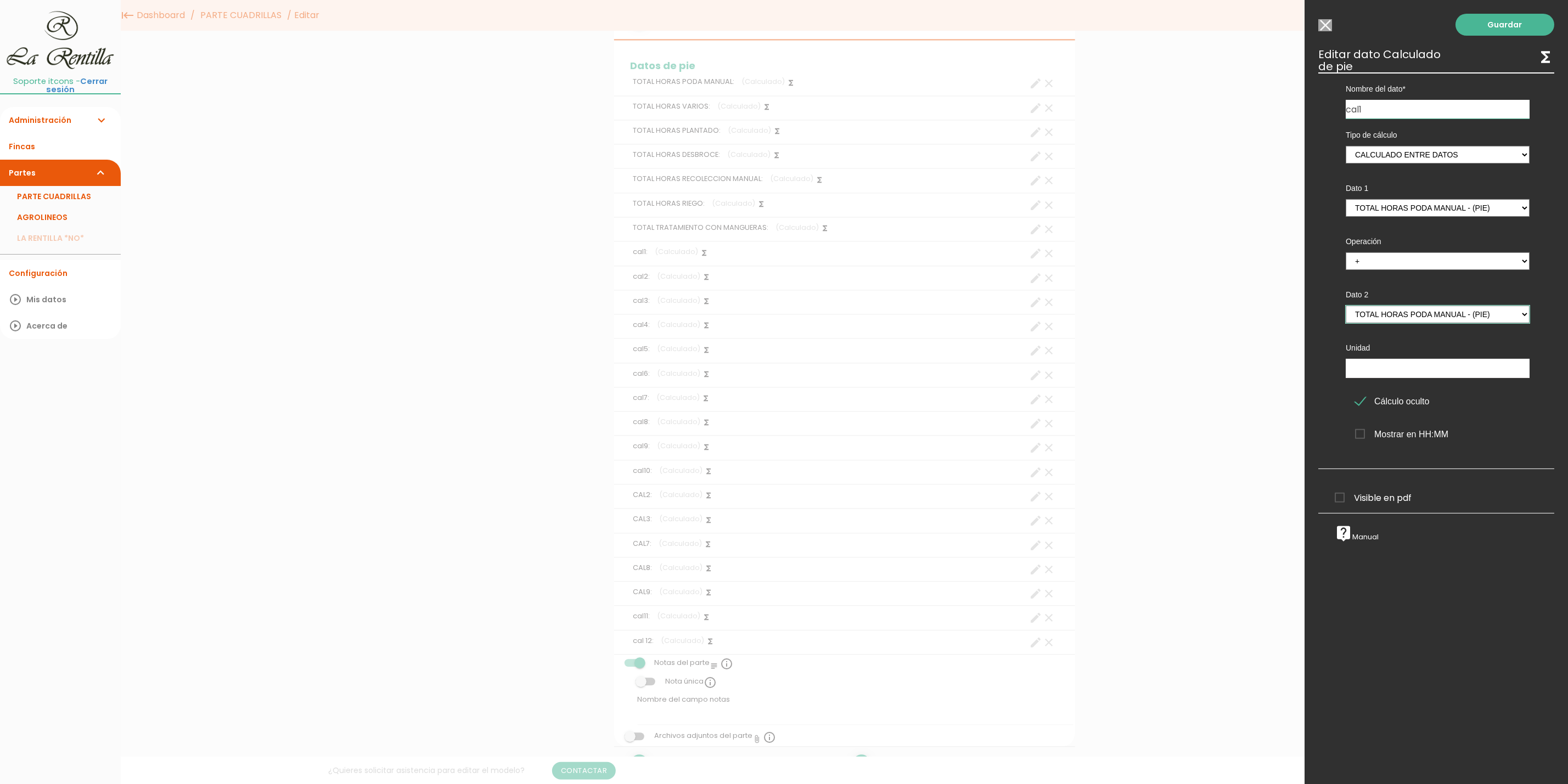
click at [1427, 318] on select "TOTAL HORAS PODA MANUAL - (pie) Total horas trabajadas en el parte - (cabecera)…" at bounding box center [1437, 314] width 184 height 18
click at [1330, 19] on input "Seleccionar todos los usuarios" at bounding box center [1325, 25] width 13 height 12
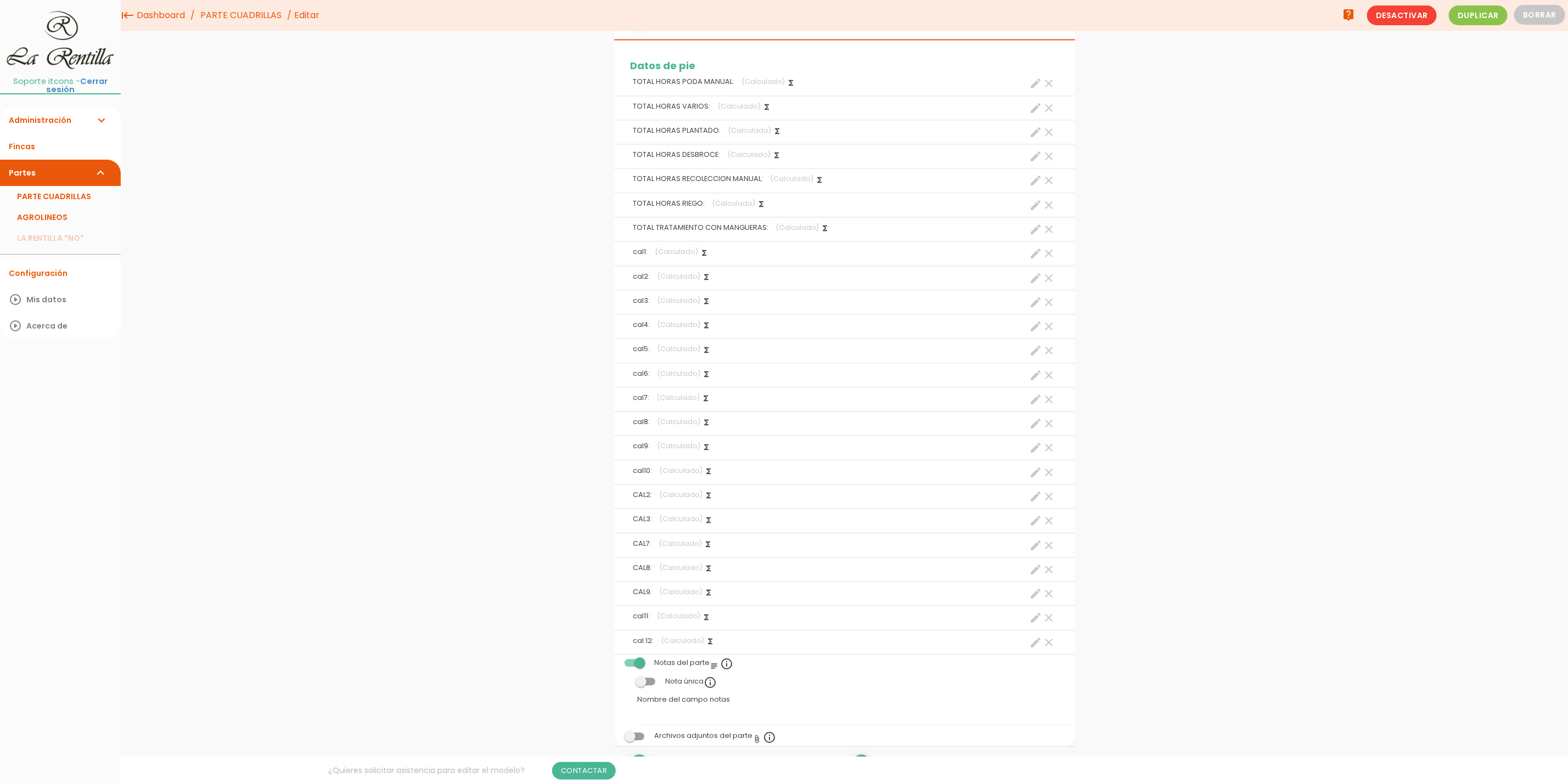
click at [1039, 278] on icon "create" at bounding box center [1036, 278] width 13 height 13
select select "footer_2"
select select "+"
select select "footer_2"
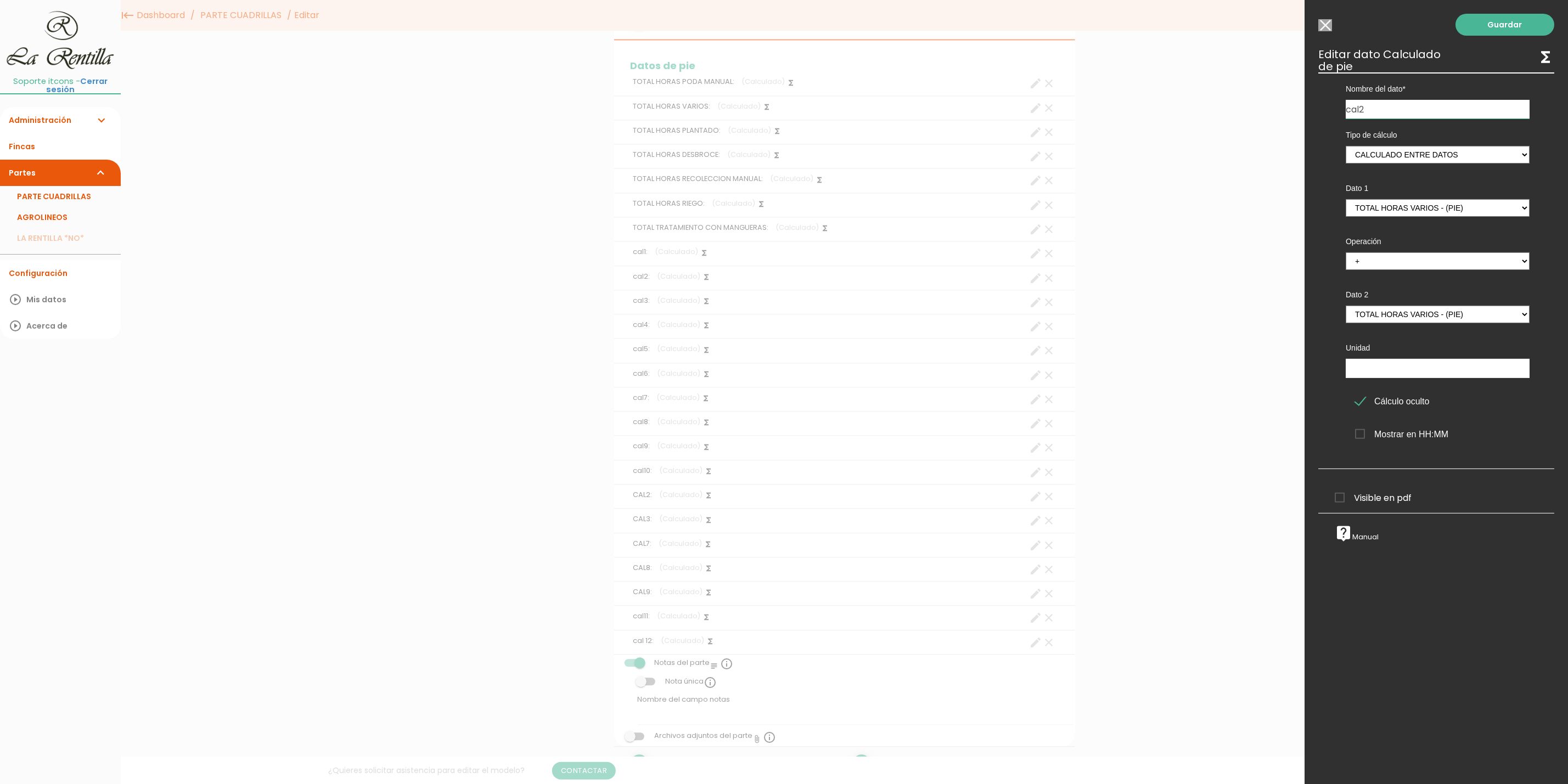
click at [1319, 25] on input "Seleccionar todos los usuarios" at bounding box center [1325, 25] width 13 height 12
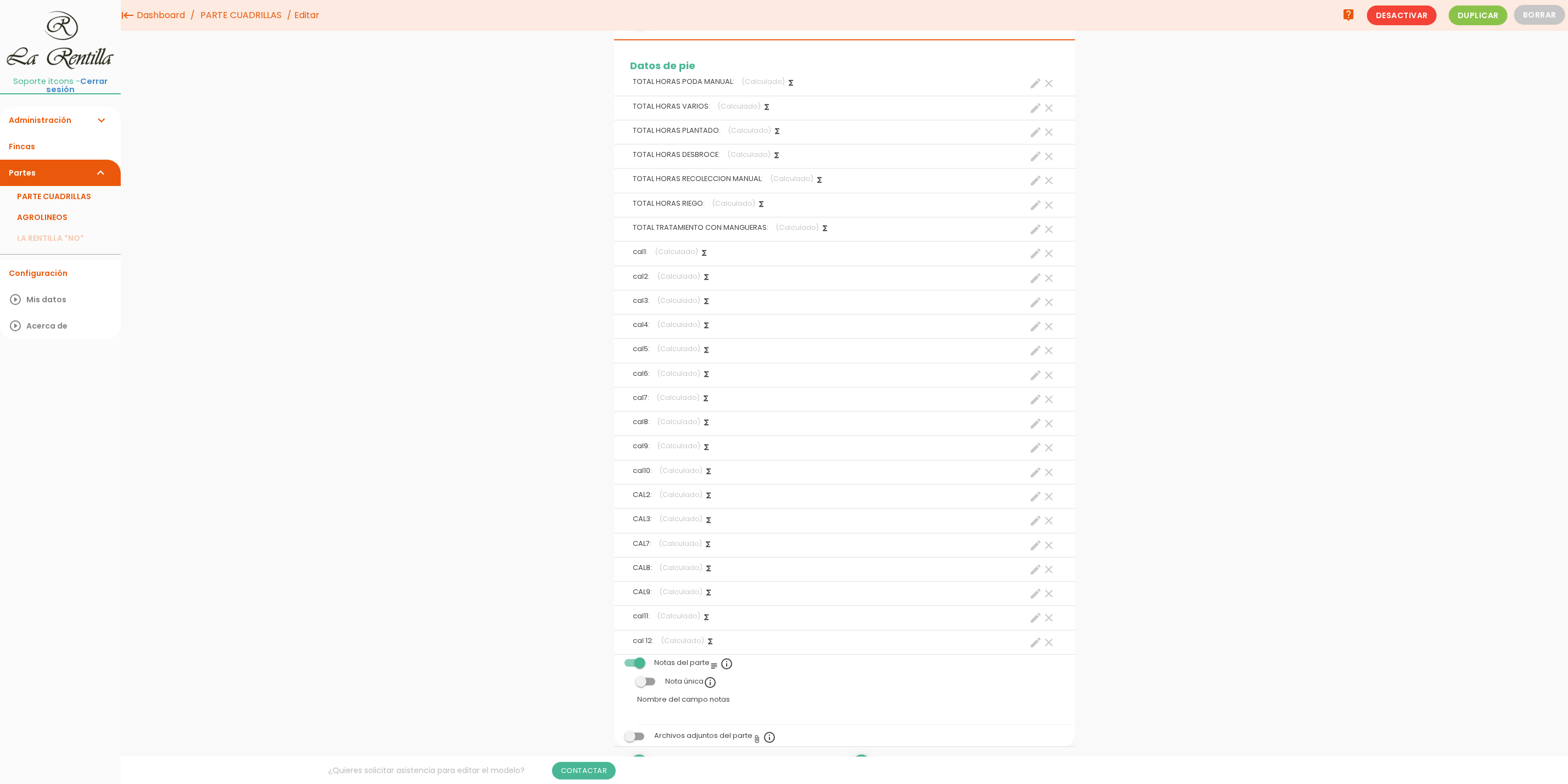
click at [1044, 306] on icon "clear" at bounding box center [1050, 303] width 13 height 13
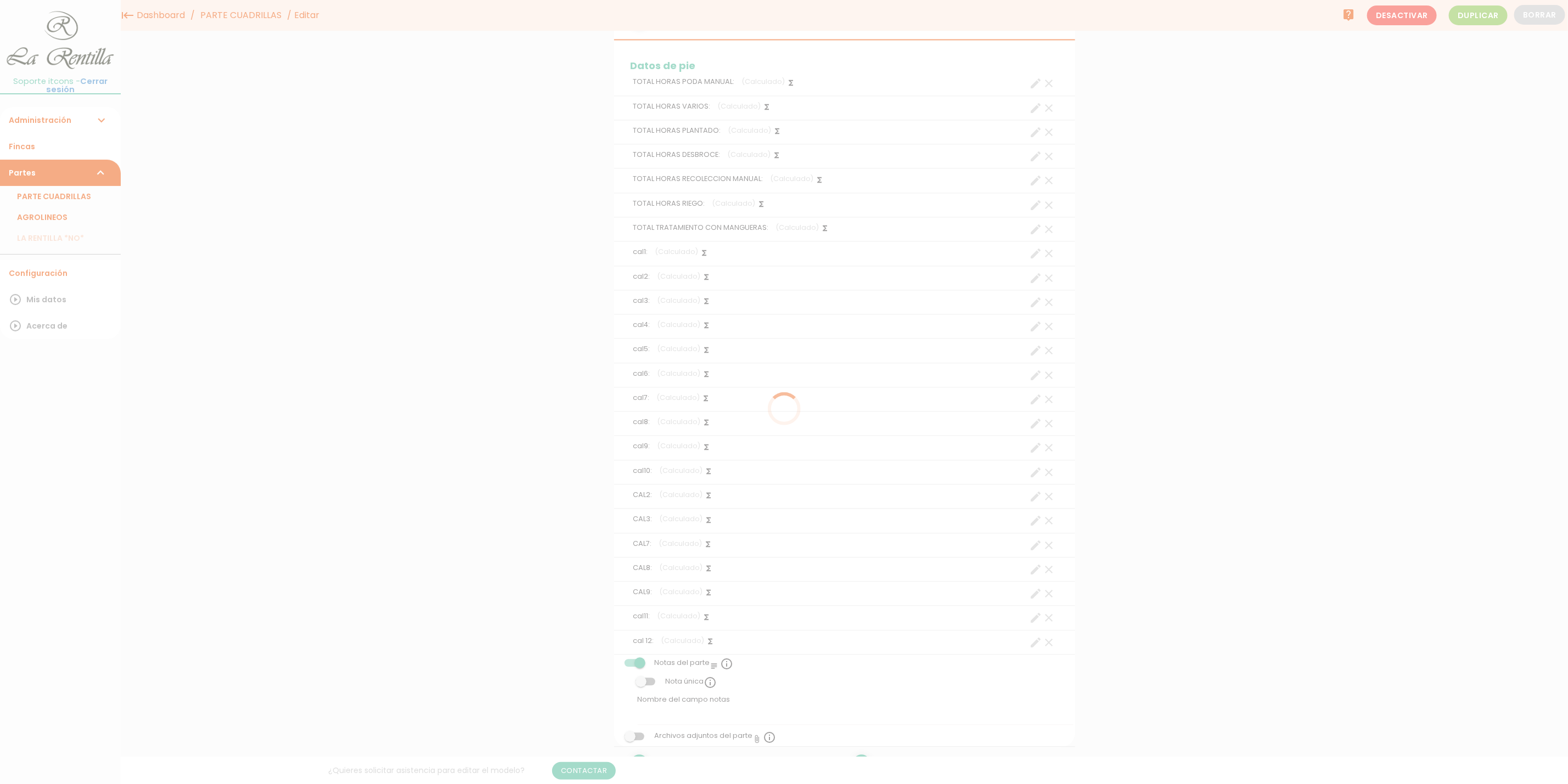
scroll to position [0, 0]
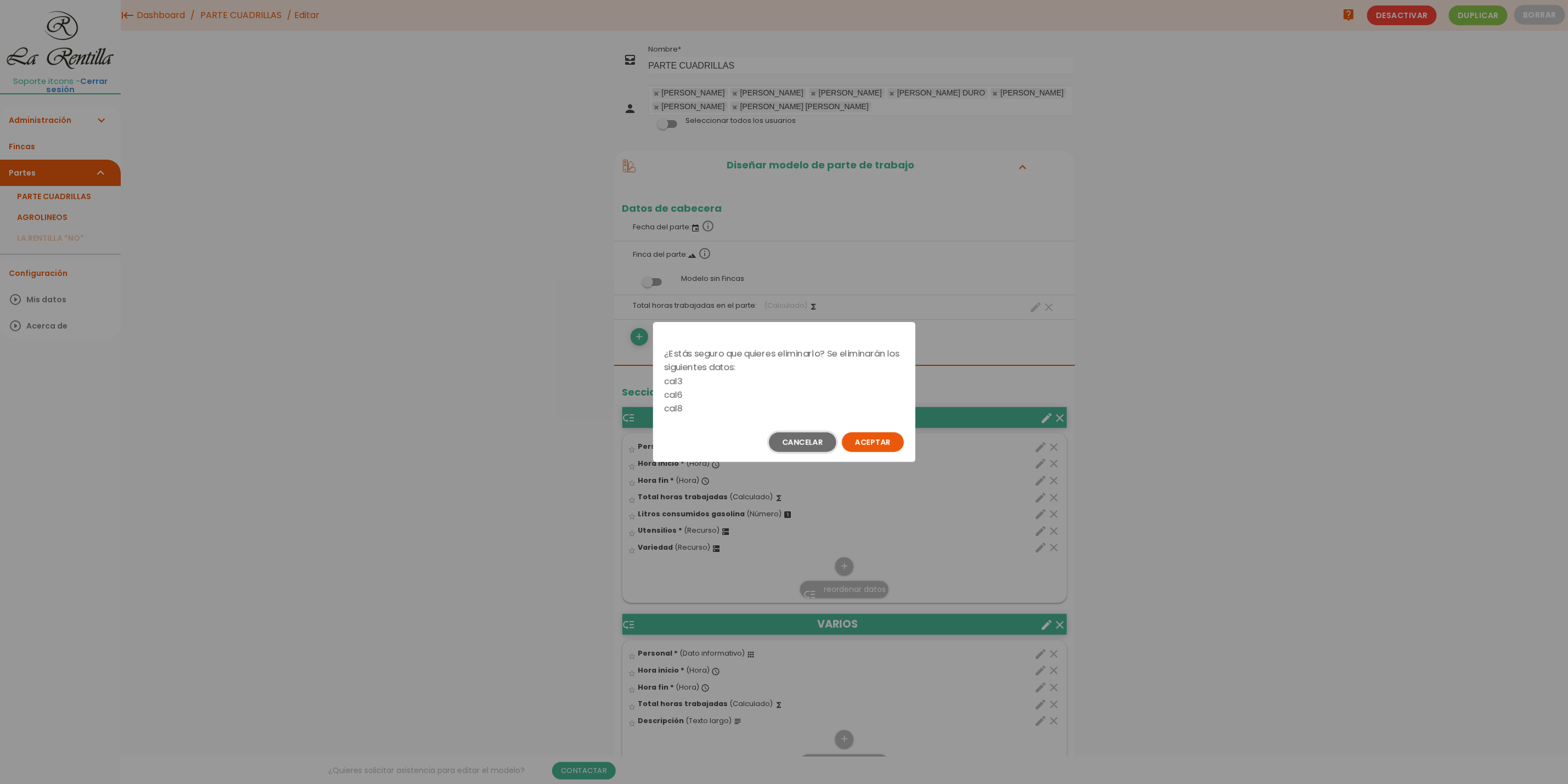
click at [805, 438] on button "Cancelar" at bounding box center [803, 442] width 67 height 20
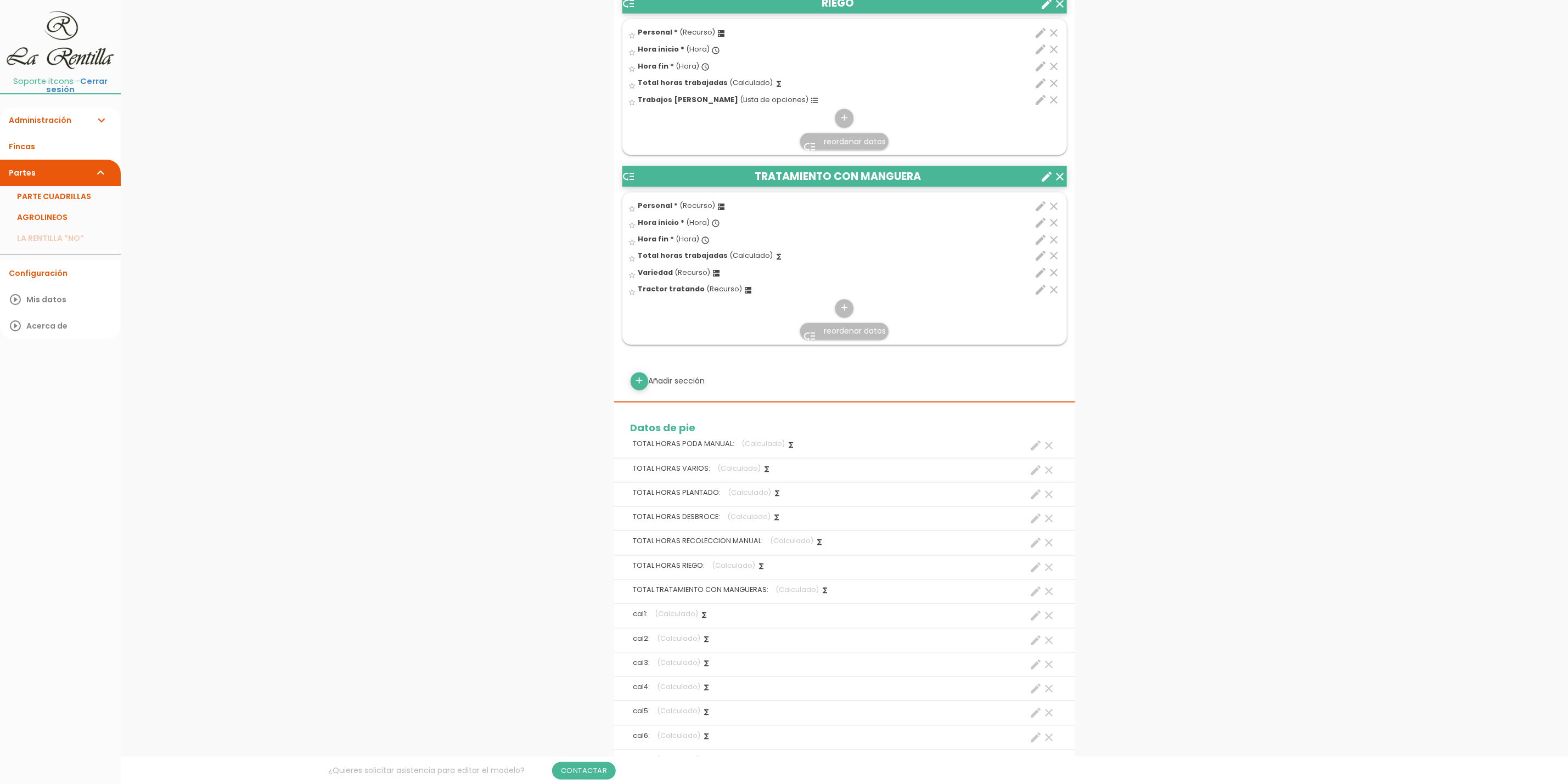
scroll to position [1317, 0]
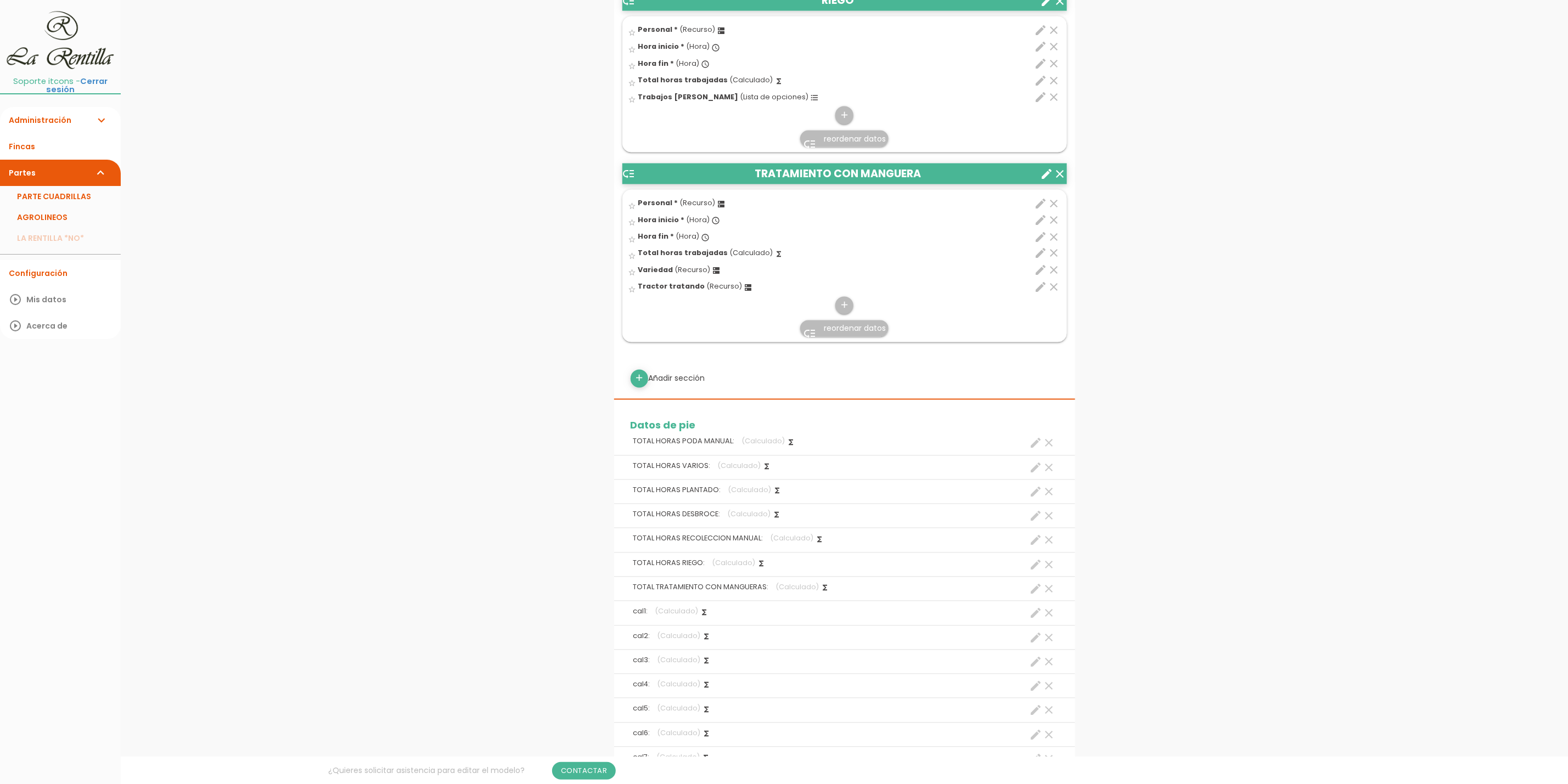
click at [1035, 499] on icon "create" at bounding box center [1036, 492] width 13 height 13
select select "12942"
select select "PLANTADO_pos4"
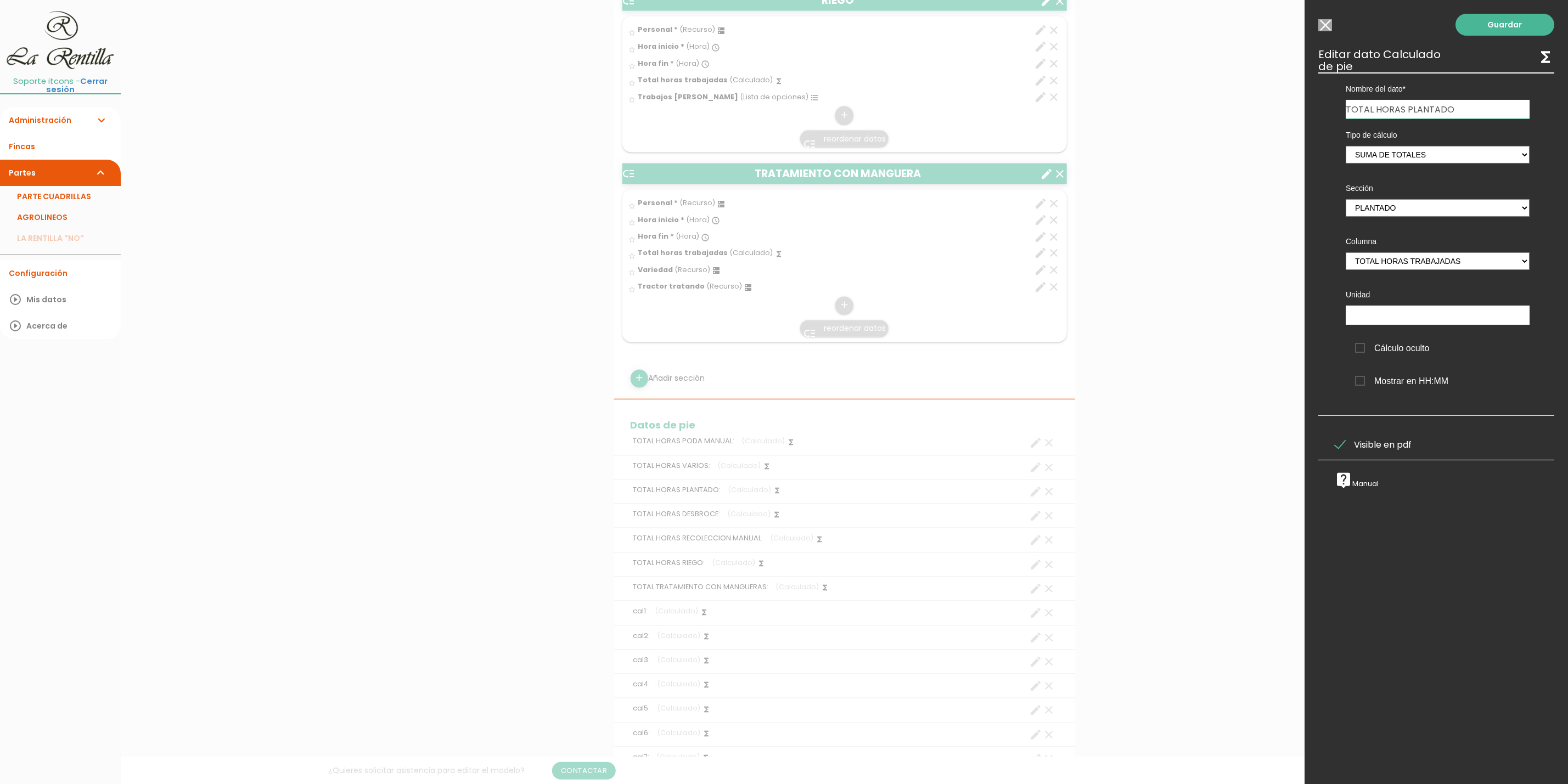
click at [1326, 30] on input "Seleccionar todos los usuarios" at bounding box center [1325, 25] width 13 height 12
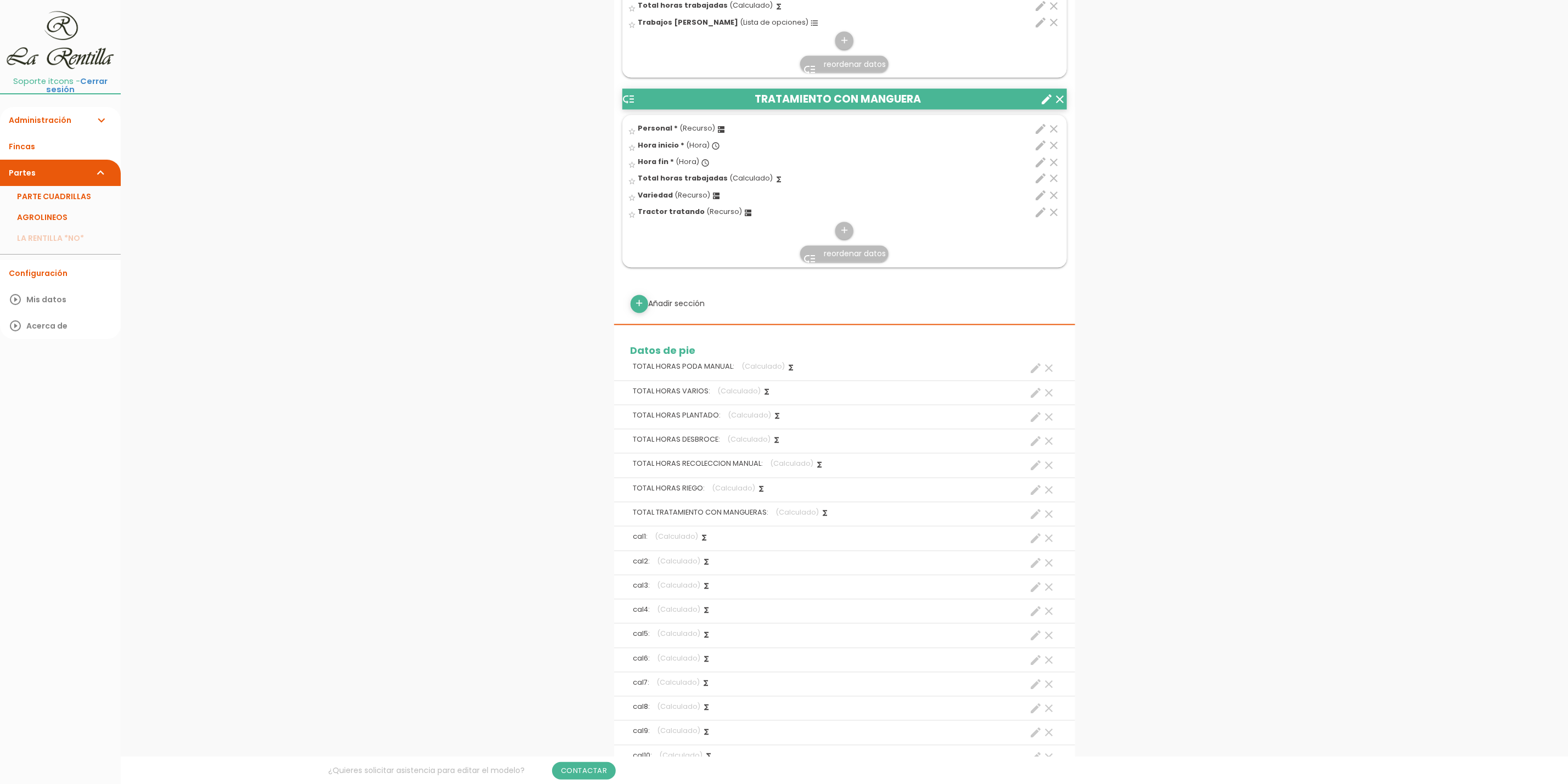
scroll to position [1482, 0]
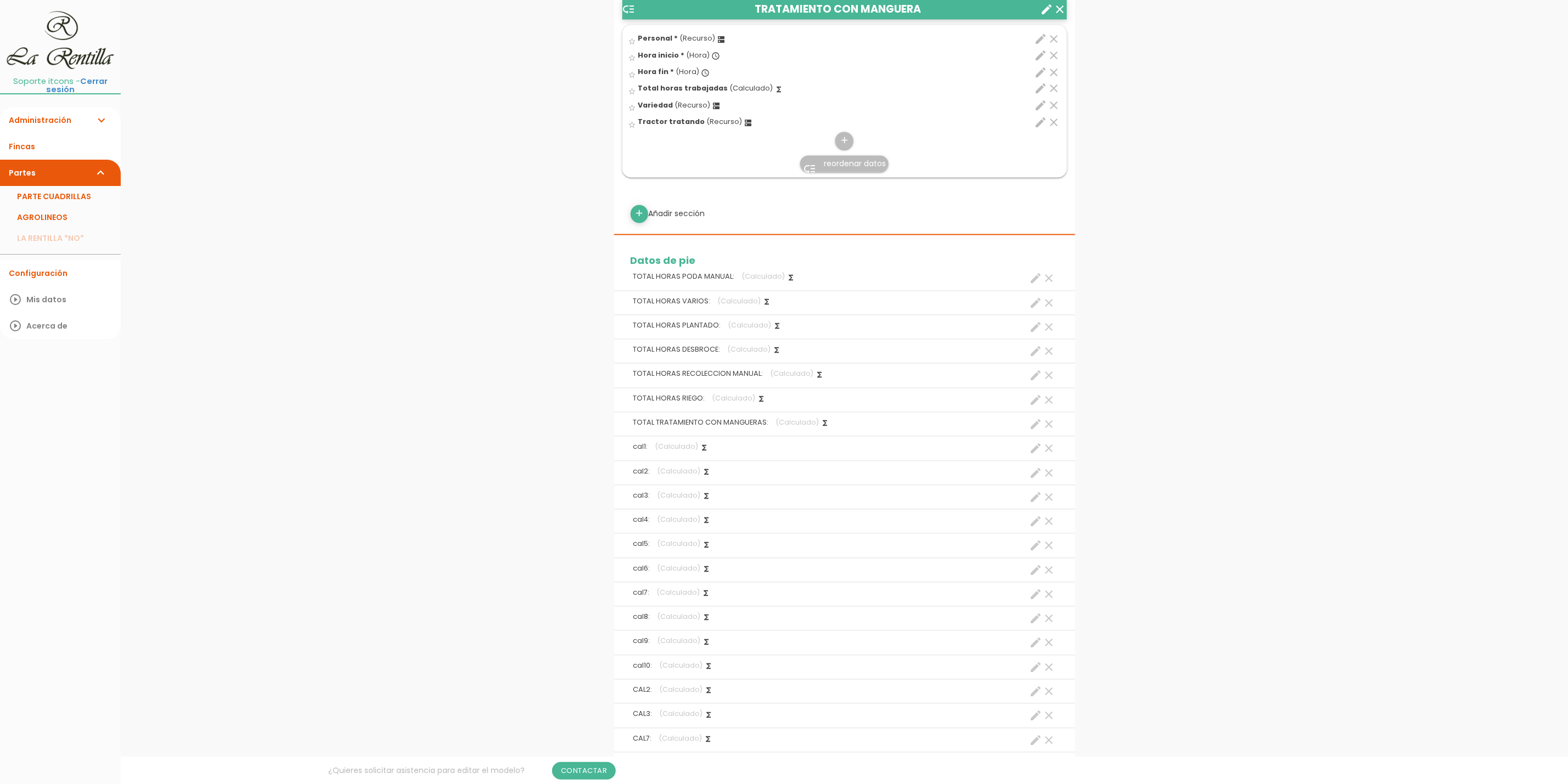
click at [1034, 529] on icon "create" at bounding box center [1036, 522] width 13 height 13
select select "footer_6"
select select "+"
select select "footer_7"
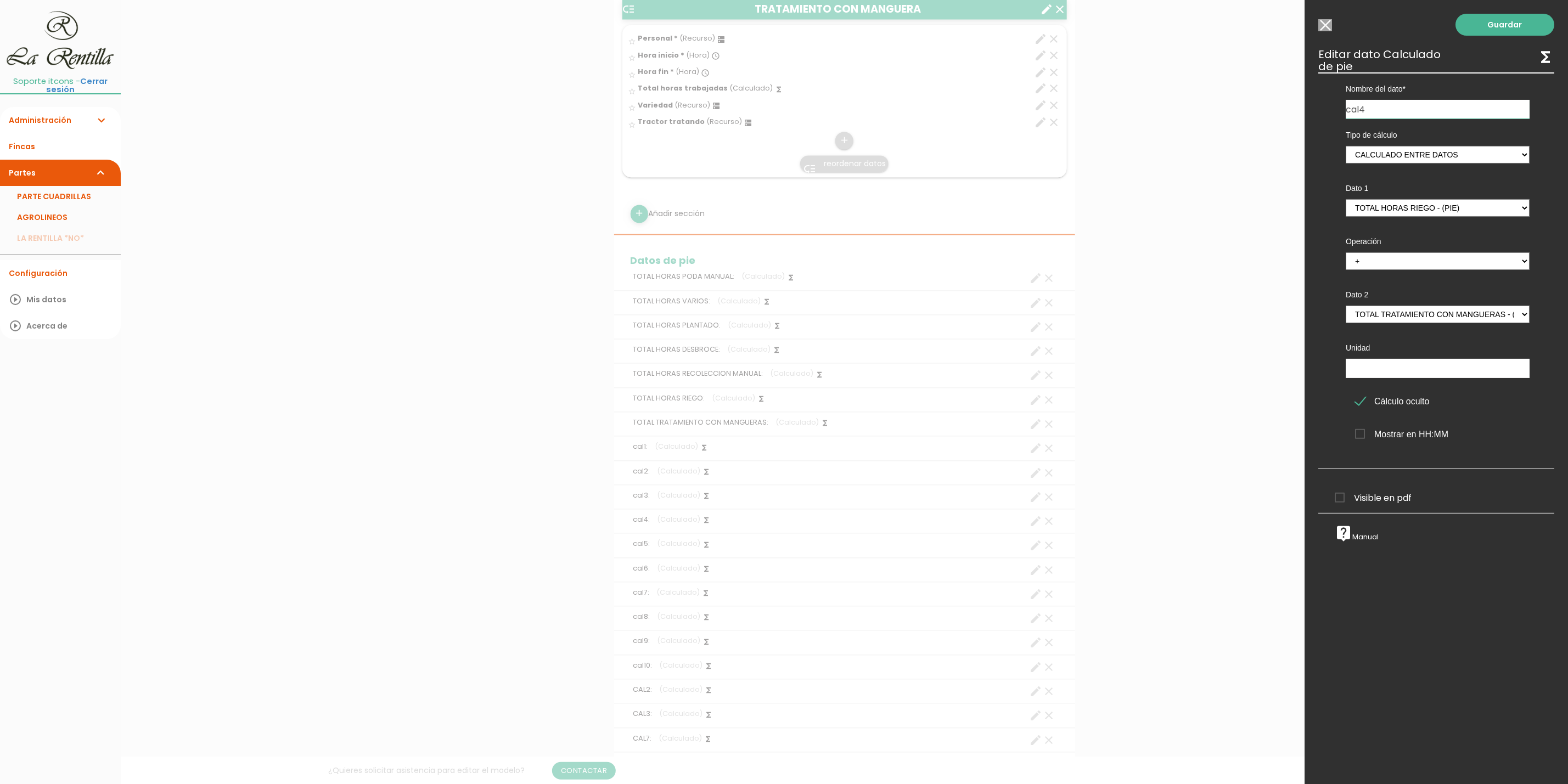
click at [1326, 25] on input "Seleccionar todos los usuarios" at bounding box center [1325, 25] width 13 height 12
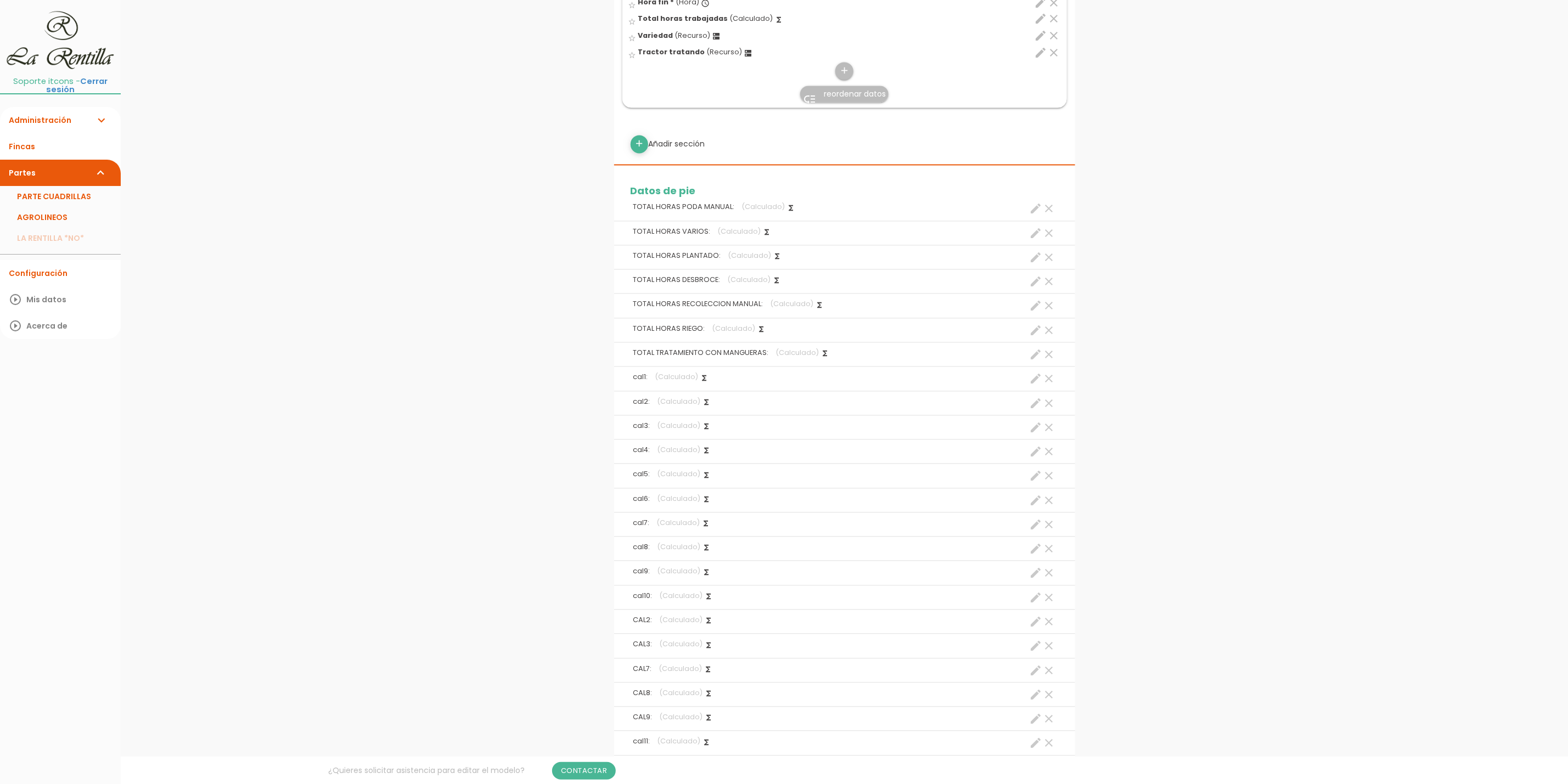
scroll to position [1646, 0]
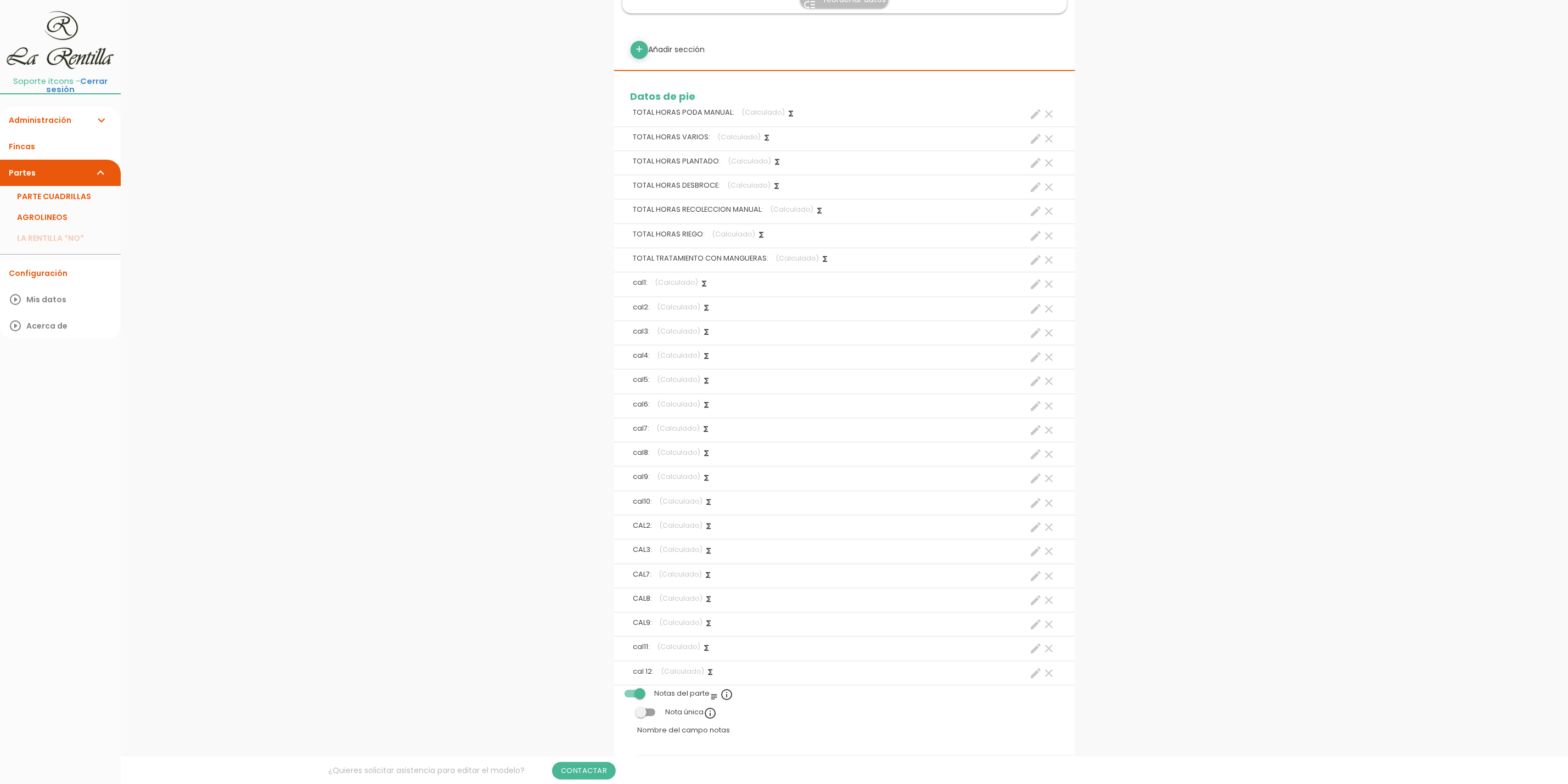
click at [1037, 291] on icon "create" at bounding box center [1036, 284] width 13 height 13
select select "footer_1"
select select "+"
select select "footer_1"
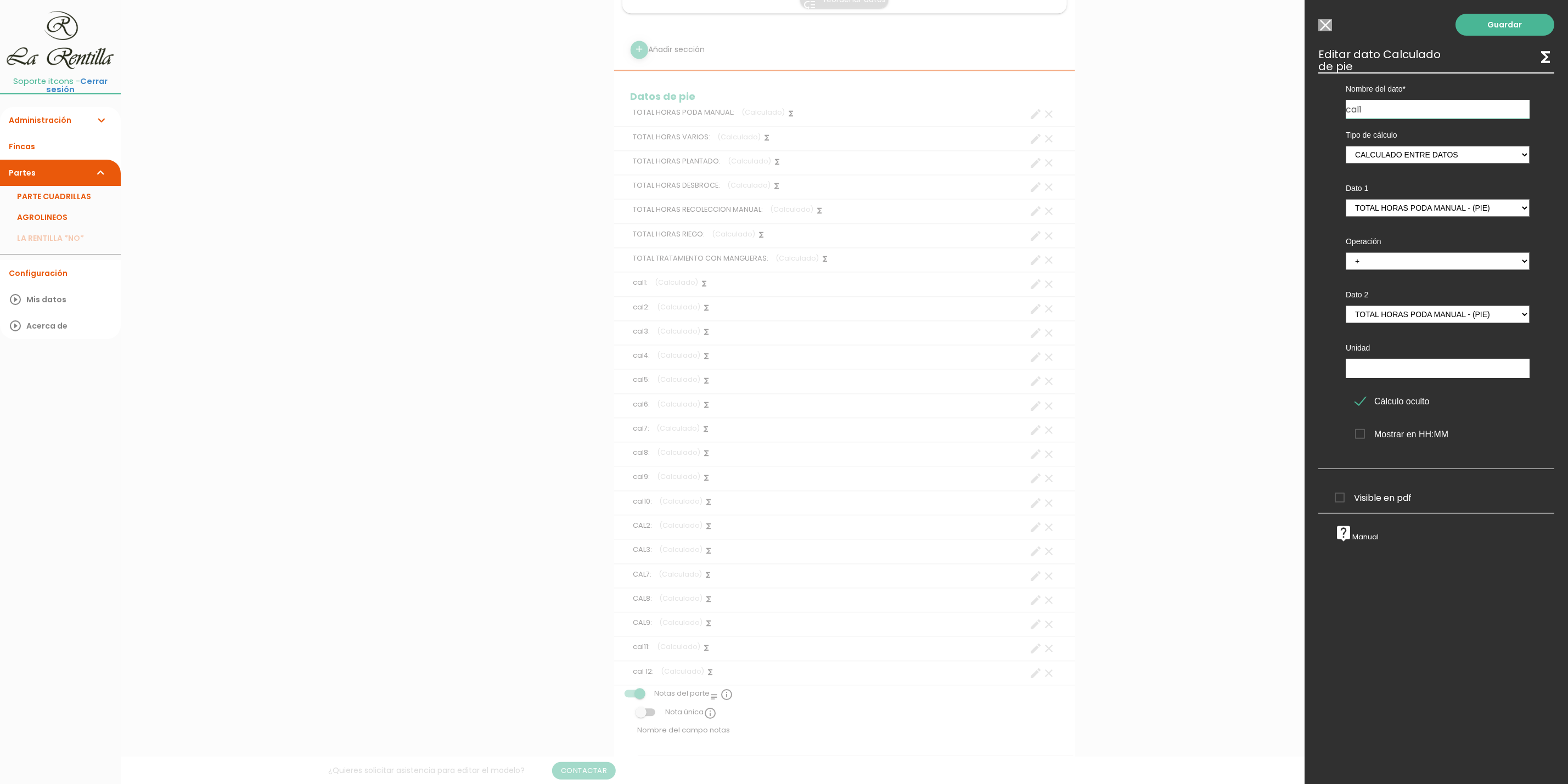
click at [1325, 25] on input "Seleccionar todos los usuarios" at bounding box center [1325, 25] width 13 height 12
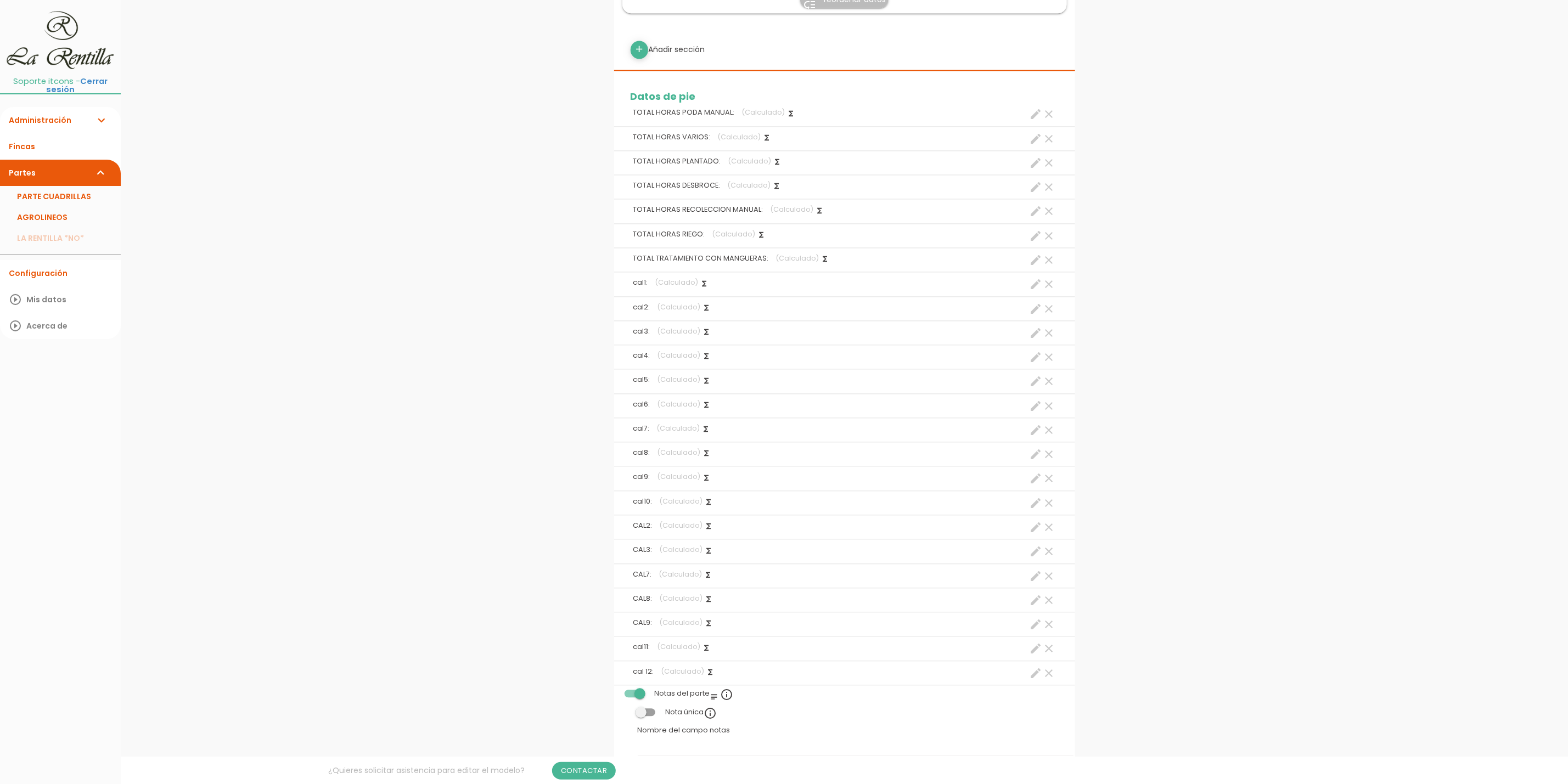
click at [1036, 311] on icon "create" at bounding box center [1036, 309] width 13 height 13
select select "footer_2"
select select "+"
select select "footer_2"
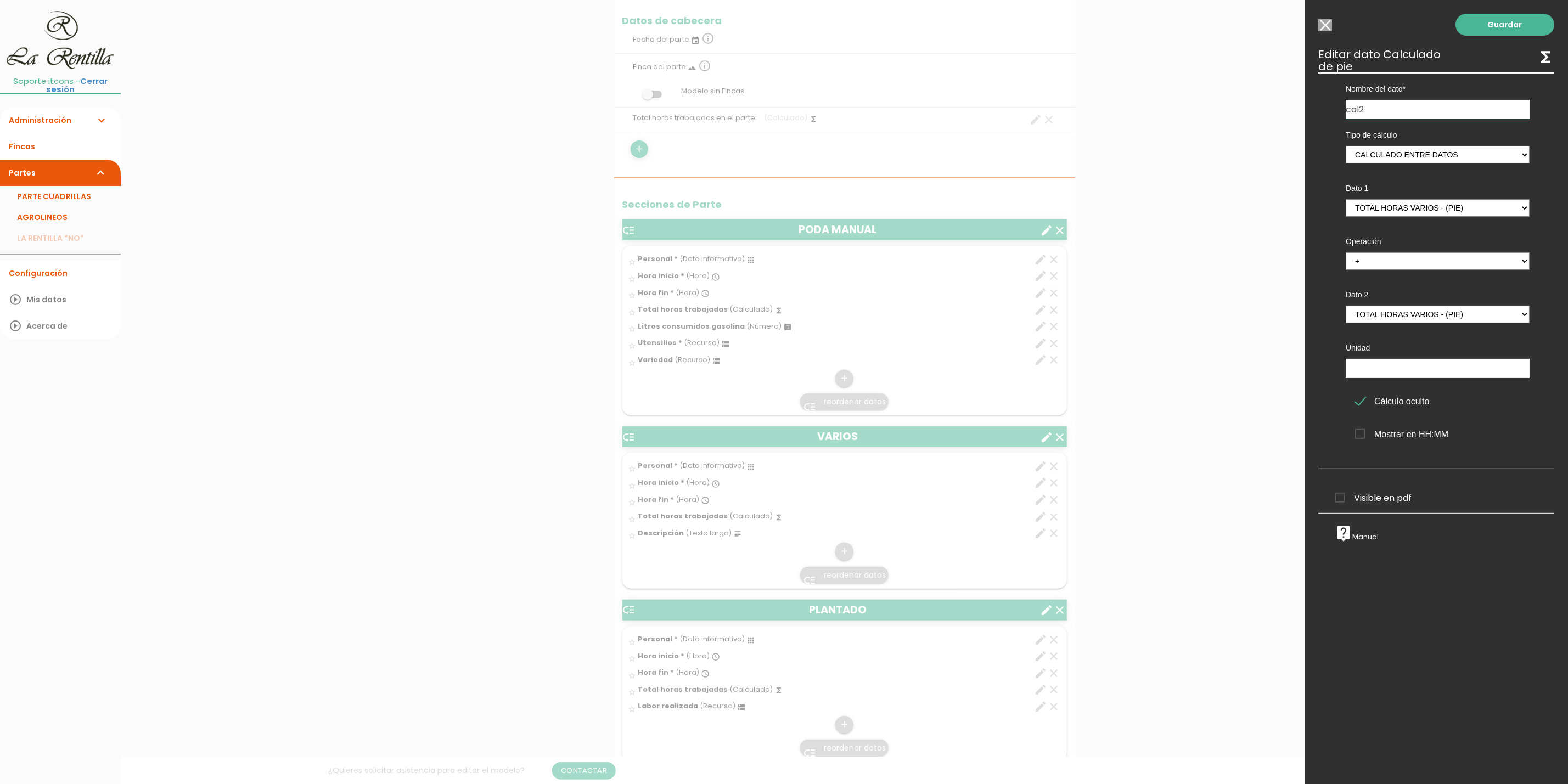
scroll to position [247, 0]
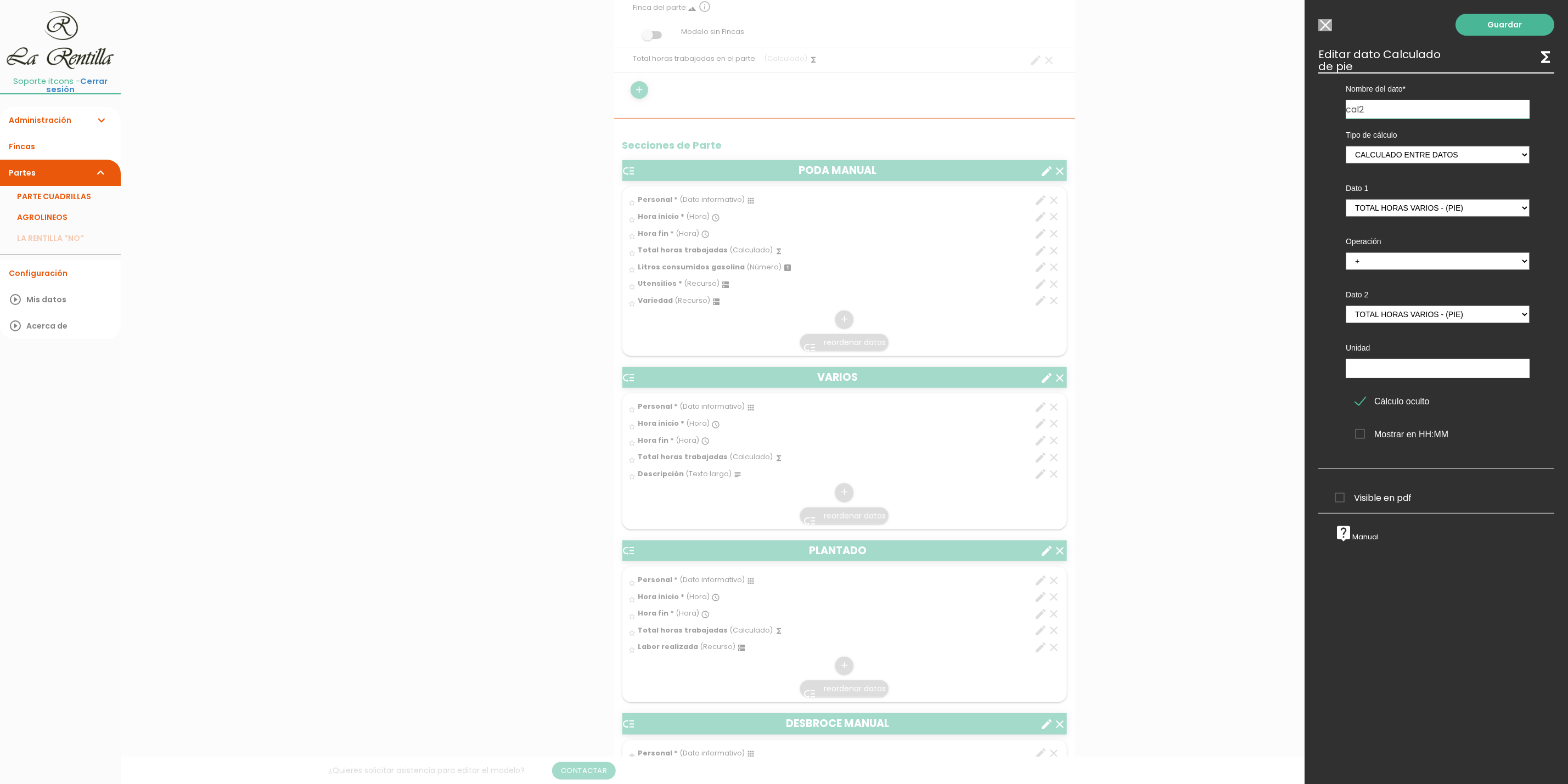
click at [1321, 24] on input "Seleccionar todos los usuarios" at bounding box center [1325, 25] width 13 height 12
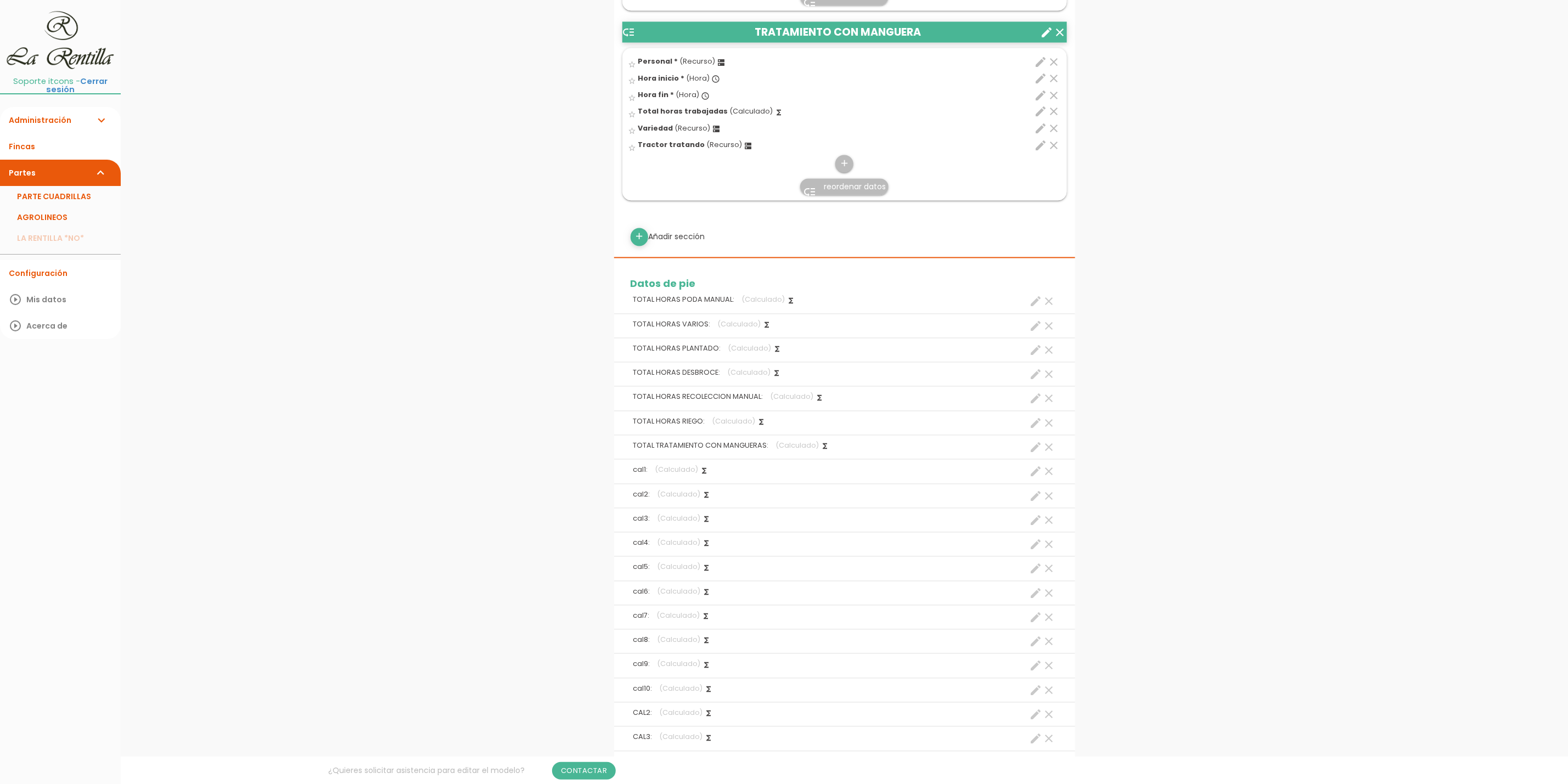
scroll to position [1482, 0]
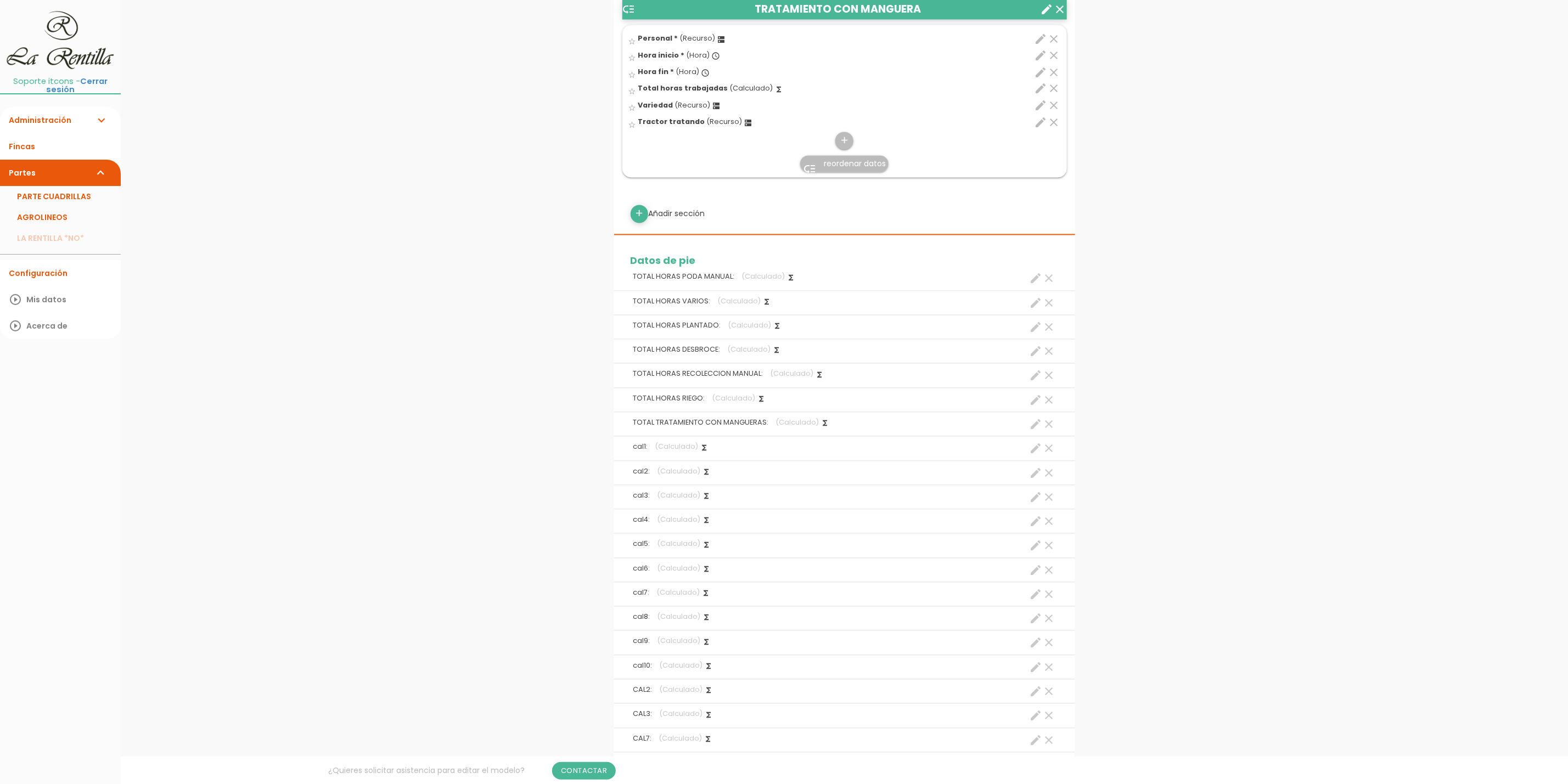
click at [1035, 455] on icon "create" at bounding box center [1036, 449] width 13 height 13
select select "footer_1"
select select "+"
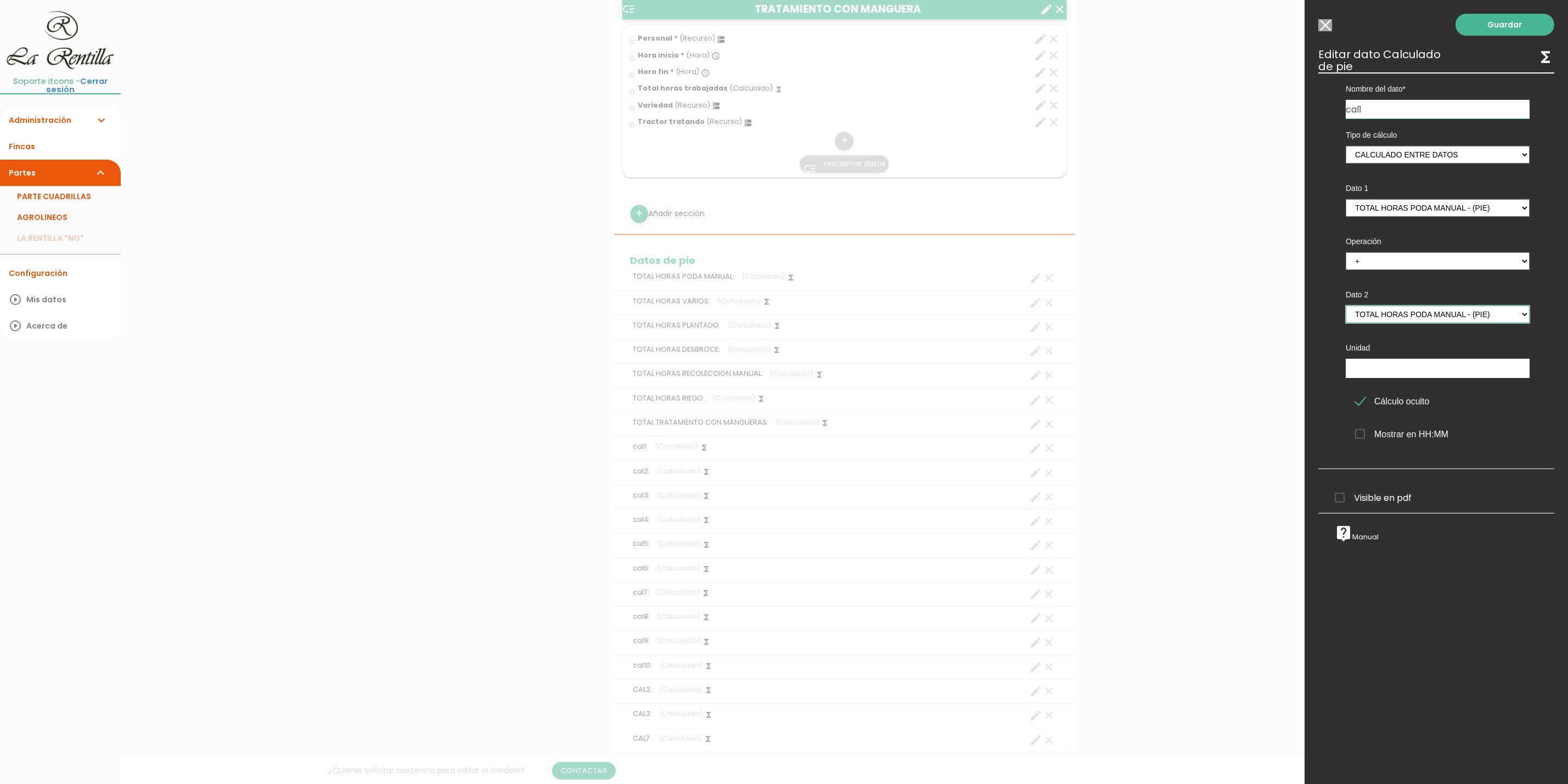
click at [1406, 315] on select "TOTAL HORAS PODA MANUAL - (pie) Total horas trabajadas en el parte - (cabecera)…" at bounding box center [1437, 314] width 184 height 18
select select "footer_2"
click at [1346, 305] on select "TOTAL HORAS PODA MANUAL - (pie) Total horas trabajadas en el parte - (cabecera)…" at bounding box center [1437, 314] width 184 height 18
click at [1484, 24] on link "Guardar" at bounding box center [1505, 24] width 99 height 22
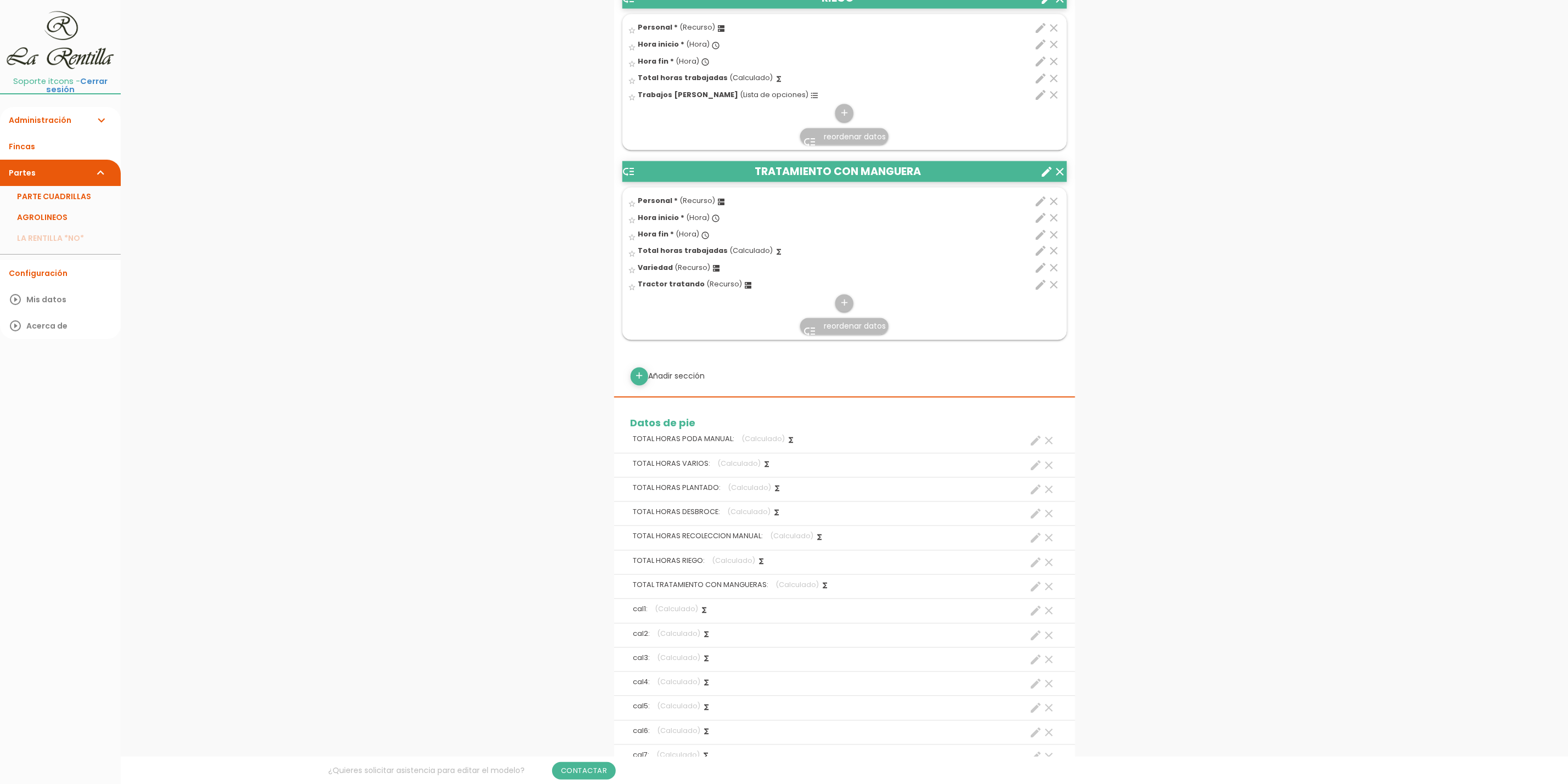
scroll to position [1467, 0]
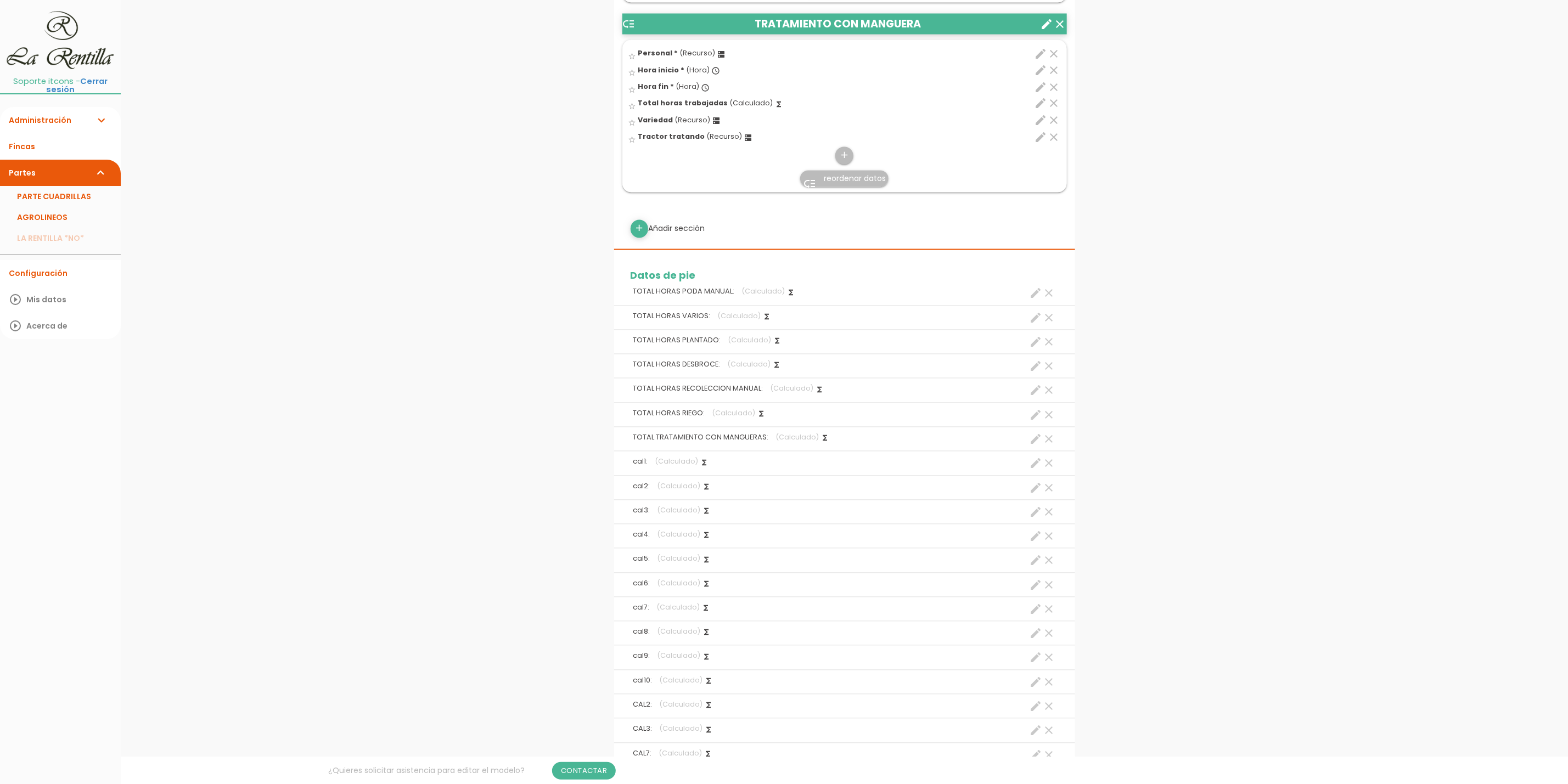
click at [1036, 491] on icon "create" at bounding box center [1036, 489] width 13 height 13
select select "footer_2"
select select "+"
select select "footer_2"
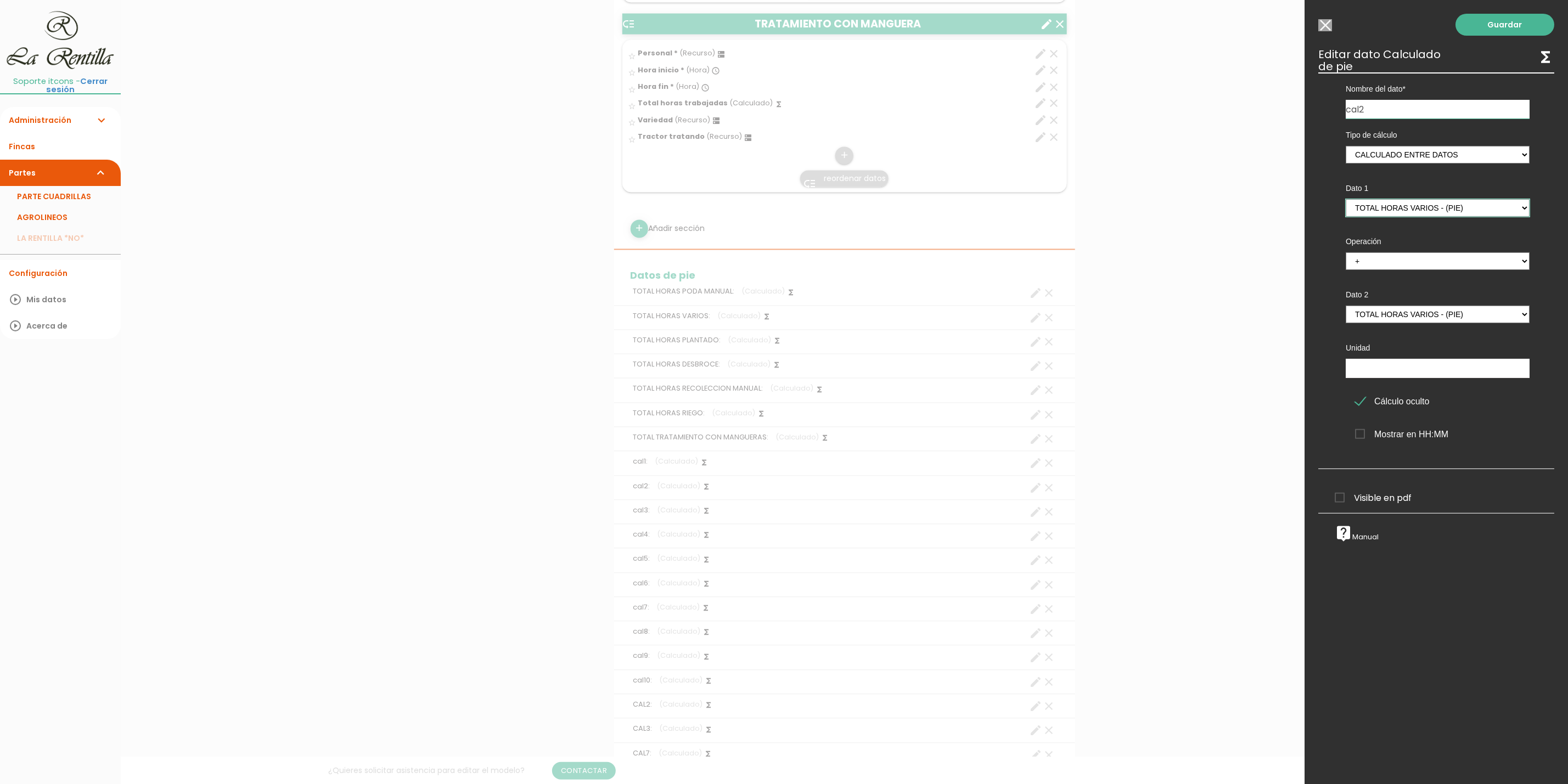
click at [1428, 209] on select "TOTAL HORAS PODA MANUAL - (pie) Total horas trabajadas en el parte - (cabecera)…" at bounding box center [1437, 208] width 184 height 18
select select "footer_3"
click at [1346, 200] on select "TOTAL HORAS PODA MANUAL - (pie) Total horas trabajadas en el parte - (cabecera)…" at bounding box center [1437, 208] width 184 height 18
click at [1441, 311] on select "TOTAL HORAS PODA MANUAL - (pie) Total horas trabajadas en el parte - (cabecera)…" at bounding box center [1437, 314] width 184 height 18
select select "footer_4"
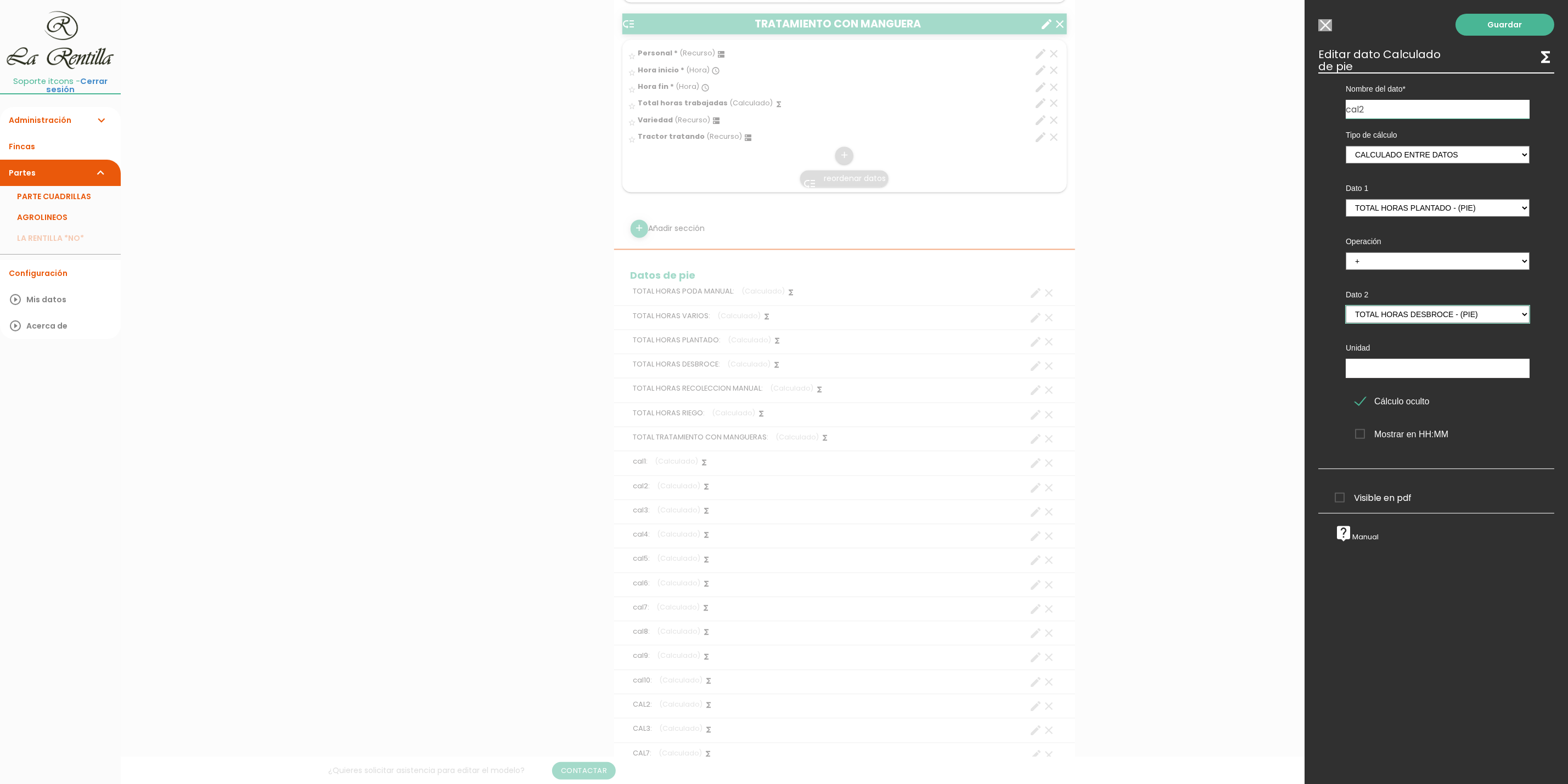
click at [1346, 305] on select "TOTAL HORAS PODA MANUAL - (pie) Total horas trabajadas en el parte - (cabecera)…" at bounding box center [1437, 314] width 184 height 18
click at [1480, 30] on link "Guardar" at bounding box center [1505, 24] width 99 height 22
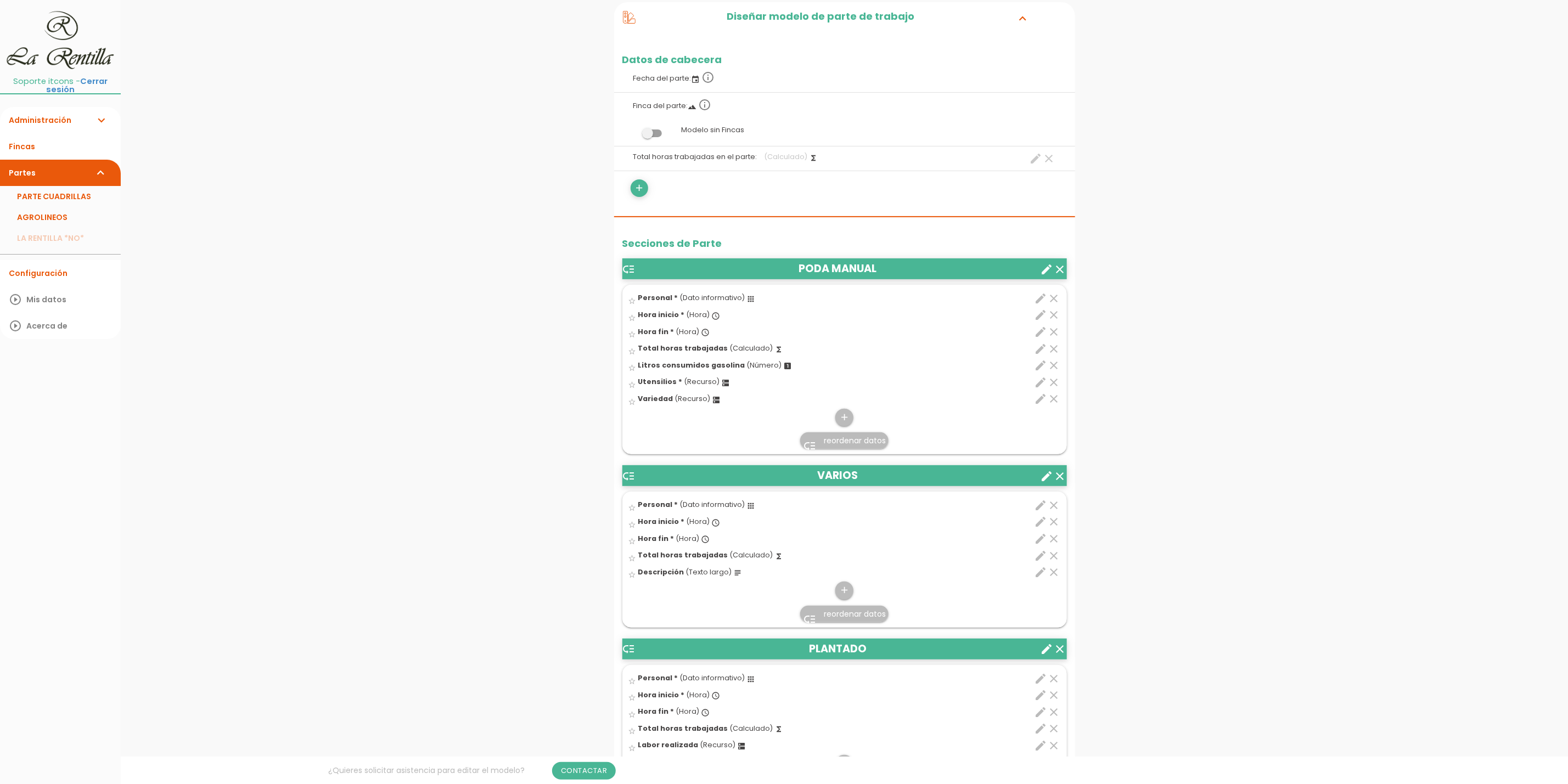
scroll to position [396, 0]
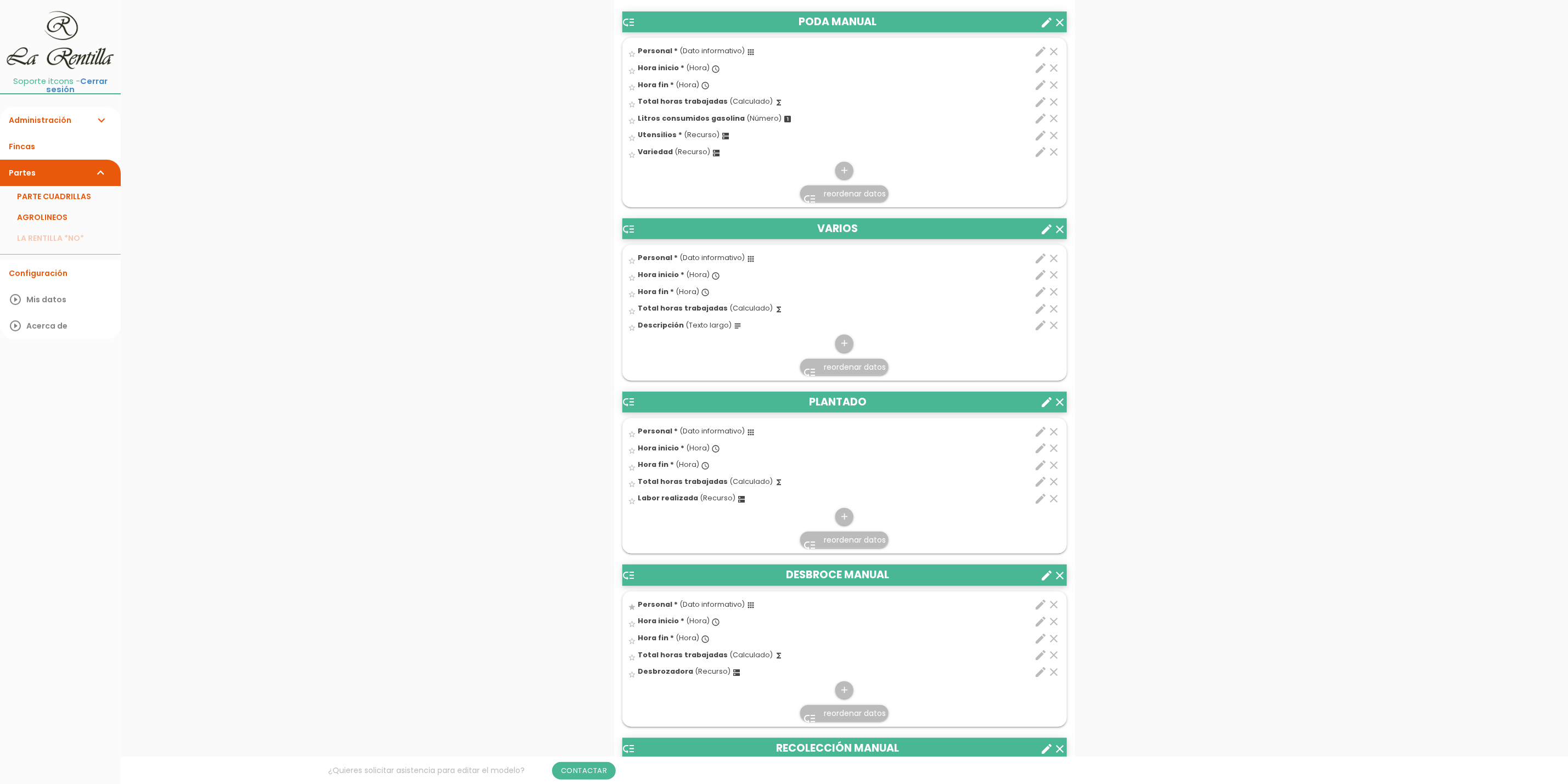
drag, startPoint x: 907, startPoint y: 234, endPoint x: 1153, endPoint y: 167, distance: 255.0
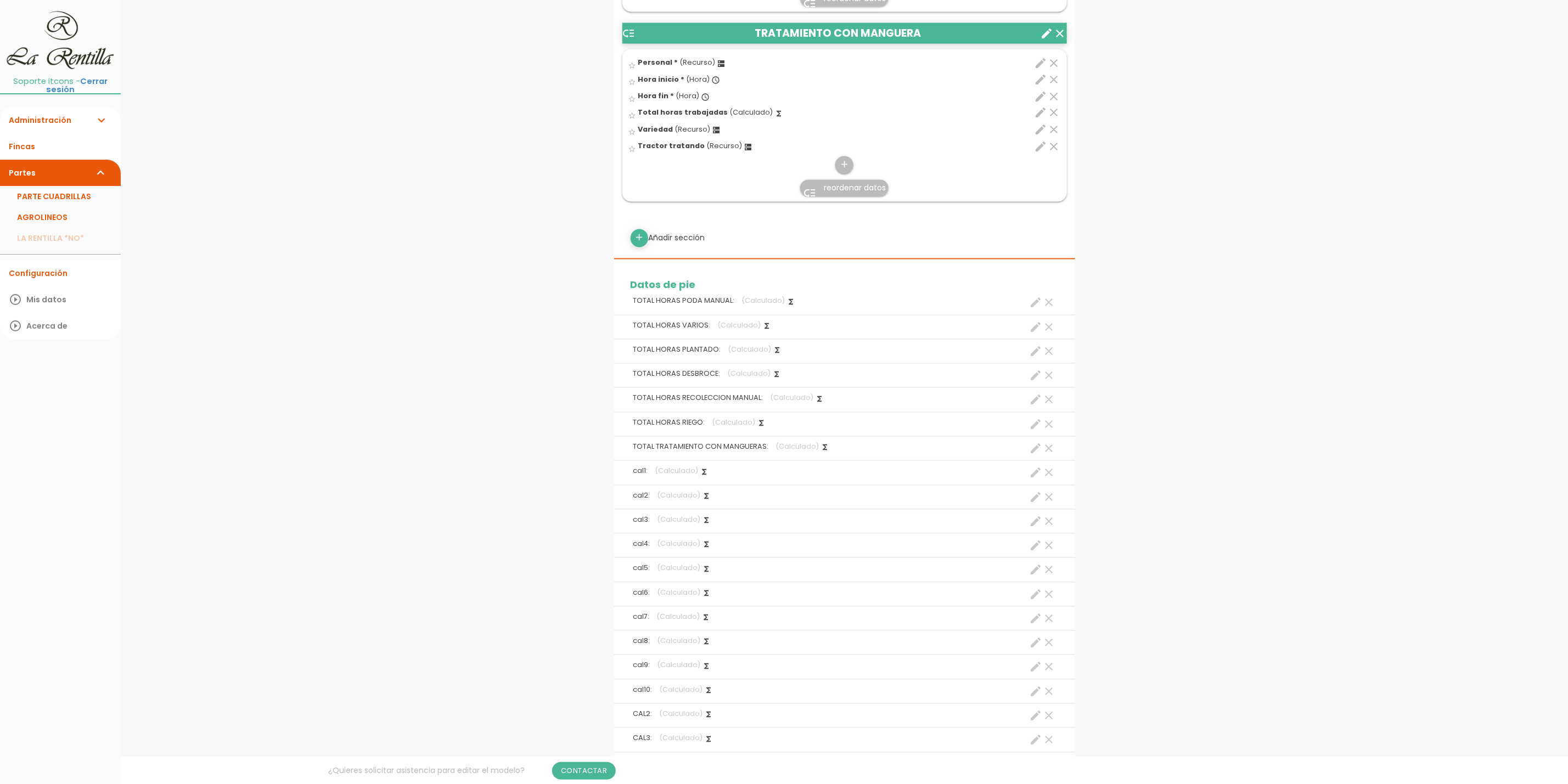
scroll to position [1548, 0]
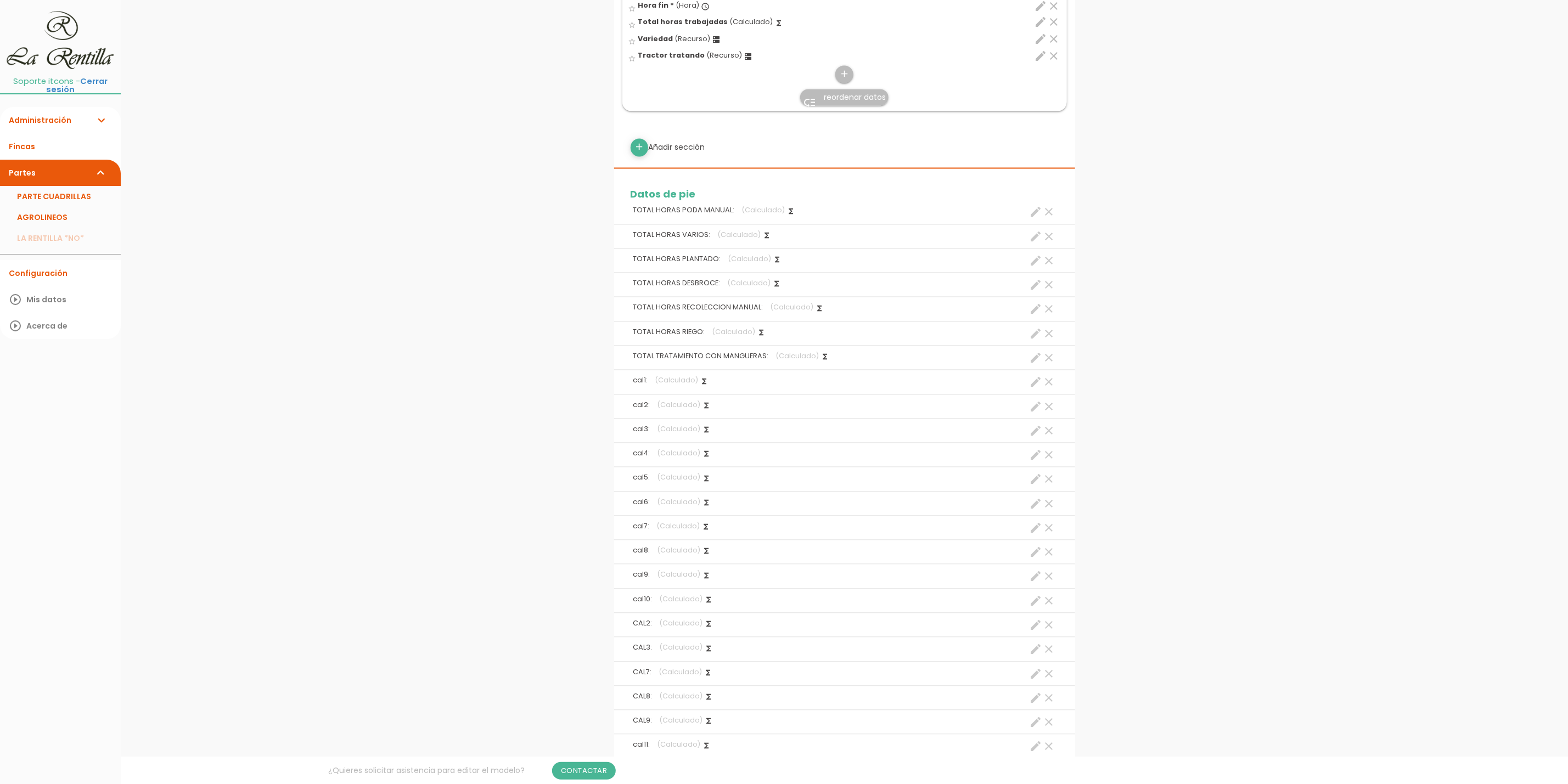
click at [1033, 438] on icon "create" at bounding box center [1036, 431] width 13 height 13
select select "footer_4"
select select "+"
select select "footer_5"
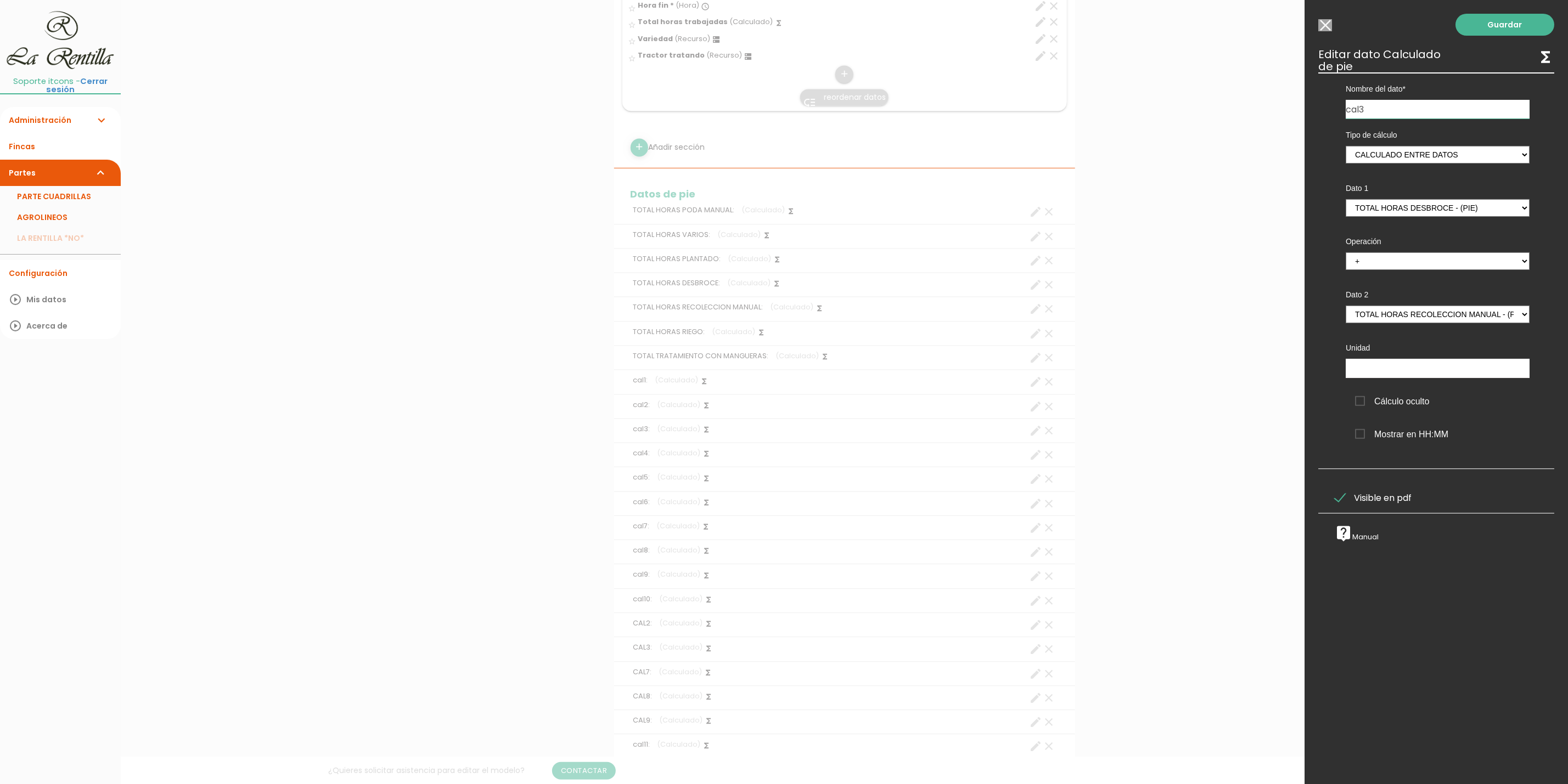
click at [1325, 20] on input "Seleccionar todos los usuarios" at bounding box center [1325, 25] width 13 height 12
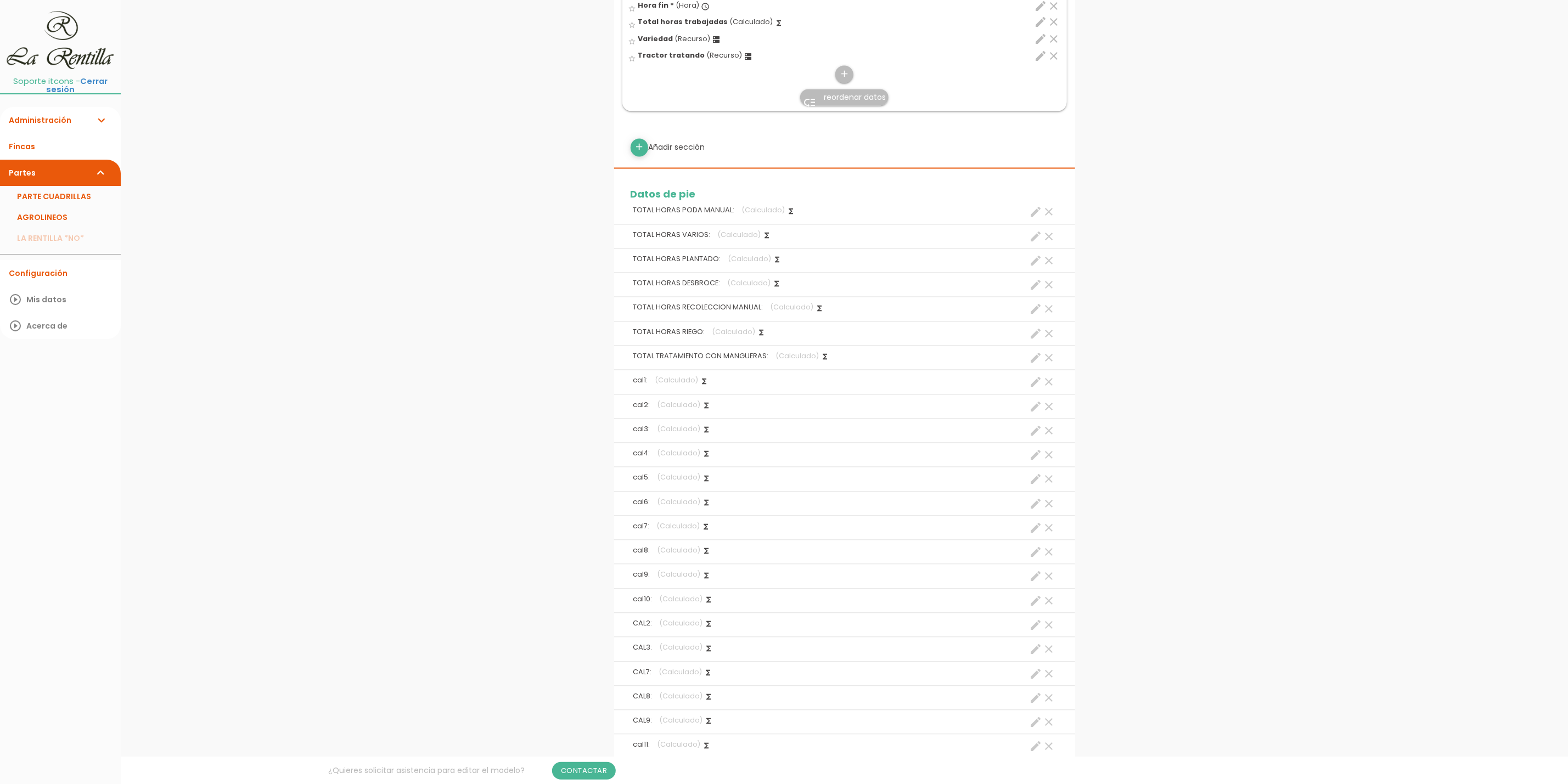
click at [1037, 461] on icon "create" at bounding box center [1036, 456] width 13 height 13
select select "footer_6"
select select "+"
select select "footer_7"
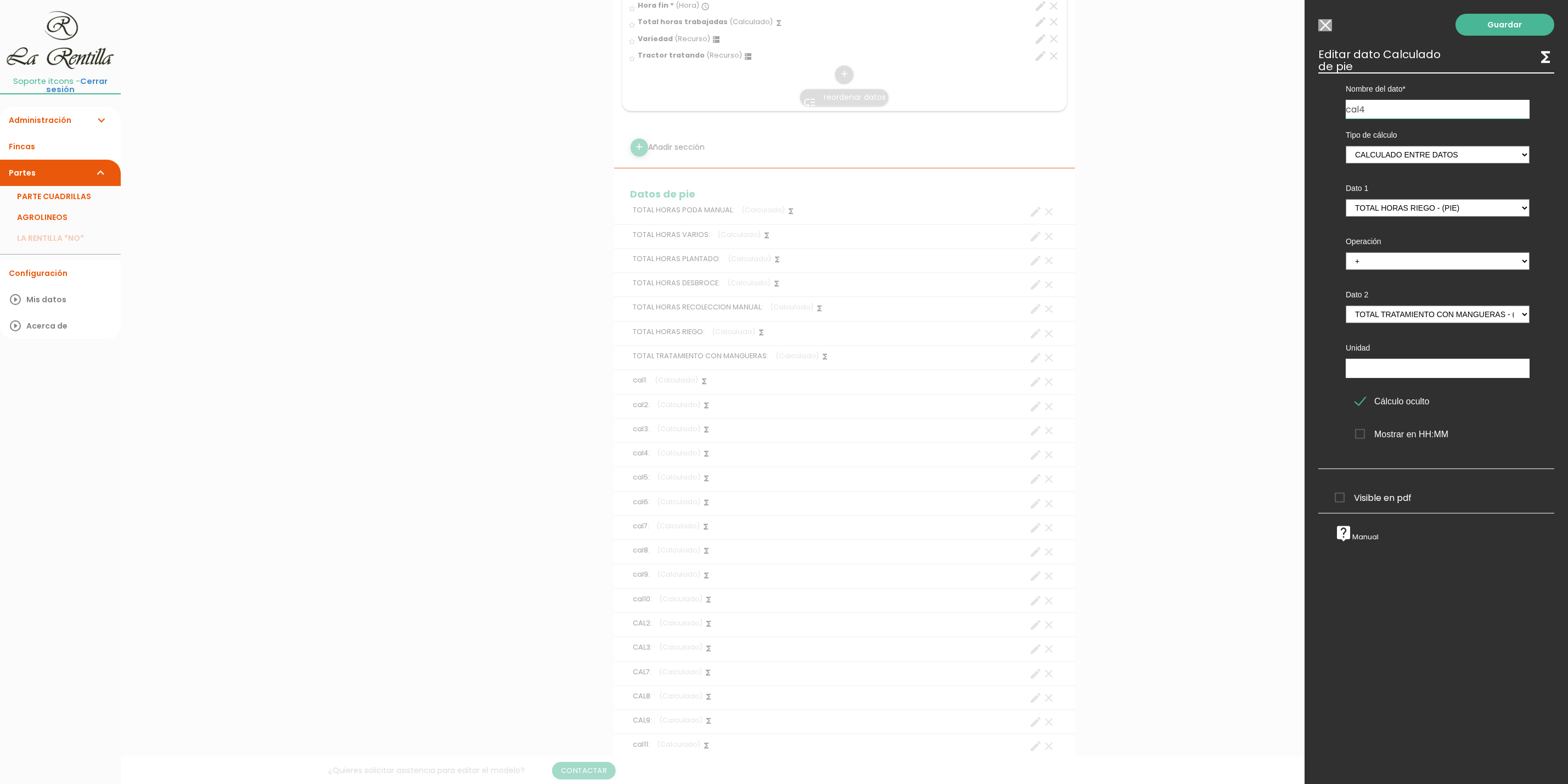
click at [1323, 23] on input "Seleccionar todos los usuarios" at bounding box center [1325, 25] width 13 height 12
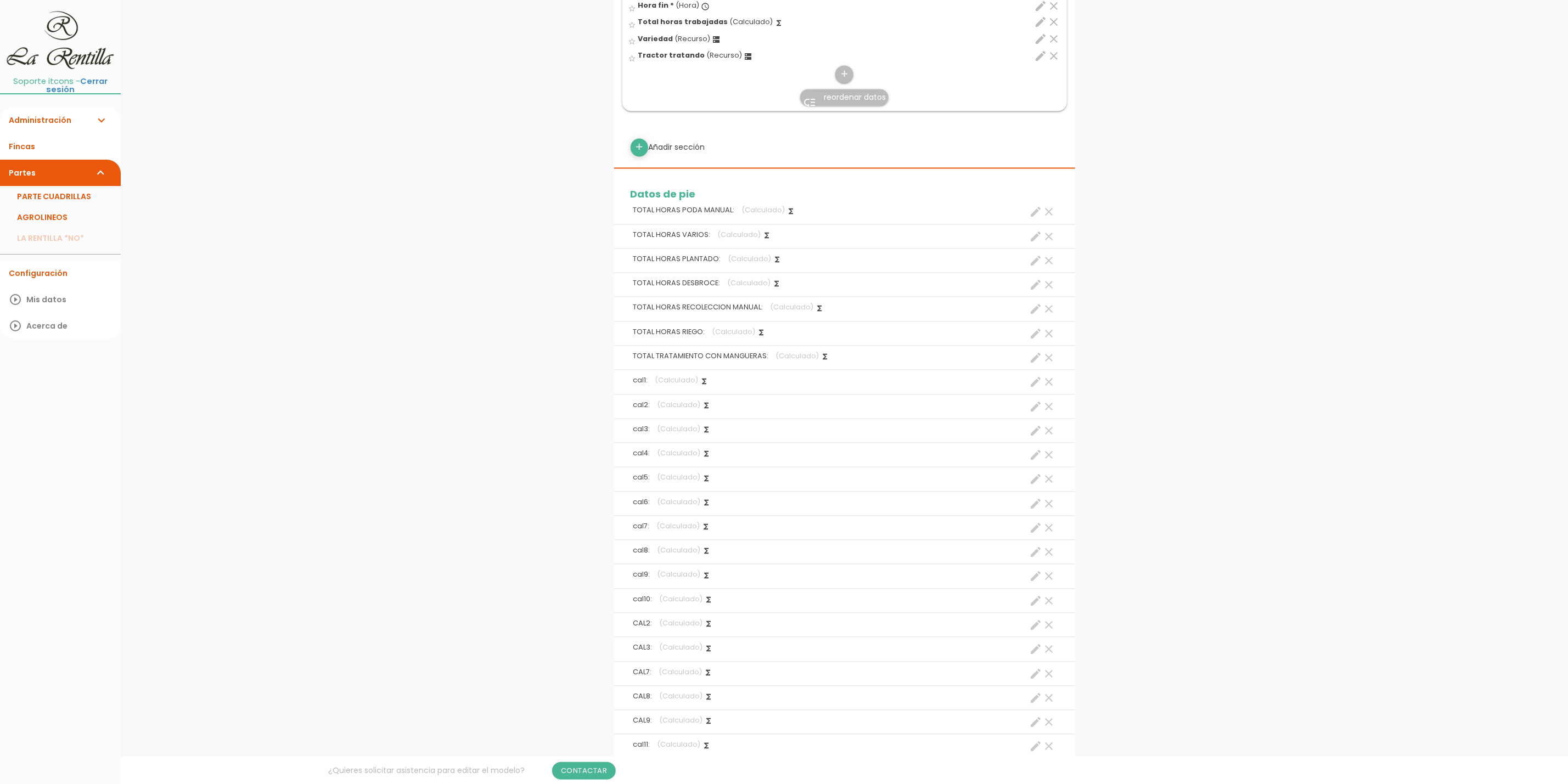
click at [1037, 414] on icon "create" at bounding box center [1036, 407] width 13 height 13
select select "footer_3"
select select "+"
select select "footer_4"
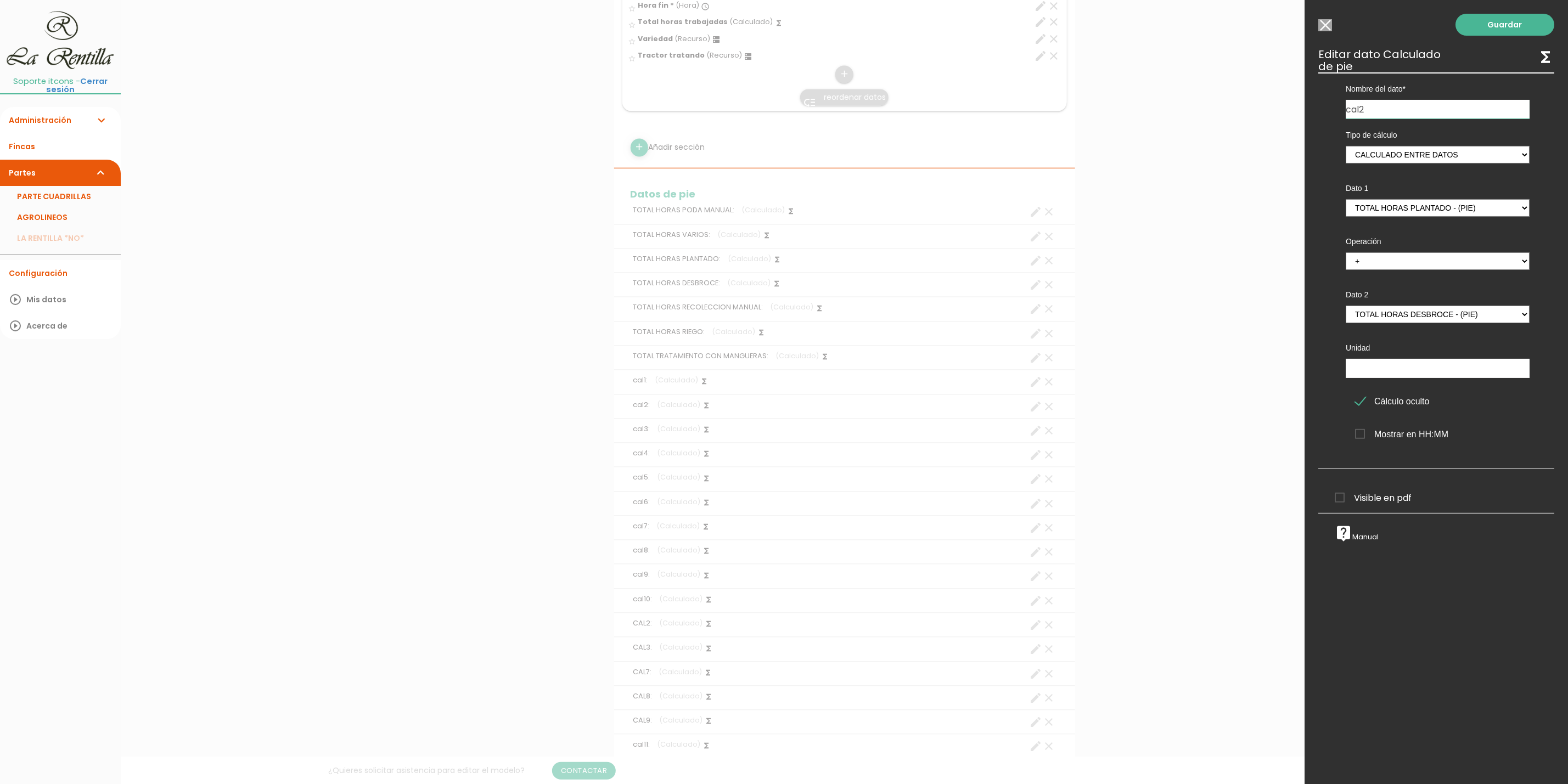
click at [1326, 22] on input "Seleccionar todos los usuarios" at bounding box center [1325, 25] width 13 height 12
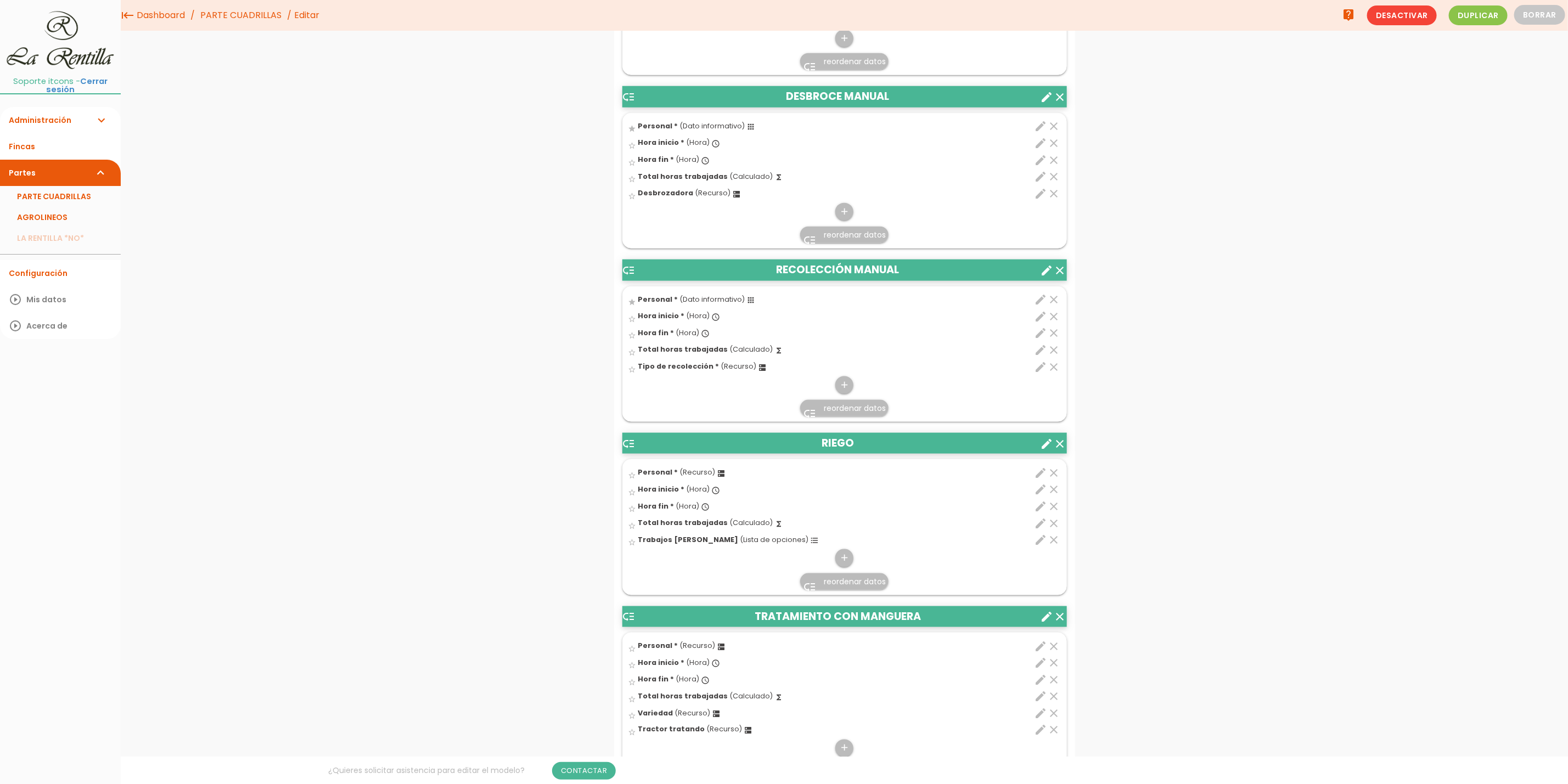
scroll to position [642, 0]
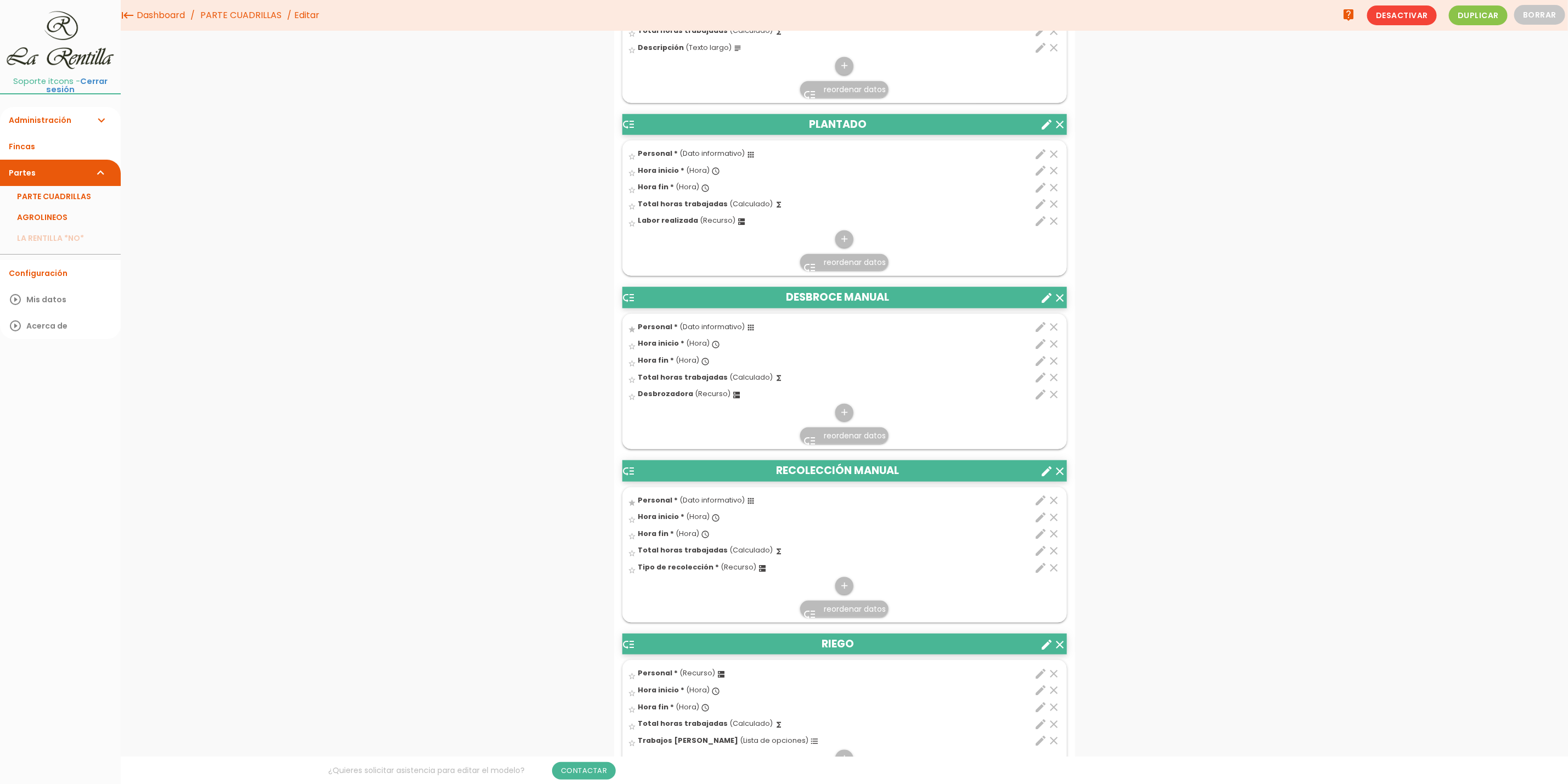
click at [255, 22] on link "PARTE CUADRILLAS" at bounding box center [241, 16] width 87 height 31
